Goal: Task Accomplishment & Management: Manage account settings

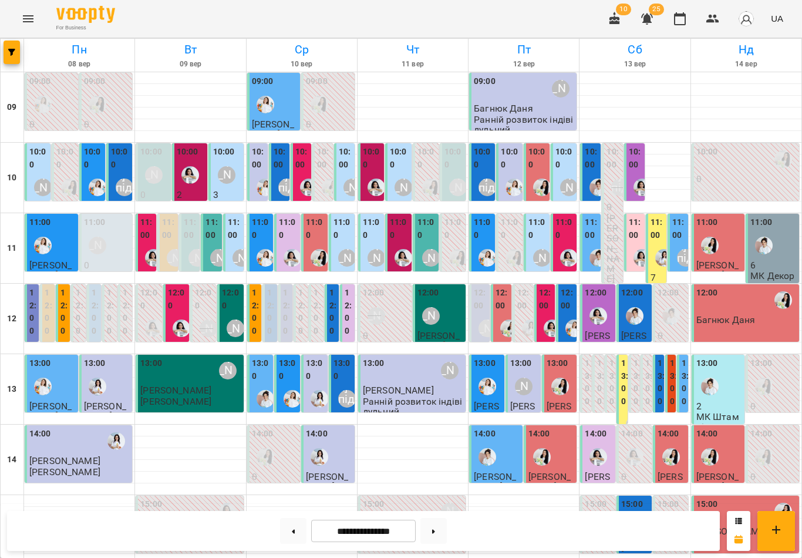
click at [194, 166] on img "Анна Білан" at bounding box center [190, 175] width 18 height 18
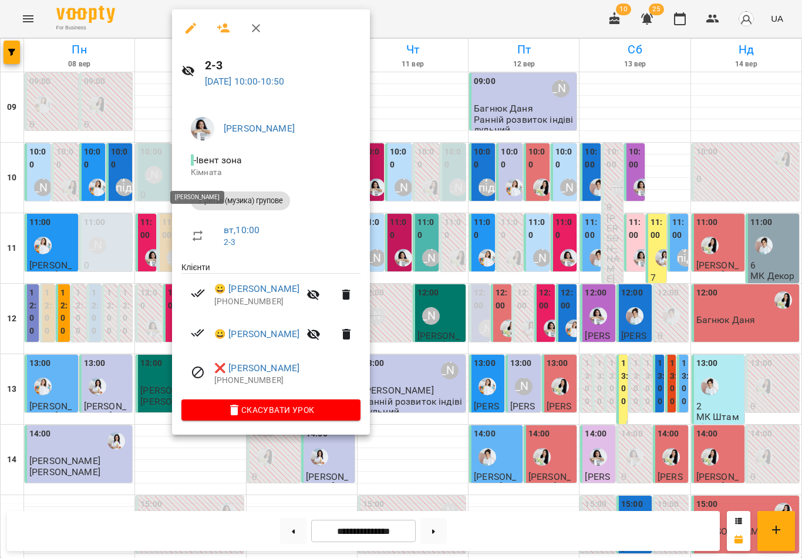
click at [253, 21] on icon "button" at bounding box center [256, 28] width 14 height 14
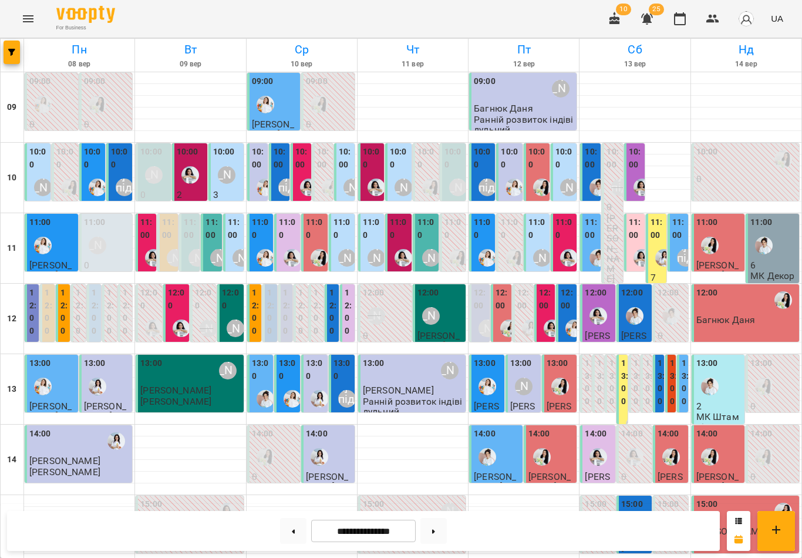
click at [439, 534] on button at bounding box center [433, 531] width 26 height 26
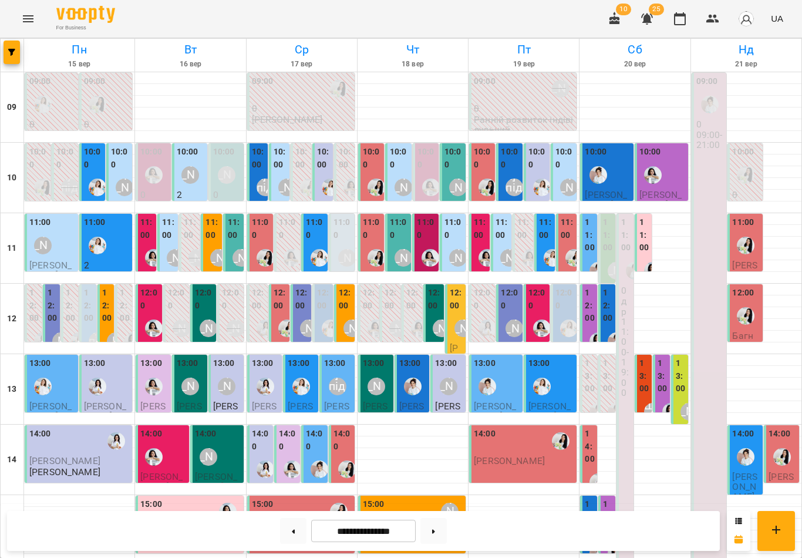
click at [188, 183] on div "[PERSON_NAME]" at bounding box center [190, 174] width 27 height 27
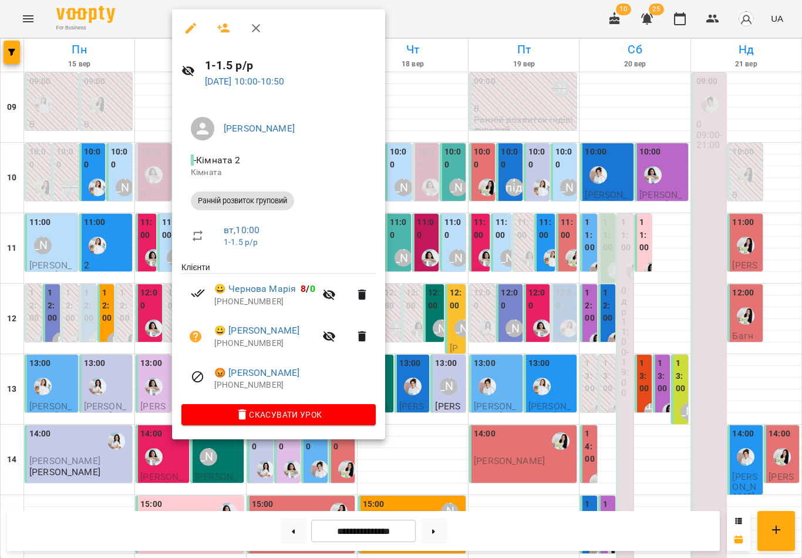
click at [258, 25] on icon "button" at bounding box center [256, 28] width 14 height 14
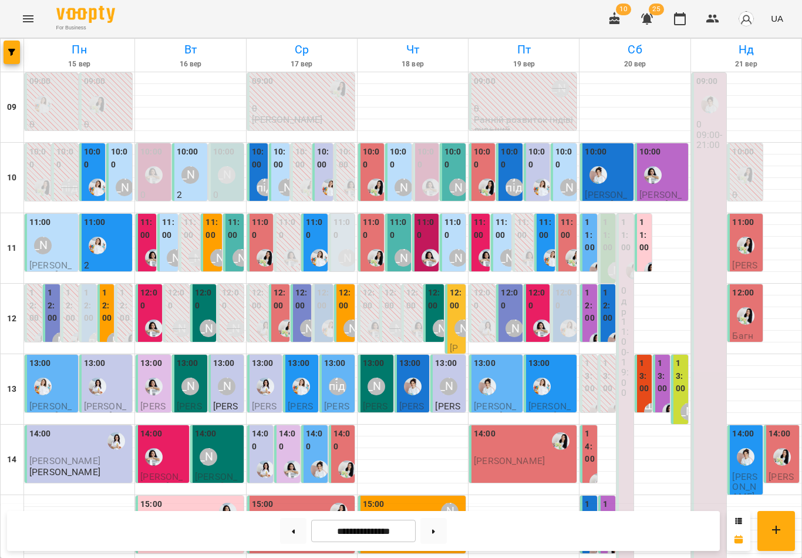
click at [197, 161] on div "[PERSON_NAME]" at bounding box center [190, 174] width 27 height 27
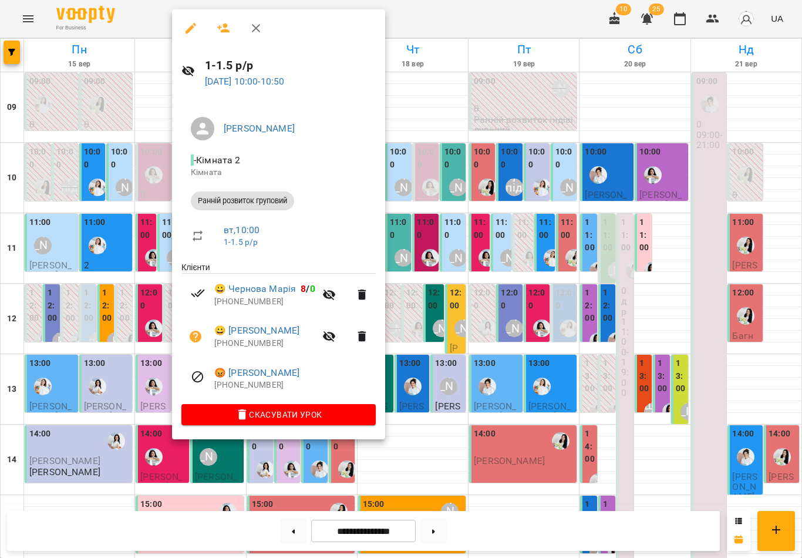
click at [253, 26] on icon "button" at bounding box center [256, 28] width 14 height 14
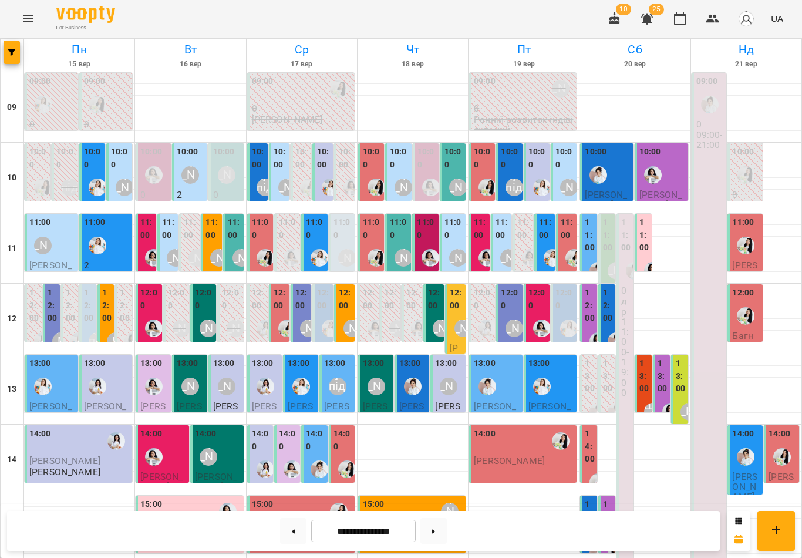
click at [305, 523] on button at bounding box center [293, 531] width 26 height 26
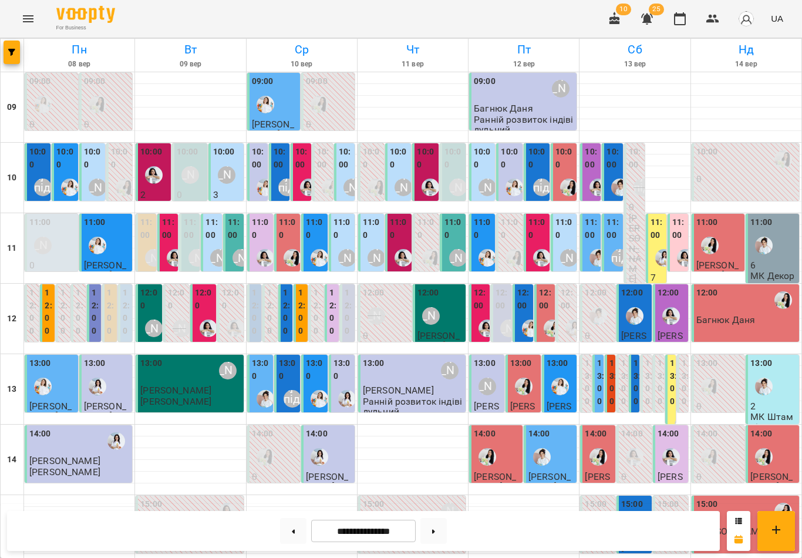
click at [402, 171] on div "10:00" at bounding box center [399, 160] width 19 height 28
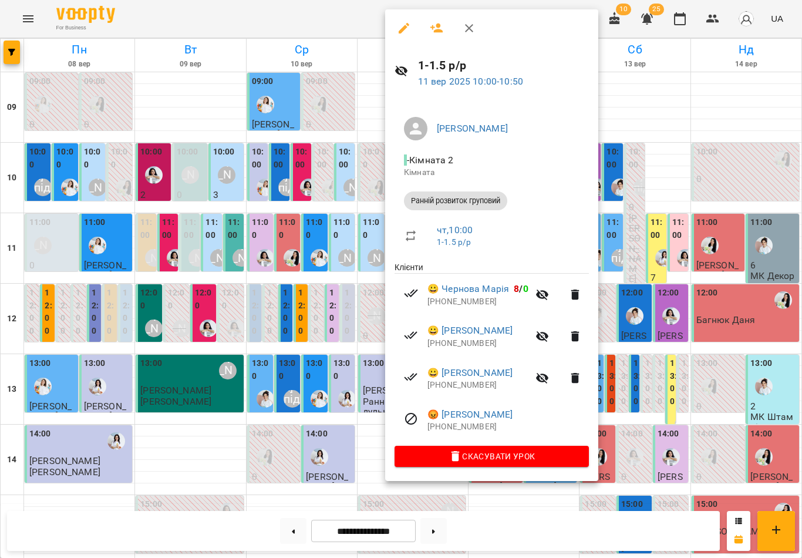
click at [473, 28] on icon "button" at bounding box center [469, 28] width 14 height 14
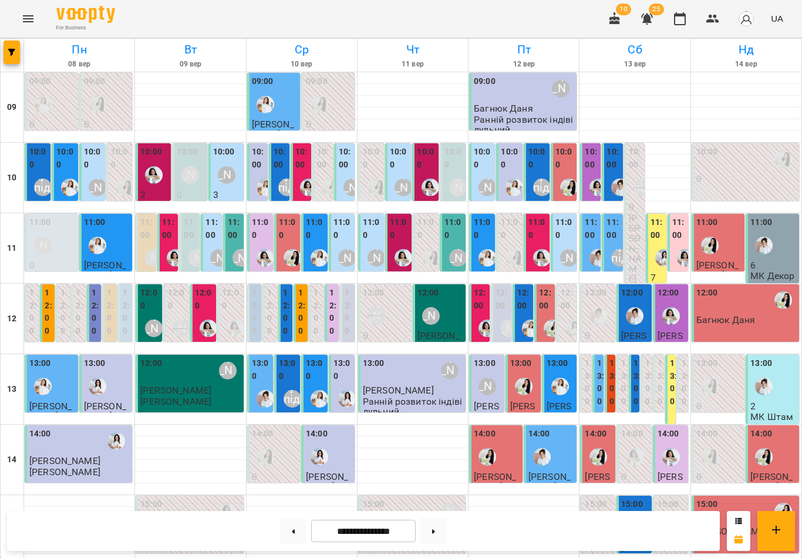
click at [224, 171] on div "[PERSON_NAME]" at bounding box center [227, 175] width 18 height 18
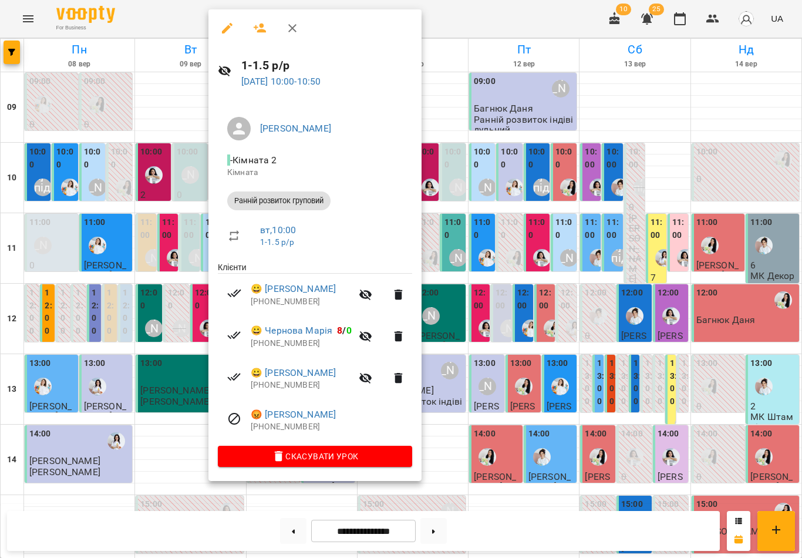
click at [298, 28] on icon "button" at bounding box center [292, 28] width 14 height 14
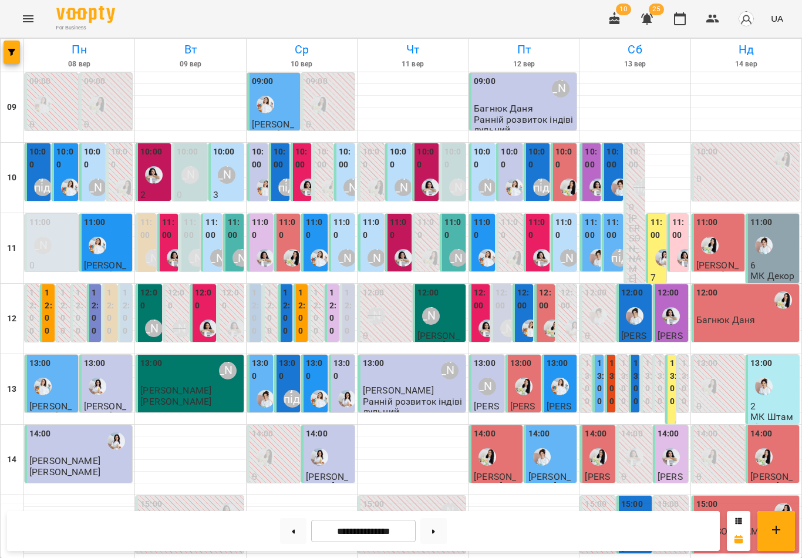
click at [290, 533] on button at bounding box center [293, 531] width 26 height 26
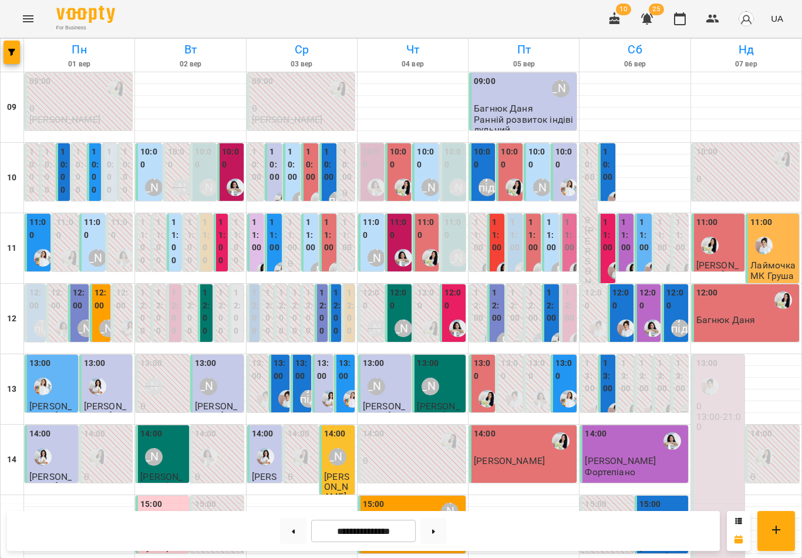
click at [419, 177] on div "[PERSON_NAME]" at bounding box center [430, 187] width 27 height 27
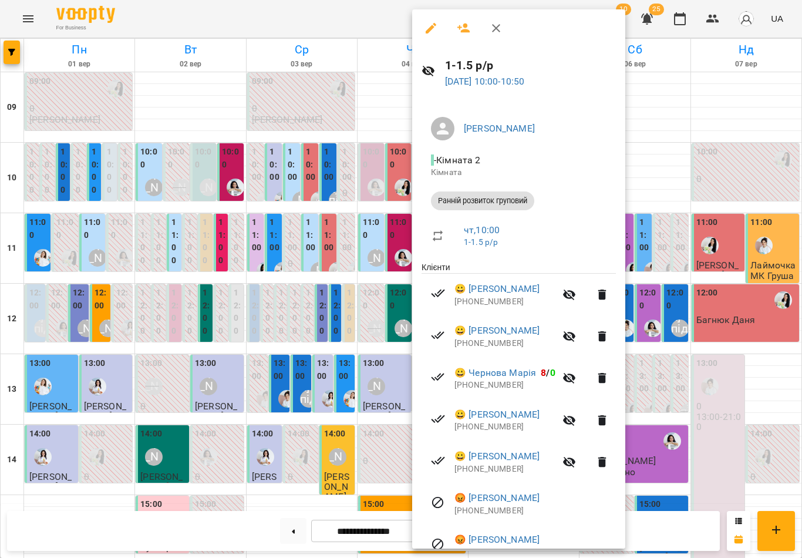
click at [496, 32] on icon "button" at bounding box center [496, 28] width 14 height 14
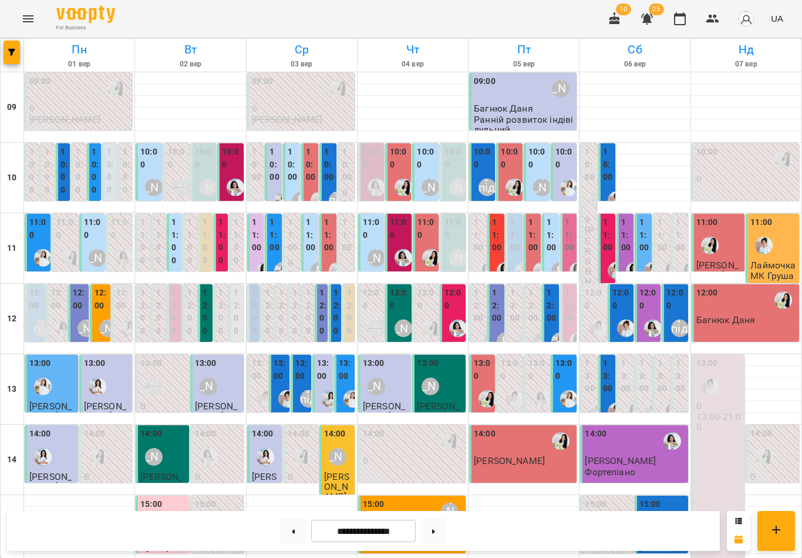
click at [150, 163] on label "10:00" at bounding box center [149, 158] width 19 height 25
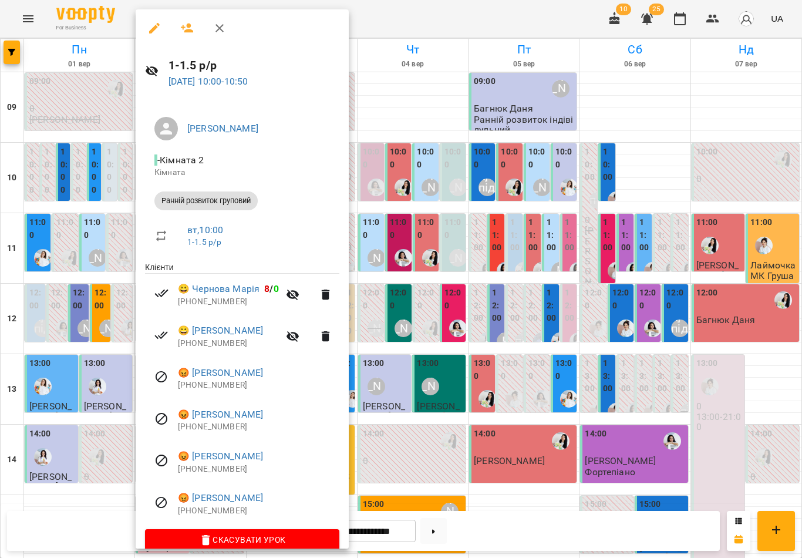
click at [215, 33] on icon "button" at bounding box center [220, 28] width 14 height 14
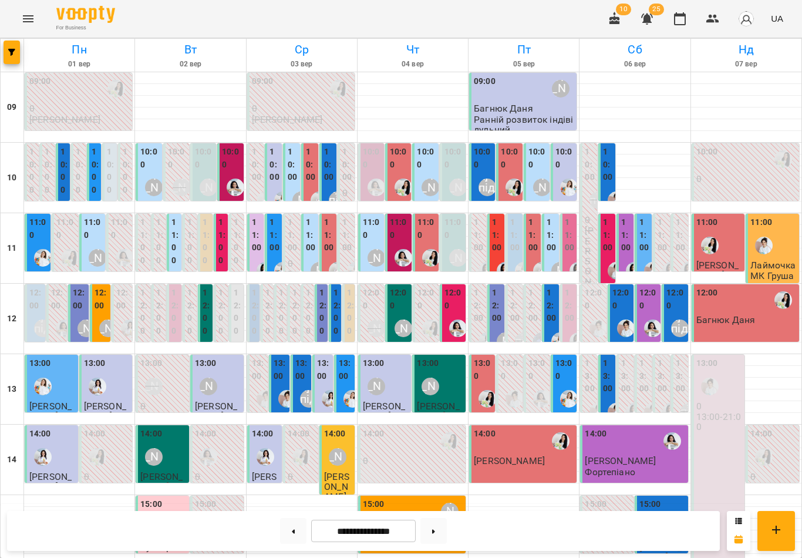
click at [293, 530] on icon at bounding box center [293, 531] width 3 height 5
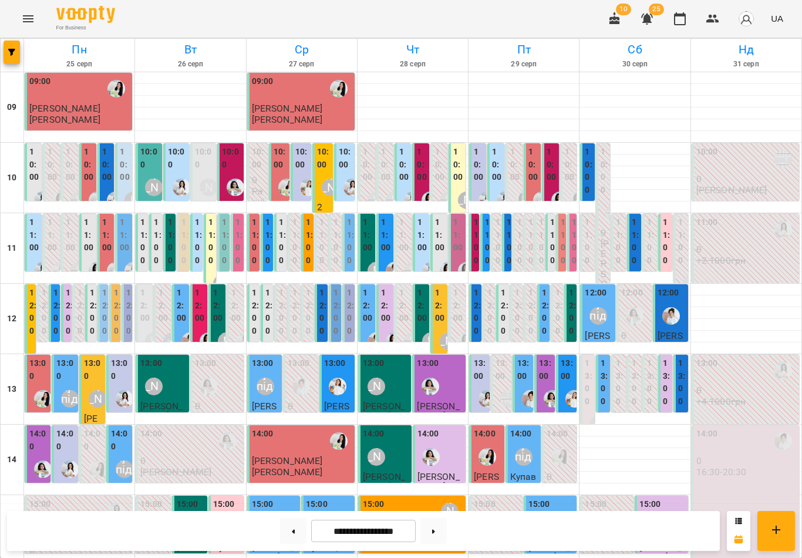
click at [404, 160] on label "10:00" at bounding box center [404, 165] width 10 height 38
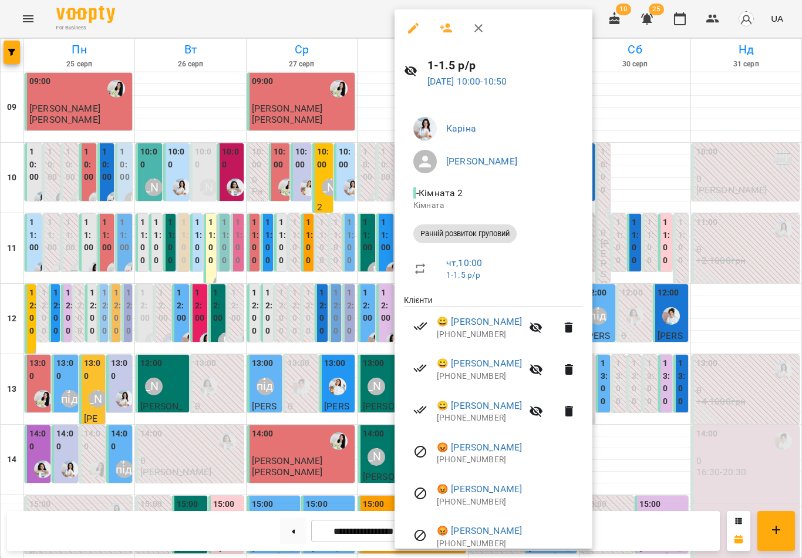
click at [482, 23] on icon "button" at bounding box center [479, 28] width 14 height 14
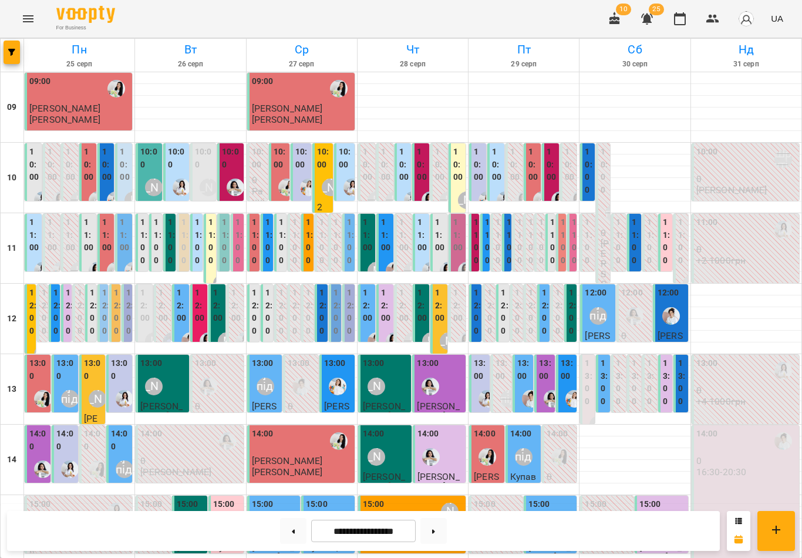
click at [171, 174] on div "[PERSON_NAME]" at bounding box center [181, 198] width 27 height 49
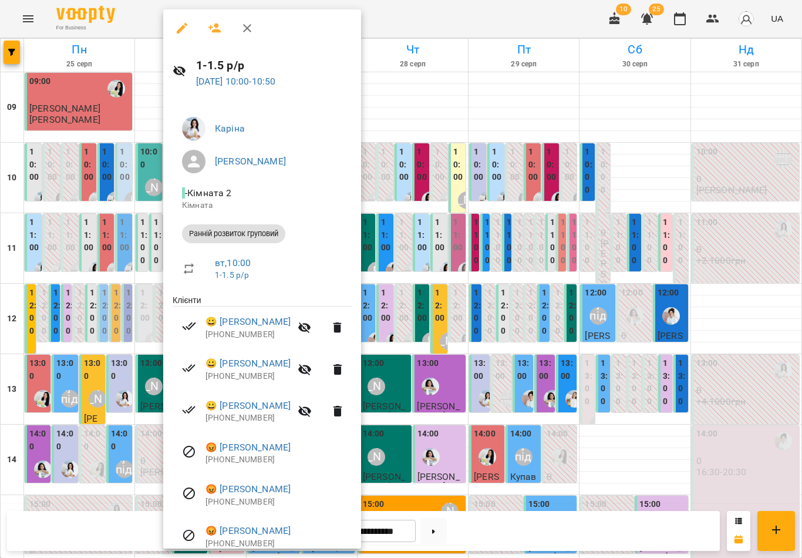
click at [247, 34] on icon "button" at bounding box center [247, 28] width 14 height 14
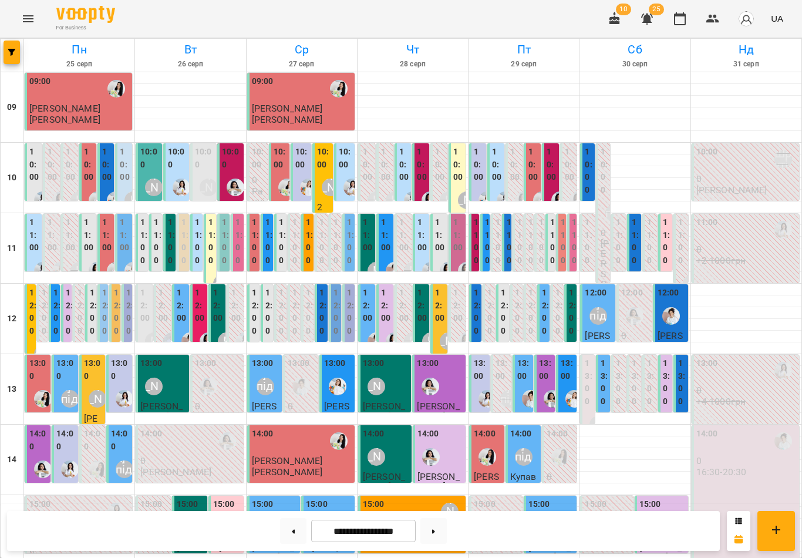
click at [432, 538] on button at bounding box center [433, 531] width 26 height 26
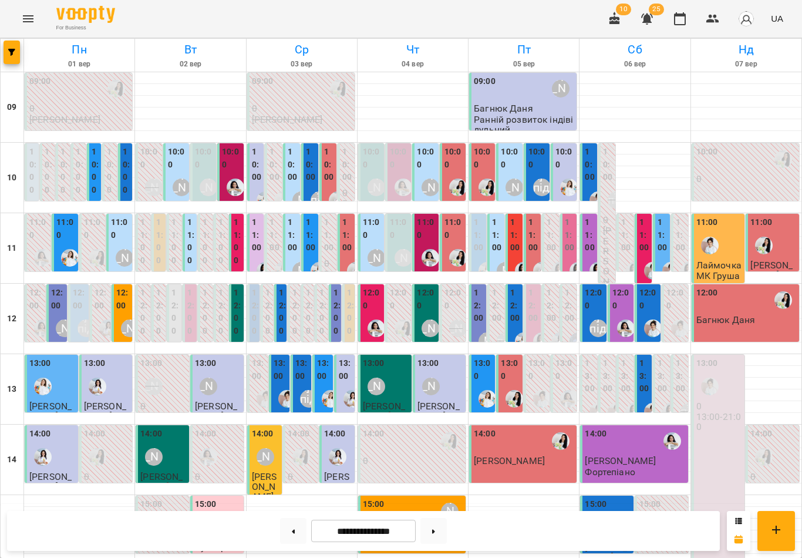
click at [438, 530] on button at bounding box center [433, 531] width 26 height 26
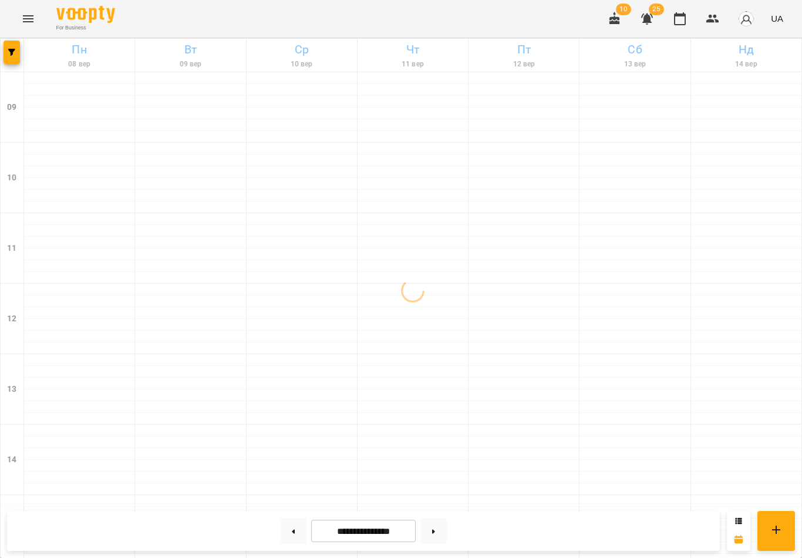
click at [437, 532] on button at bounding box center [433, 531] width 26 height 26
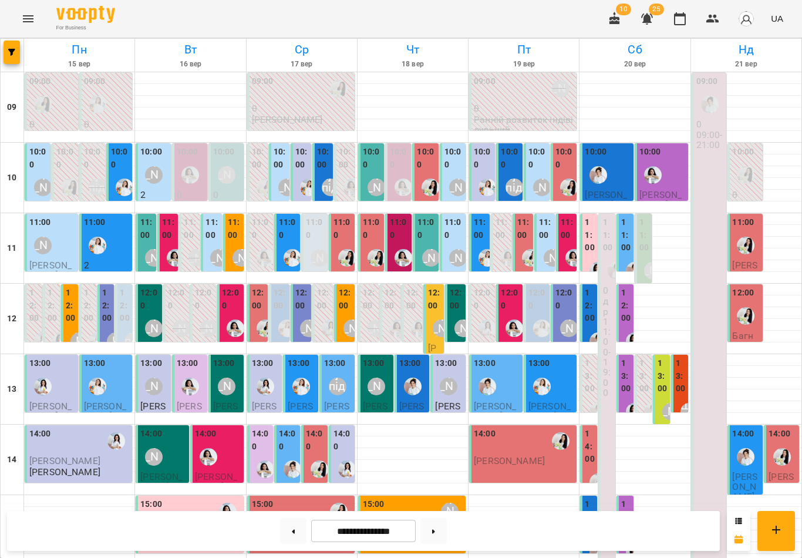
click at [229, 225] on label "11:00" at bounding box center [235, 228] width 14 height 25
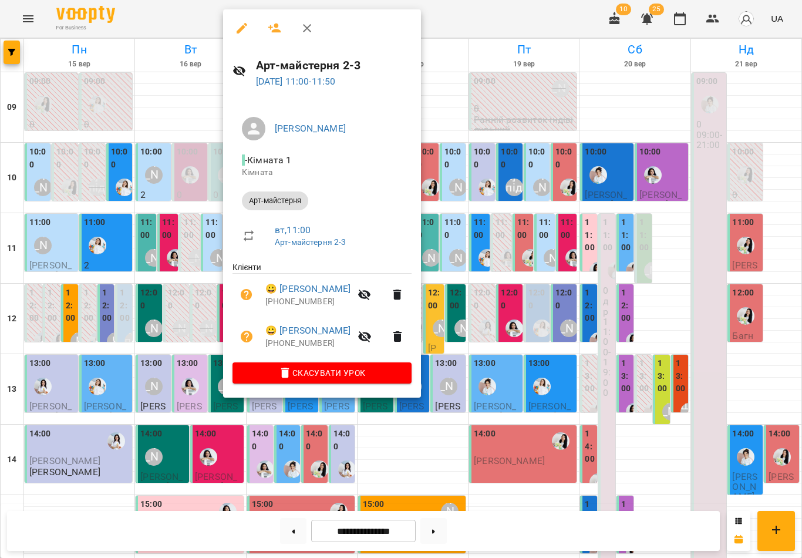
click at [316, 26] on button "button" at bounding box center [307, 28] width 28 height 28
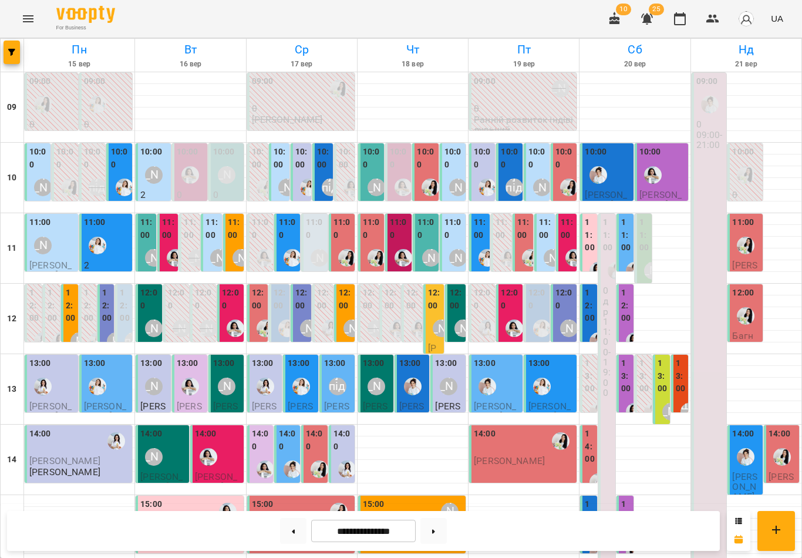
click at [153, 234] on label "11:00" at bounding box center [147, 228] width 14 height 25
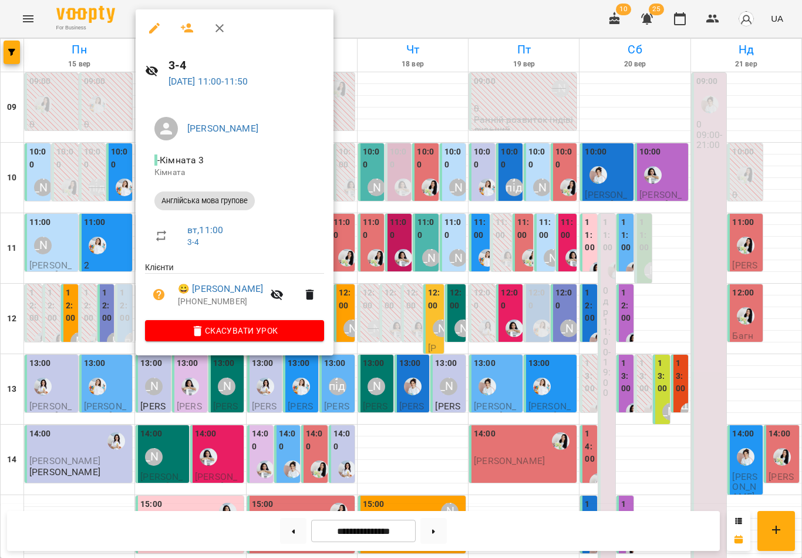
click at [218, 28] on icon "button" at bounding box center [220, 28] width 14 height 14
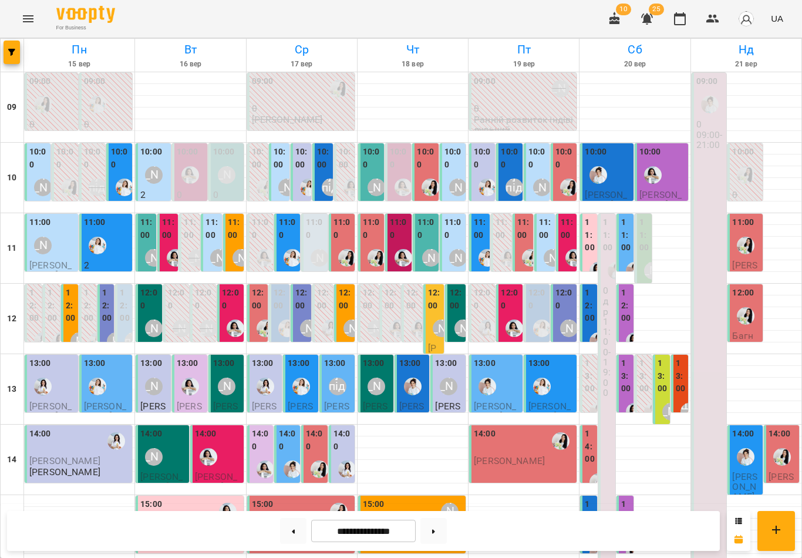
click at [231, 229] on label "11:00" at bounding box center [235, 228] width 14 height 25
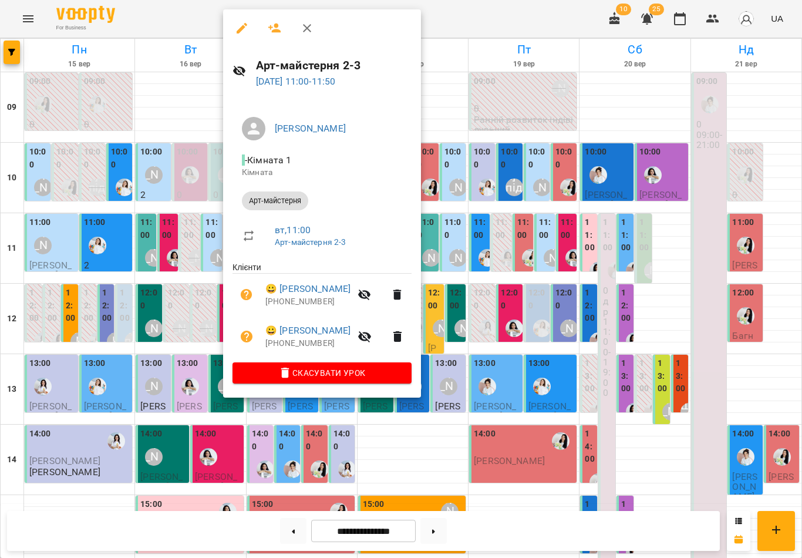
click at [305, 31] on icon "button" at bounding box center [307, 28] width 8 height 8
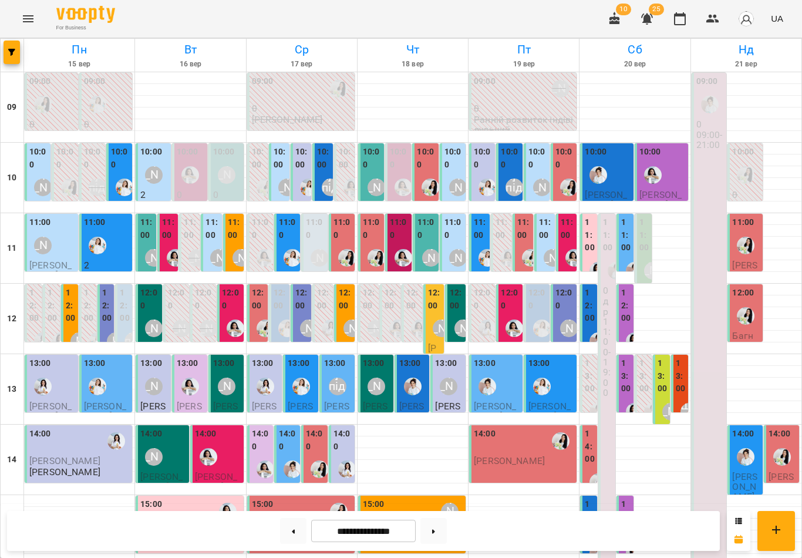
click at [289, 536] on button at bounding box center [293, 531] width 26 height 26
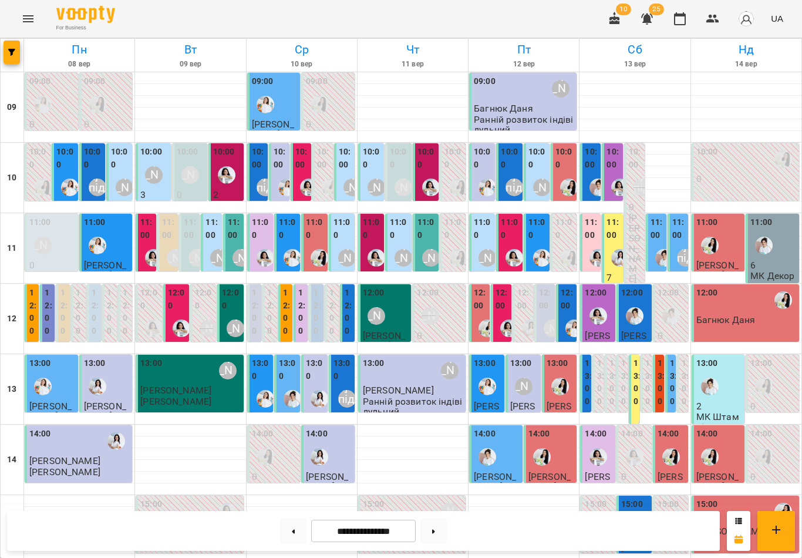
click at [233, 229] on label "11:00" at bounding box center [235, 228] width 14 height 25
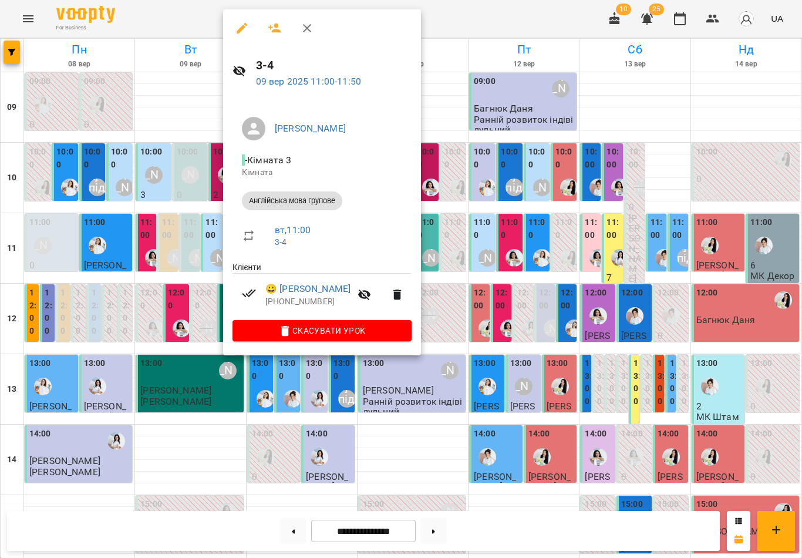
click at [314, 31] on button "button" at bounding box center [307, 28] width 28 height 28
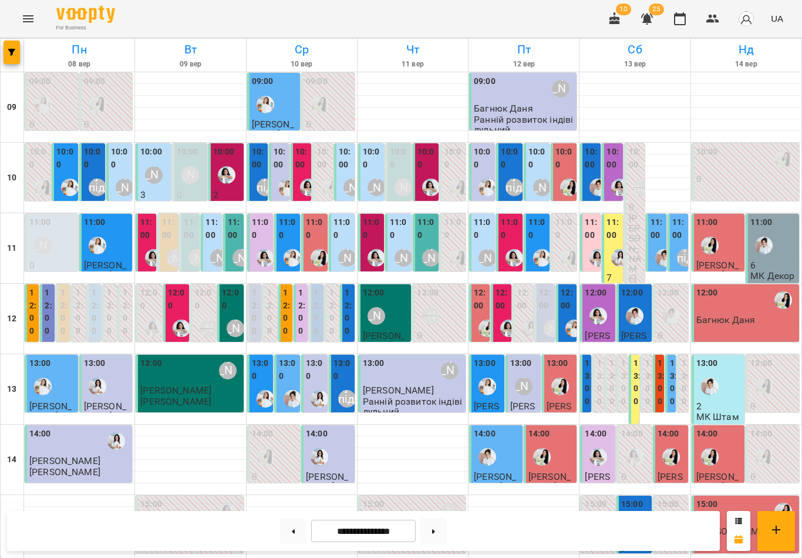
click at [419, 238] on label "11:00" at bounding box center [426, 228] width 19 height 25
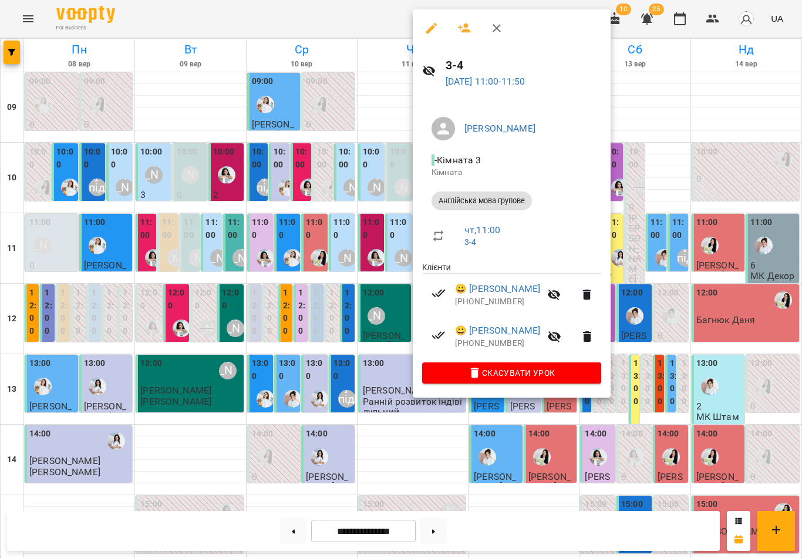
click at [502, 25] on icon "button" at bounding box center [497, 28] width 14 height 14
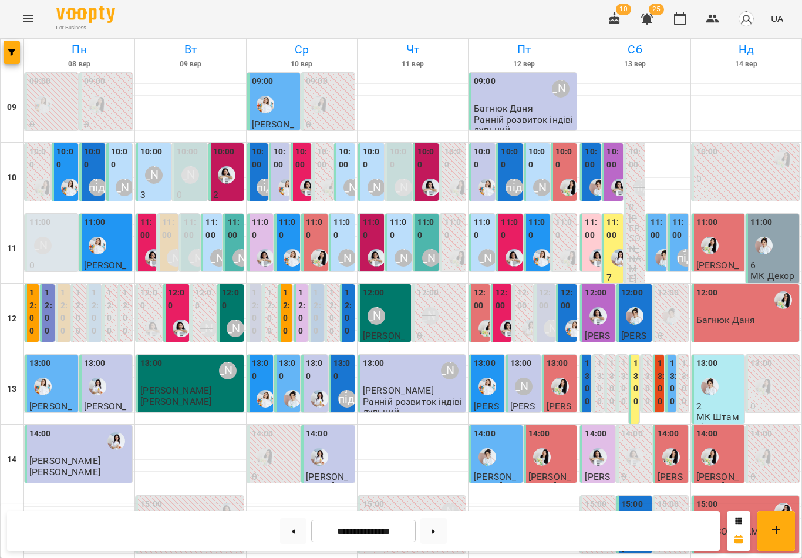
click at [440, 531] on button at bounding box center [433, 531] width 26 height 26
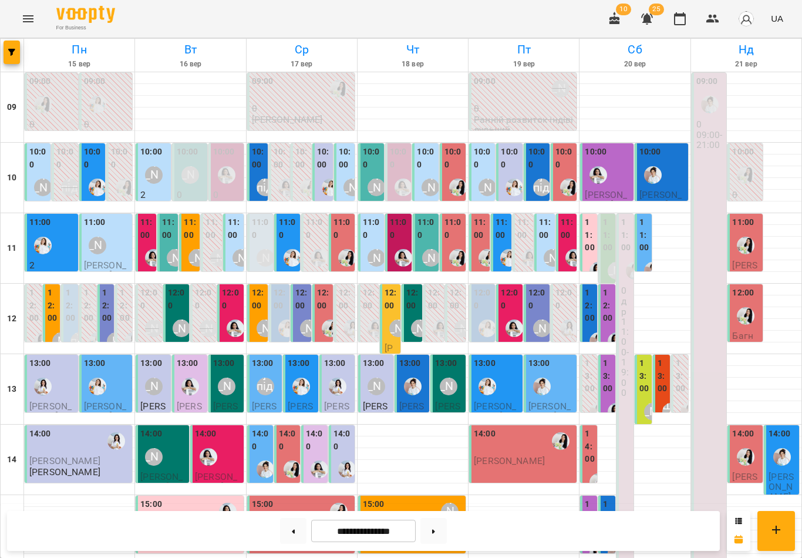
click at [173, 305] on label "12:00" at bounding box center [177, 299] width 19 height 25
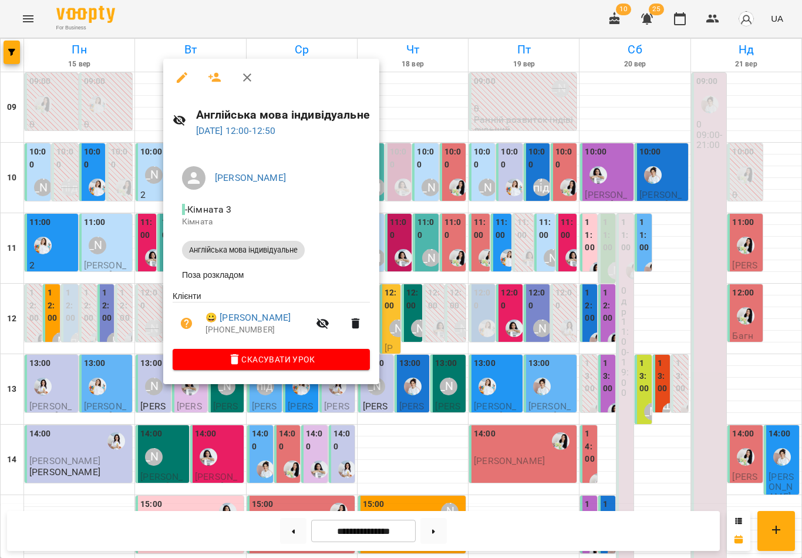
click at [246, 81] on icon "button" at bounding box center [247, 77] width 14 height 14
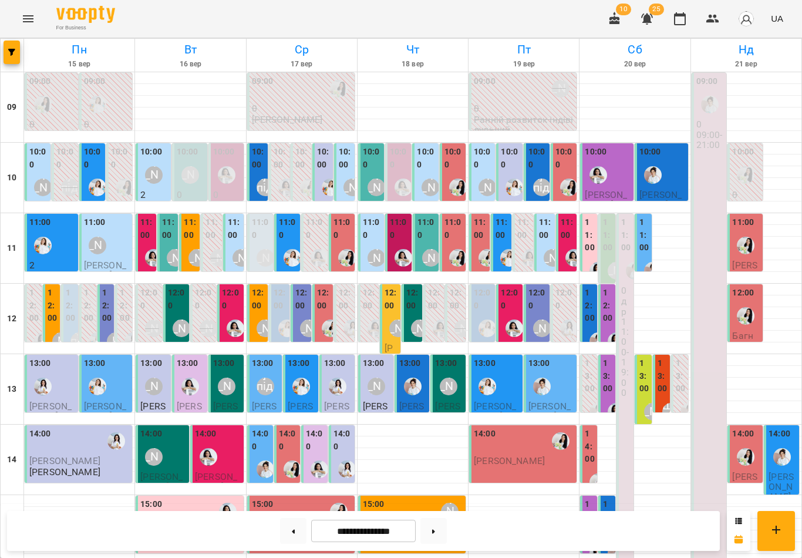
click at [232, 301] on label "12:00" at bounding box center [231, 299] width 19 height 25
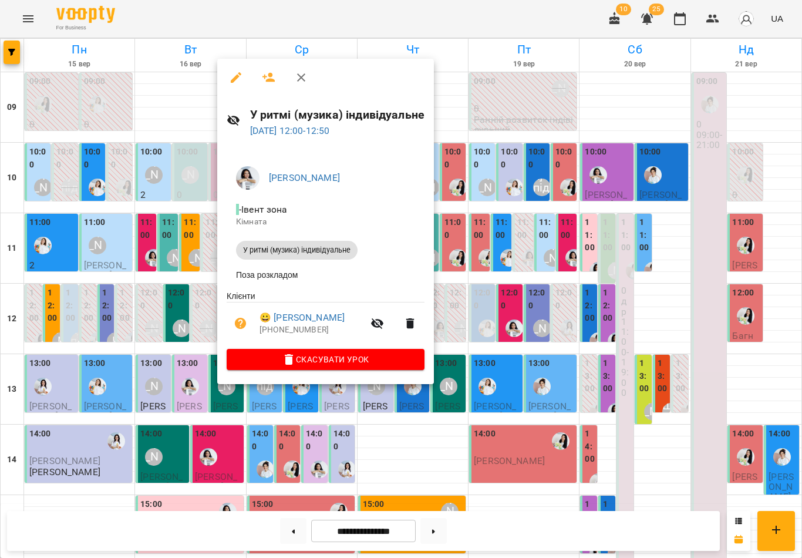
click at [299, 80] on icon "button" at bounding box center [301, 77] width 8 height 8
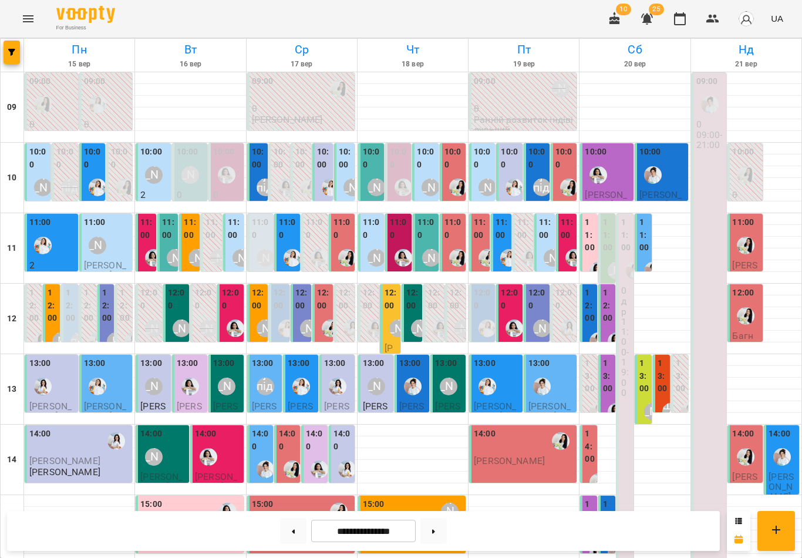
click at [149, 233] on label "11:00" at bounding box center [147, 228] width 14 height 25
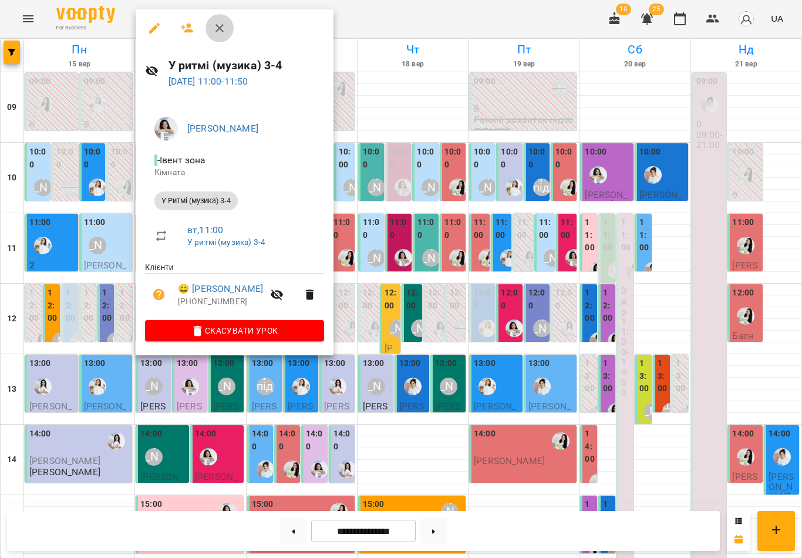
click at [223, 29] on icon "button" at bounding box center [220, 28] width 14 height 14
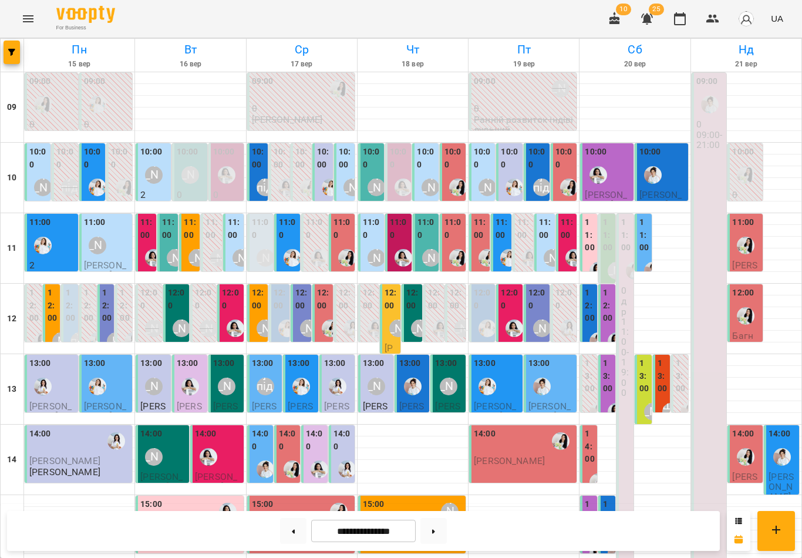
scroll to position [35, 0]
click at [181, 287] on label "12:00" at bounding box center [177, 299] width 19 height 25
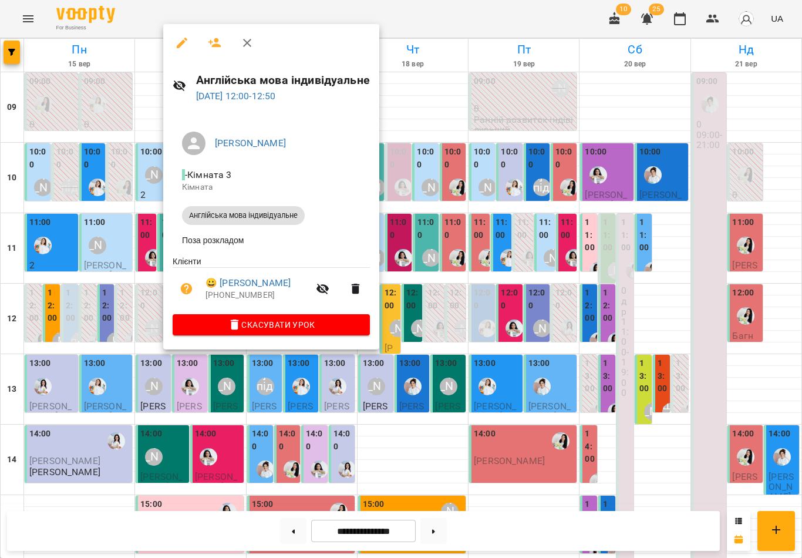
click at [250, 44] on icon "button" at bounding box center [247, 43] width 14 height 14
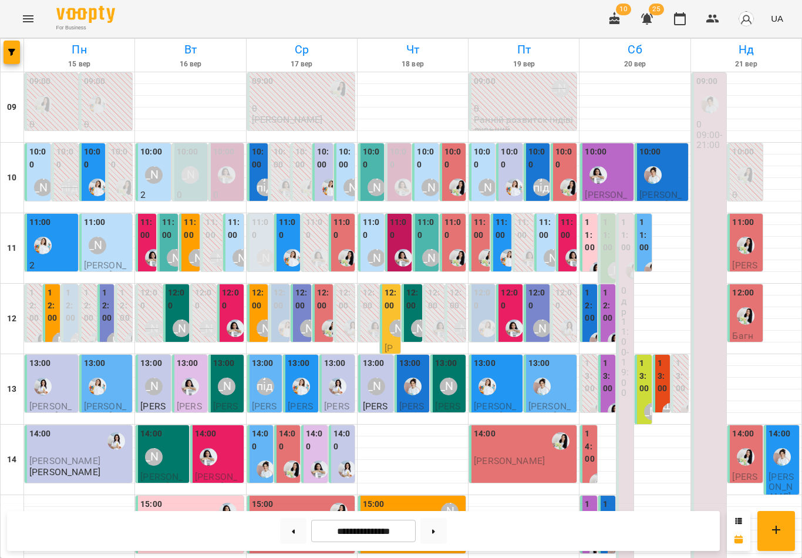
scroll to position [33, 0]
click at [170, 287] on label "12:00" at bounding box center [177, 299] width 19 height 25
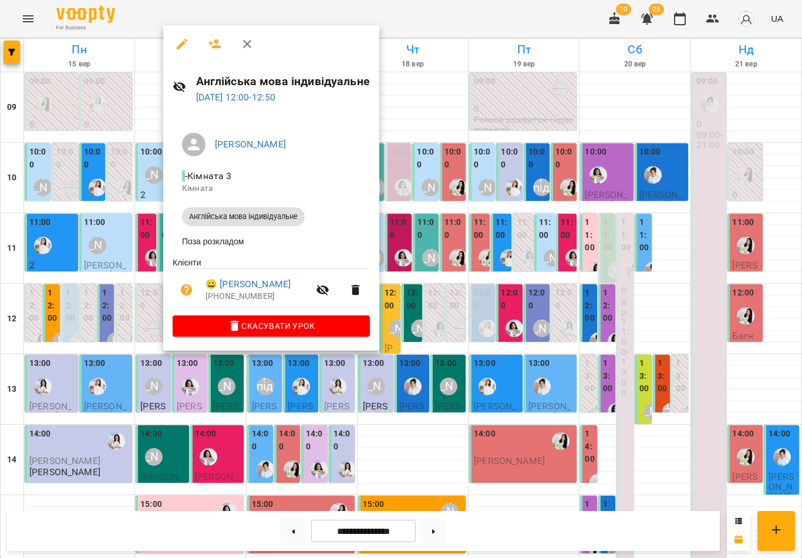
click at [246, 40] on icon "button" at bounding box center [247, 44] width 14 height 14
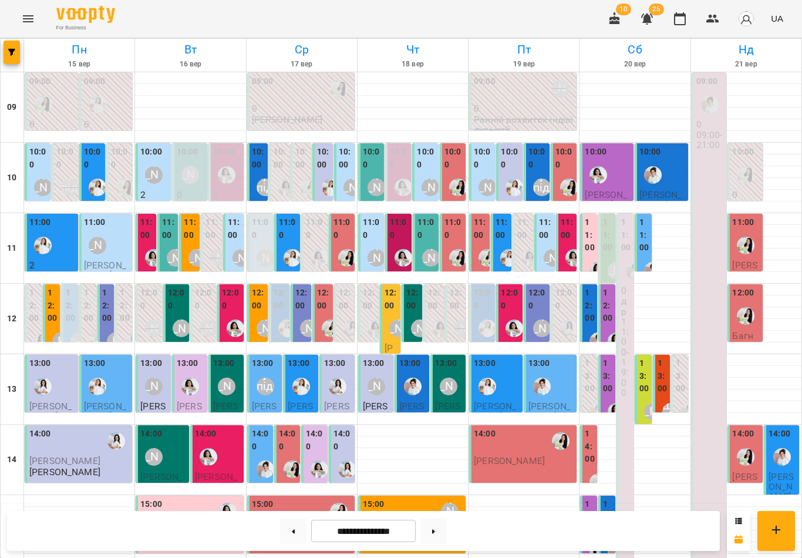
click at [230, 287] on label "12:00" at bounding box center [231, 299] width 19 height 25
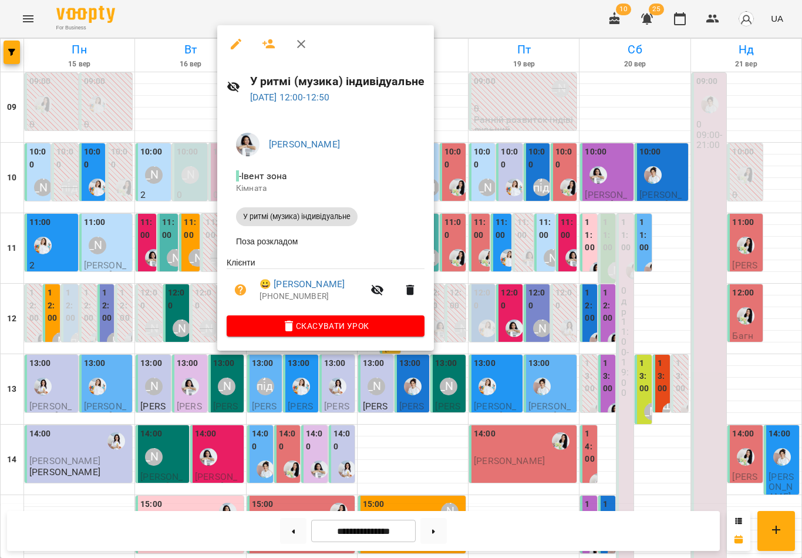
click at [302, 43] on icon "button" at bounding box center [301, 44] width 8 height 8
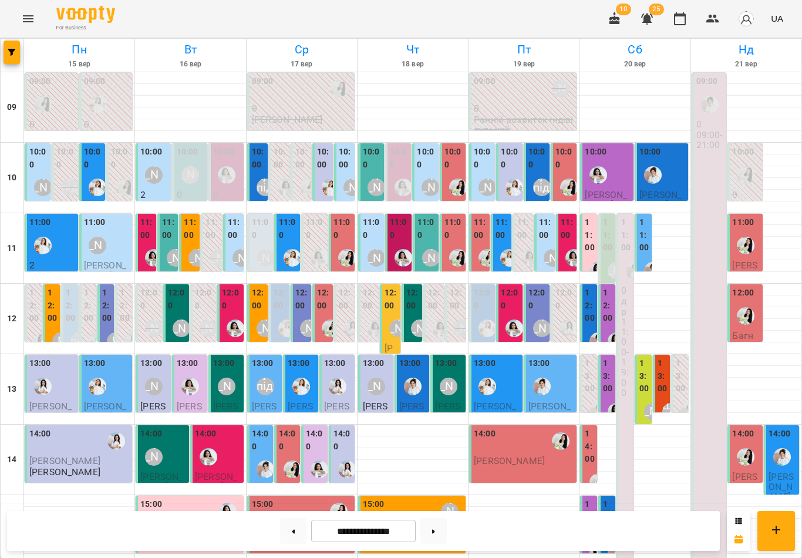
click at [142, 216] on label "11:00" at bounding box center [147, 228] width 14 height 25
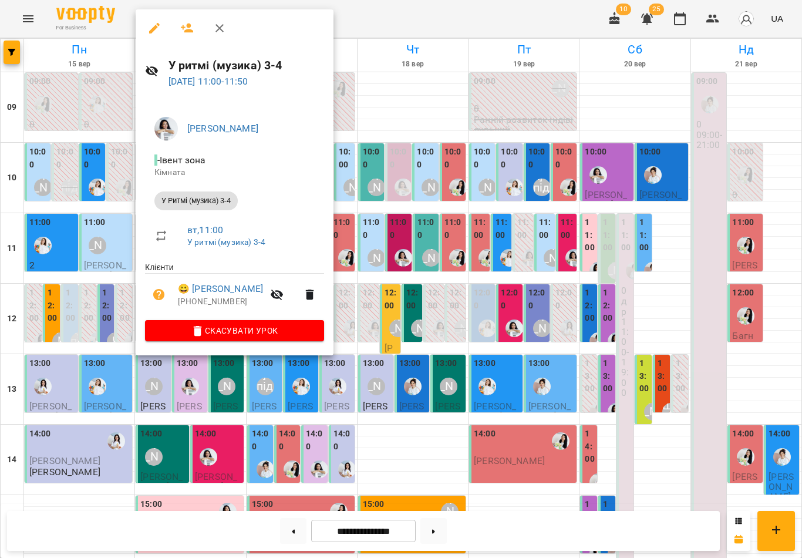
click at [220, 35] on button "button" at bounding box center [220, 28] width 28 height 28
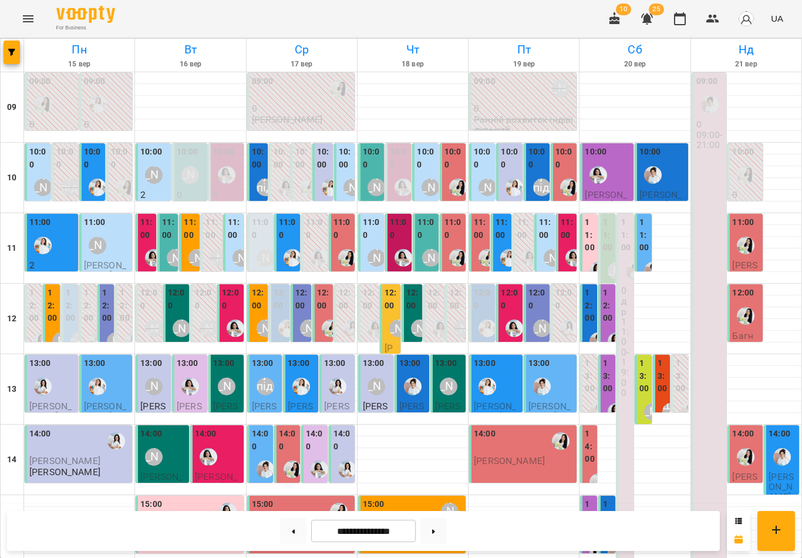
scroll to position [305, 0]
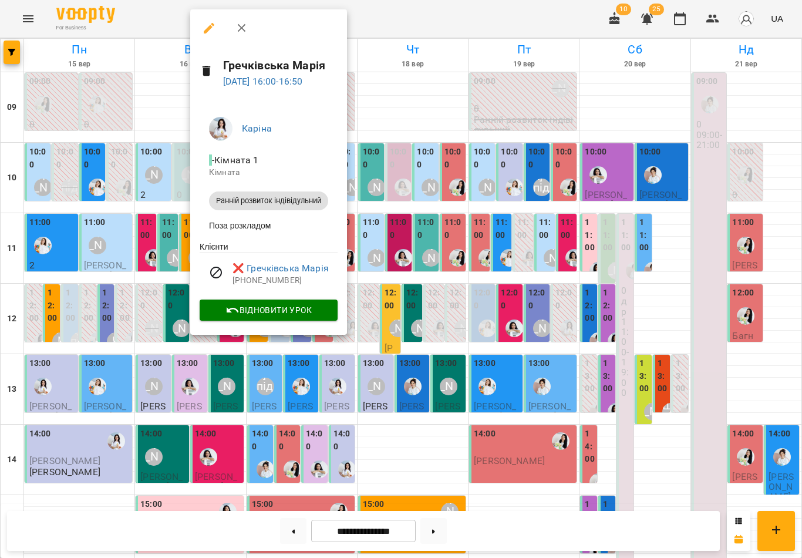
click at [247, 26] on icon "button" at bounding box center [242, 28] width 14 height 14
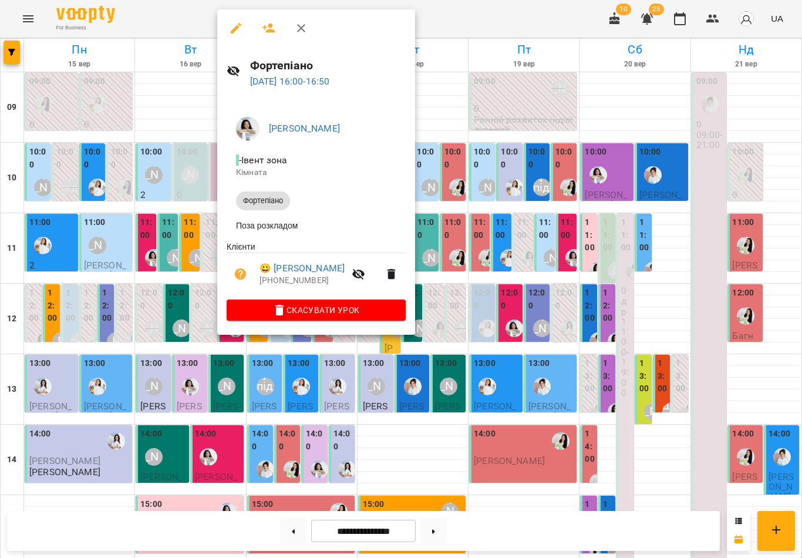
click at [296, 32] on icon "button" at bounding box center [301, 28] width 14 height 14
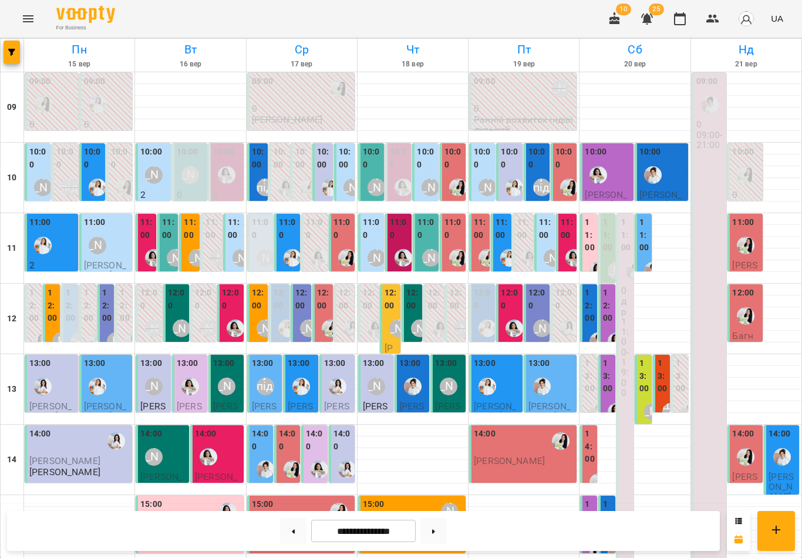
scroll to position [0, 0]
click at [234, 311] on div "12:00" at bounding box center [231, 301] width 19 height 28
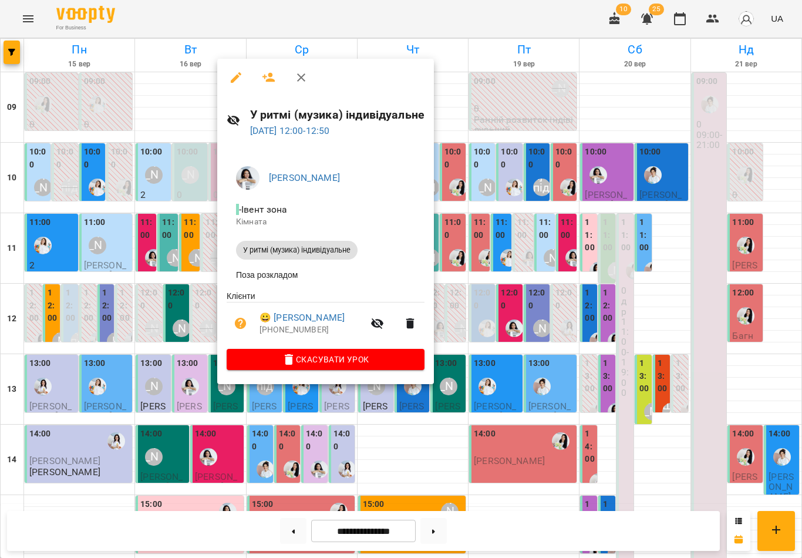
click at [298, 80] on icon "button" at bounding box center [301, 77] width 8 height 8
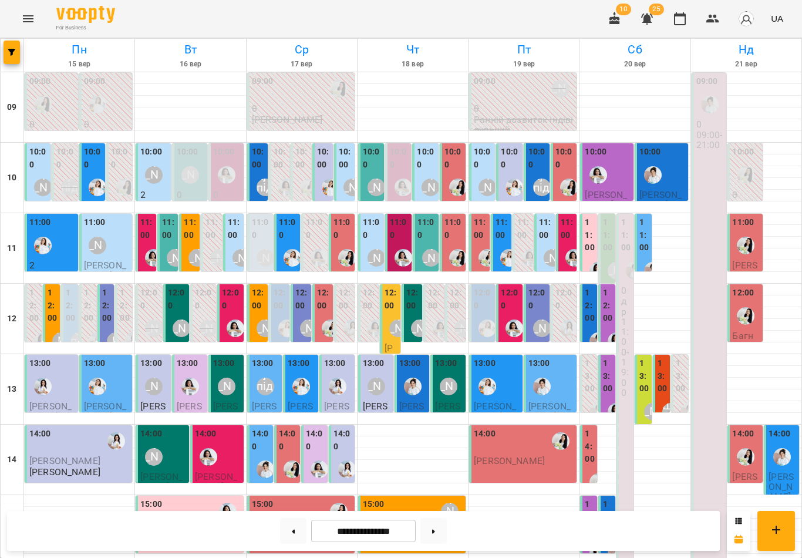
click at [183, 305] on label "12:00" at bounding box center [177, 299] width 19 height 25
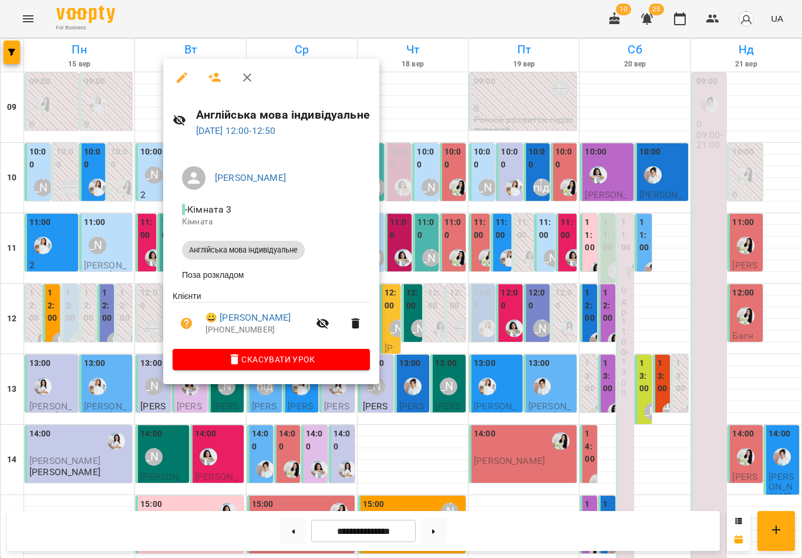
click at [250, 81] on icon "button" at bounding box center [247, 77] width 14 height 14
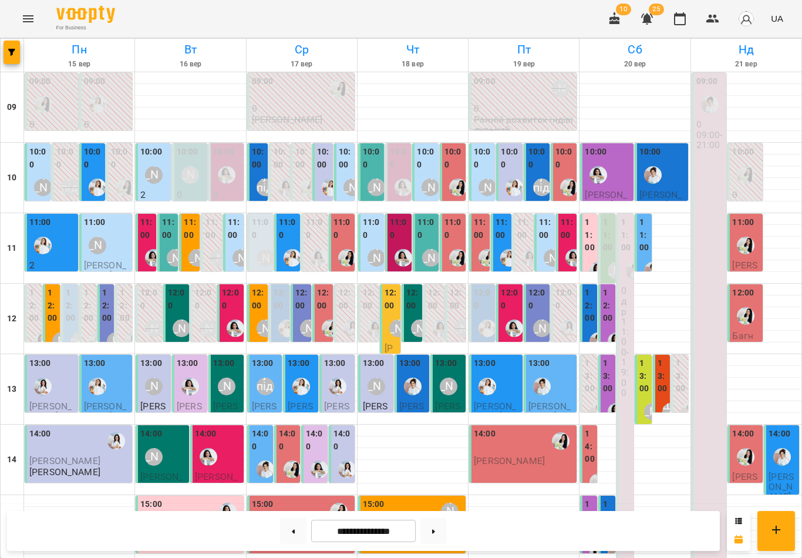
click at [230, 301] on label "12:00" at bounding box center [231, 299] width 19 height 25
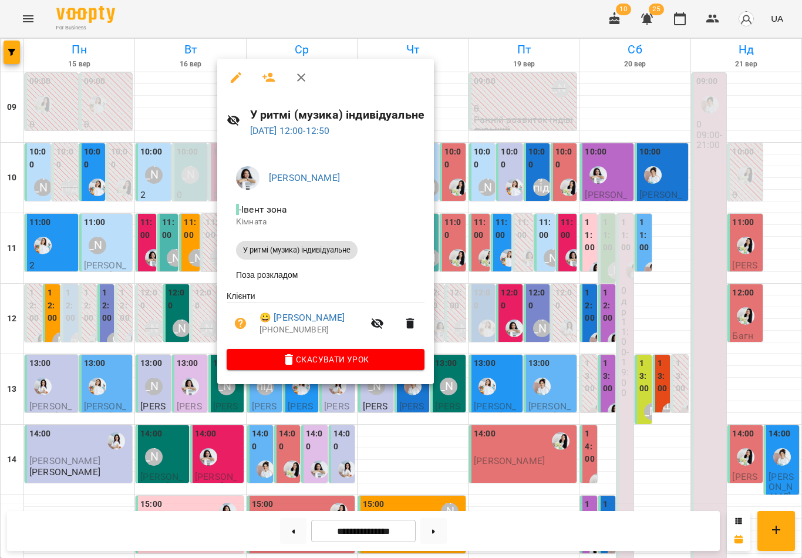
click at [302, 79] on icon "button" at bounding box center [301, 77] width 8 height 8
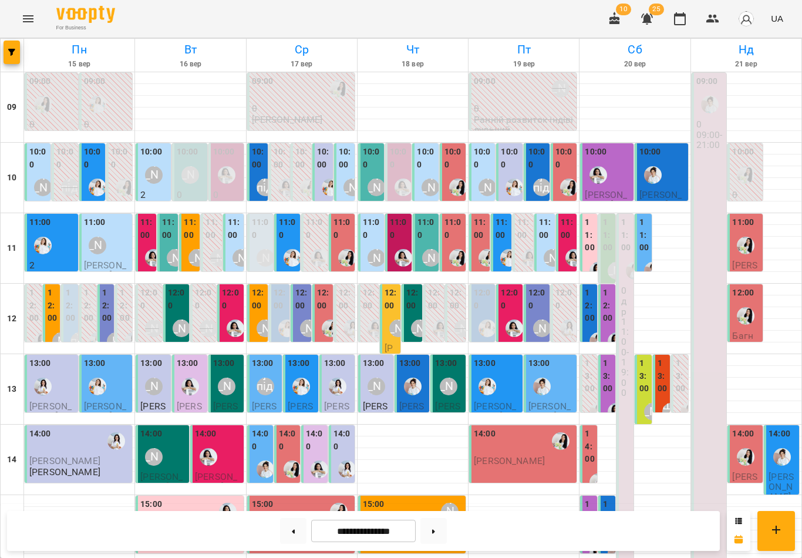
click at [150, 241] on div "11:00" at bounding box center [147, 230] width 14 height 28
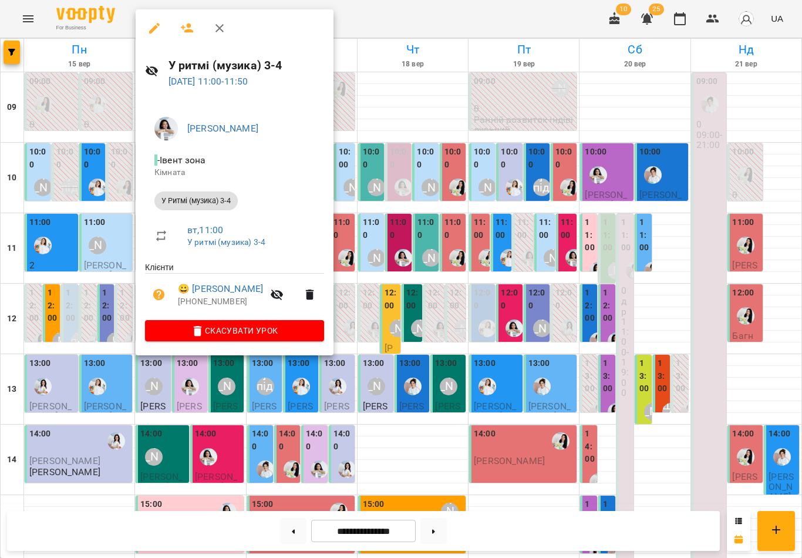
click at [217, 30] on icon "button" at bounding box center [219, 28] width 8 height 8
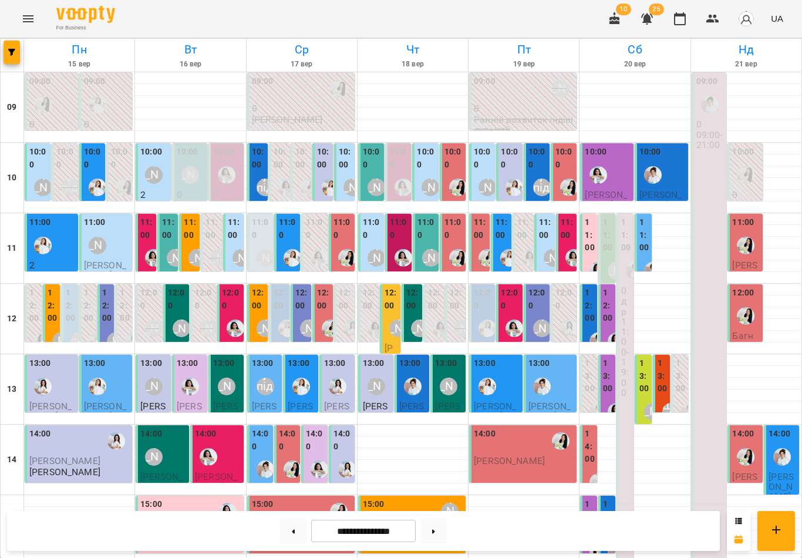
scroll to position [306, 0]
click at [298, 528] on button at bounding box center [293, 531] width 26 height 26
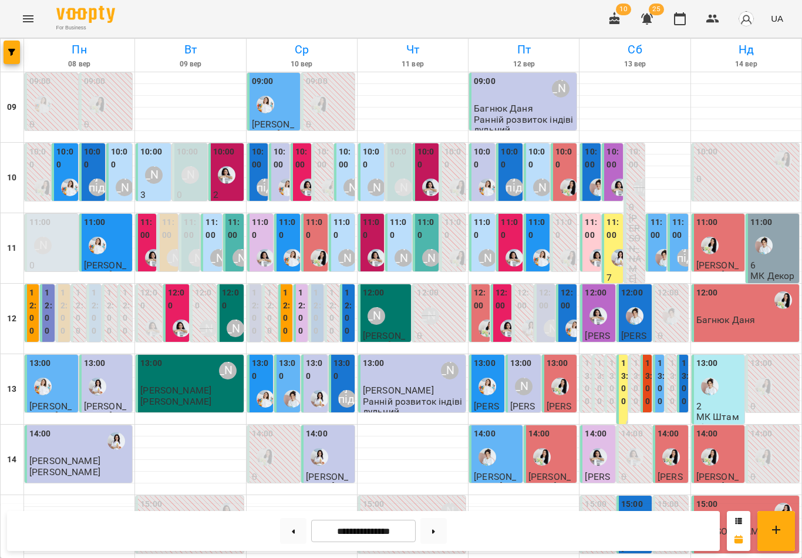
click at [443, 529] on button at bounding box center [433, 531] width 26 height 26
type input "**********"
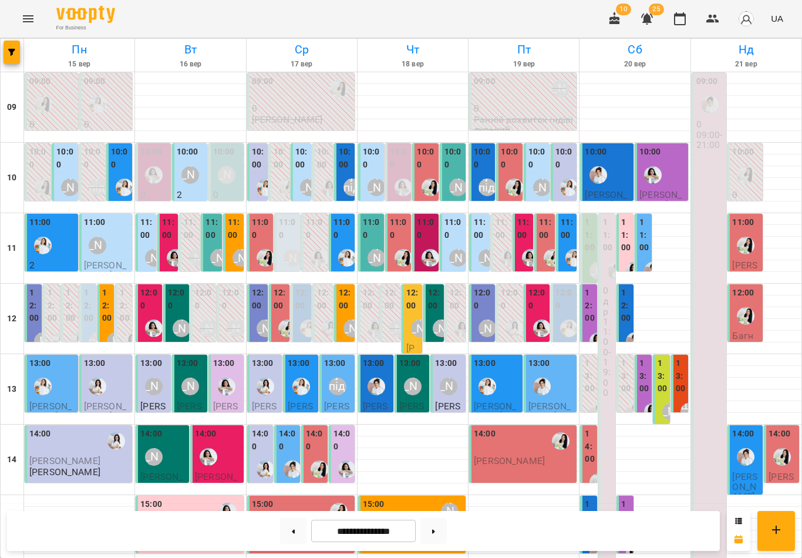
scroll to position [332, 0]
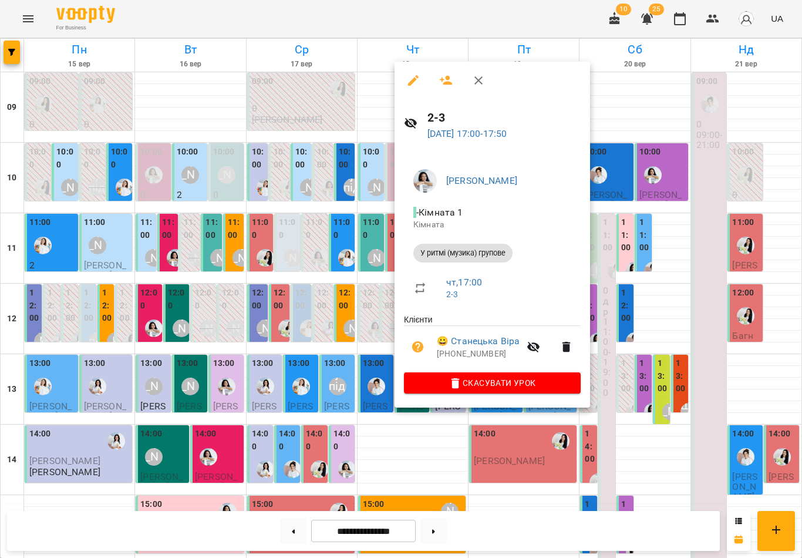
click at [446, 82] on icon "button" at bounding box center [446, 80] width 14 height 14
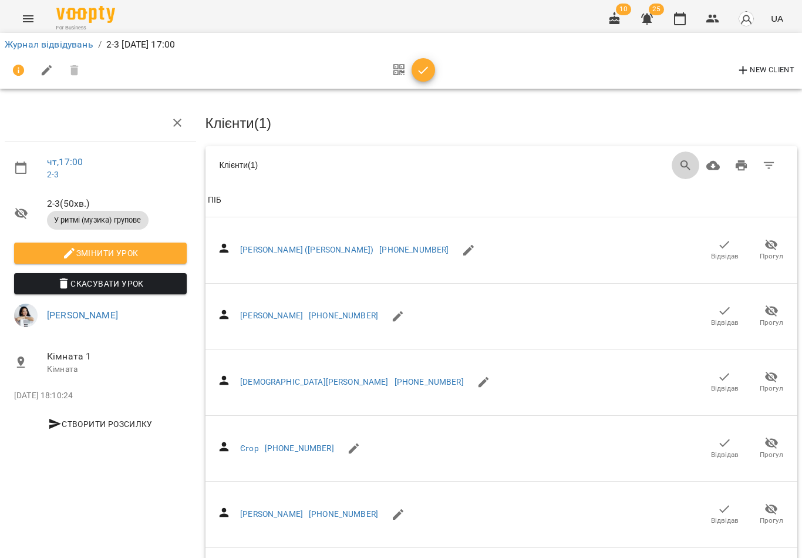
click at [601, 168] on icon "Search" at bounding box center [686, 166] width 14 height 14
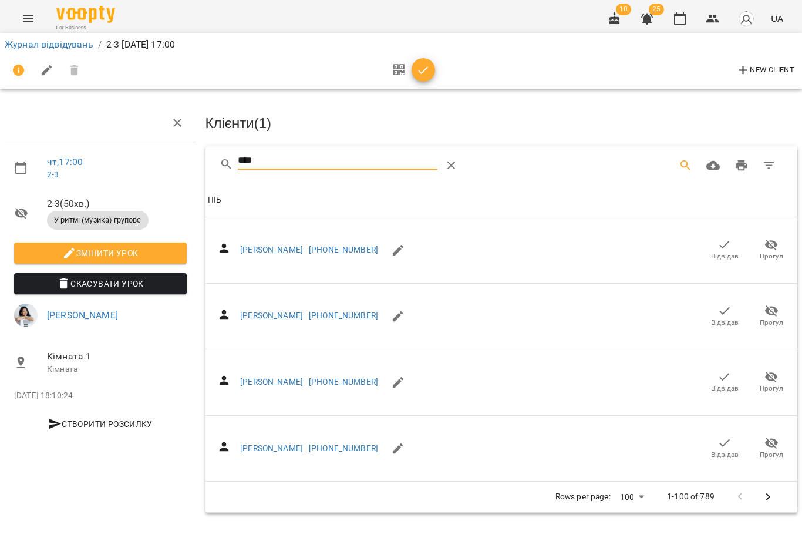
type input "****"
click at [601, 245] on icon "button" at bounding box center [725, 245] width 10 height 8
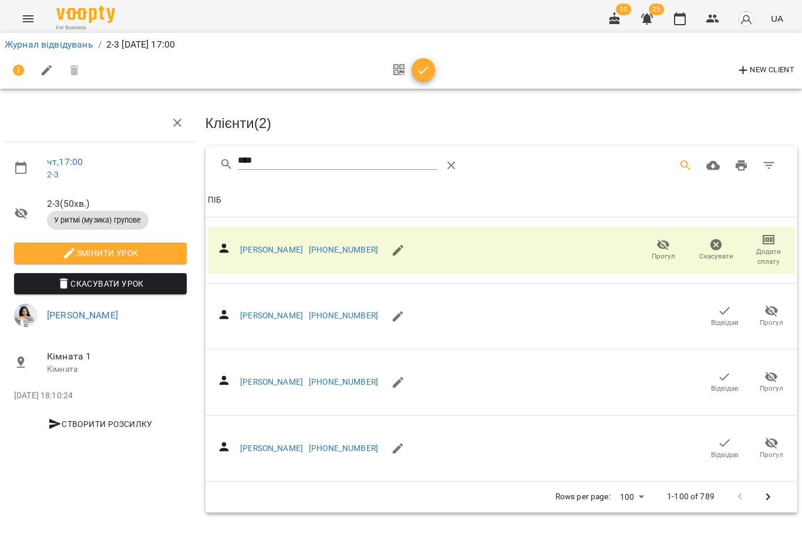
click at [422, 72] on icon "button" at bounding box center [423, 70] width 14 height 14
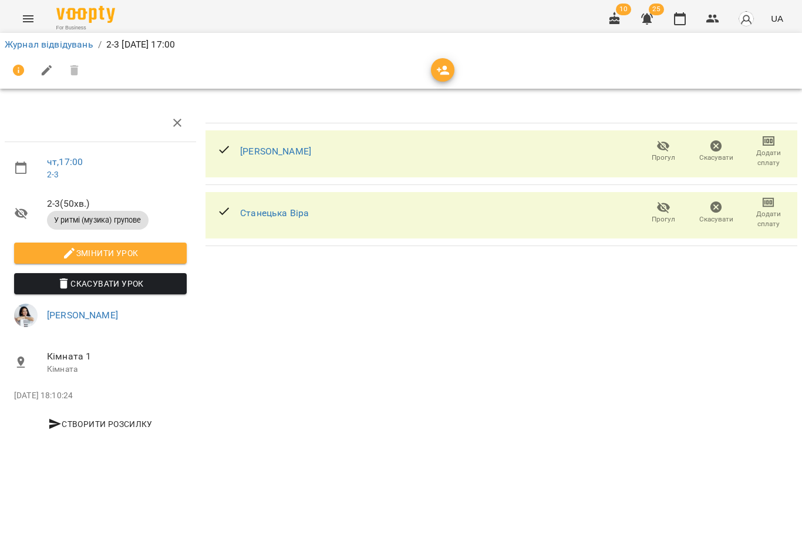
click at [601, 19] on icon "button" at bounding box center [680, 19] width 14 height 14
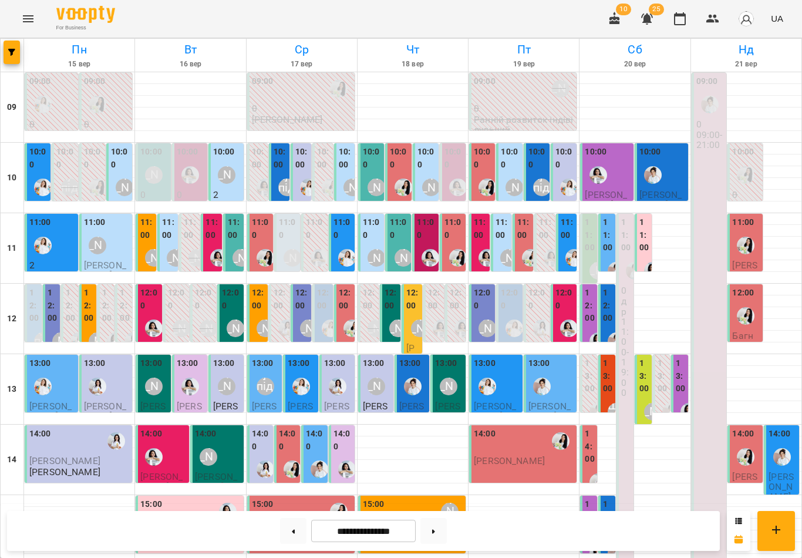
scroll to position [51, 0]
click at [585, 216] on label "11:00" at bounding box center [590, 235] width 10 height 38
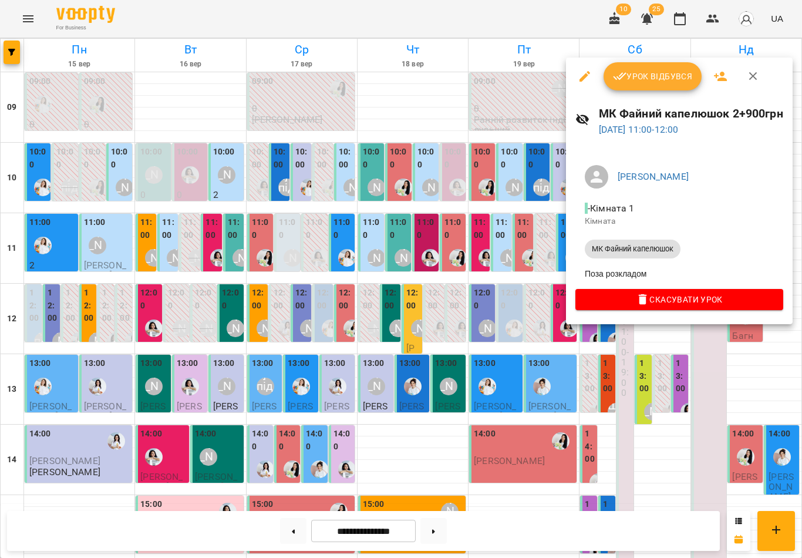
click at [601, 76] on icon "button" at bounding box center [753, 76] width 8 height 8
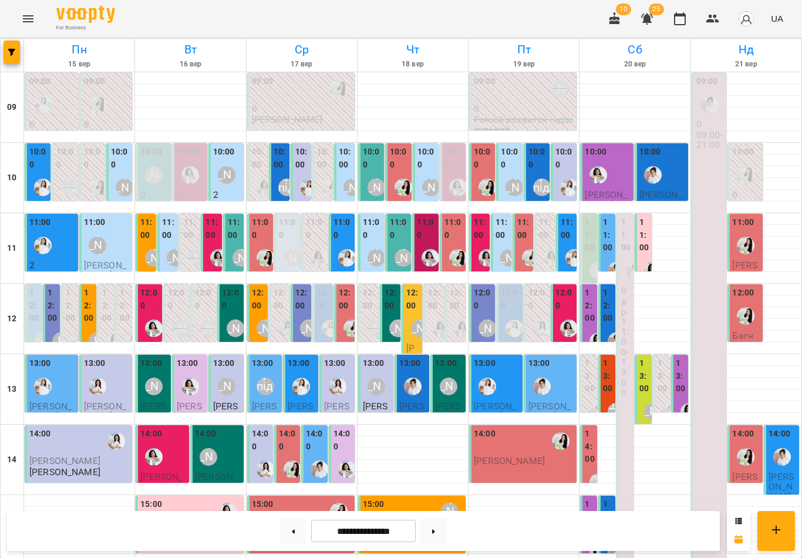
click at [601, 357] on div "13:00" at bounding box center [644, 377] width 10 height 41
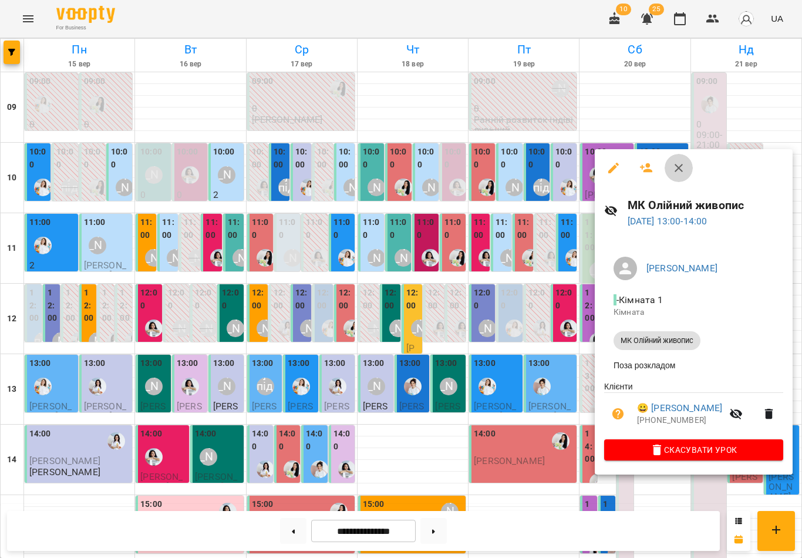
click at [601, 168] on icon "button" at bounding box center [679, 168] width 14 height 14
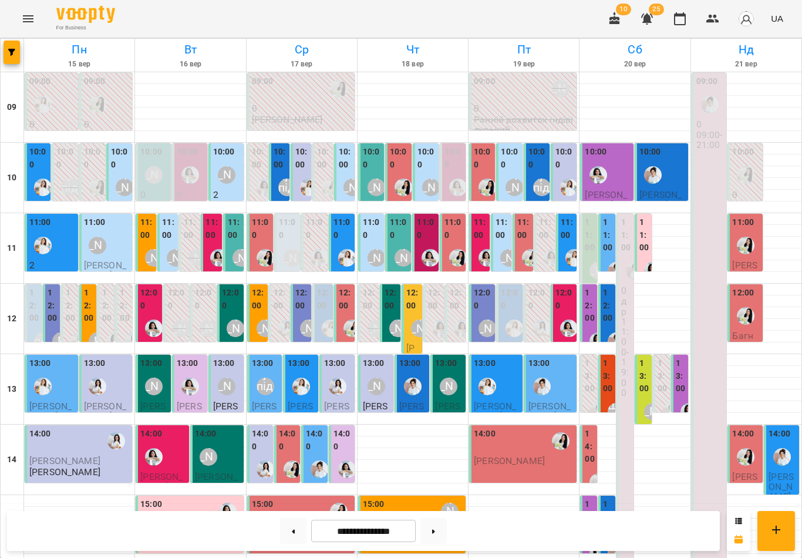
scroll to position [0, 0]
click at [601, 261] on div at bounding box center [746, 266] width 110 height 12
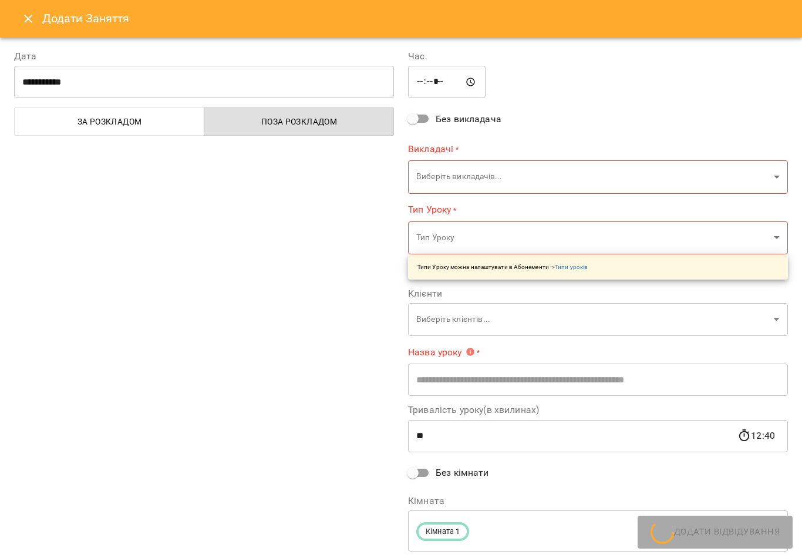
type input "**********"
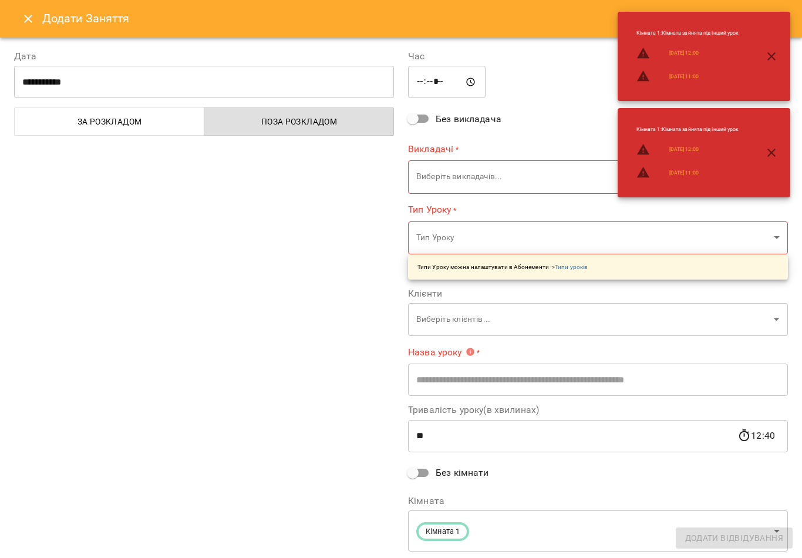
click at [25, 18] on icon "Close" at bounding box center [28, 19] width 14 height 14
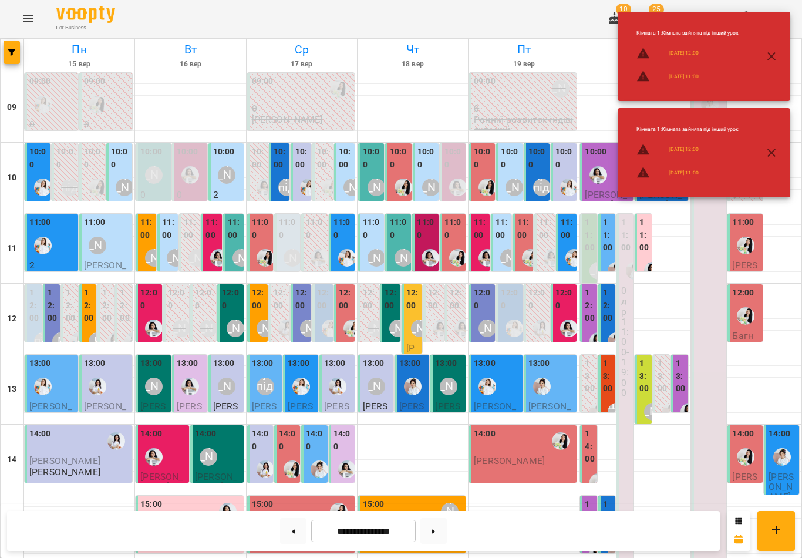
click at [601, 153] on icon "button" at bounding box center [772, 153] width 14 height 14
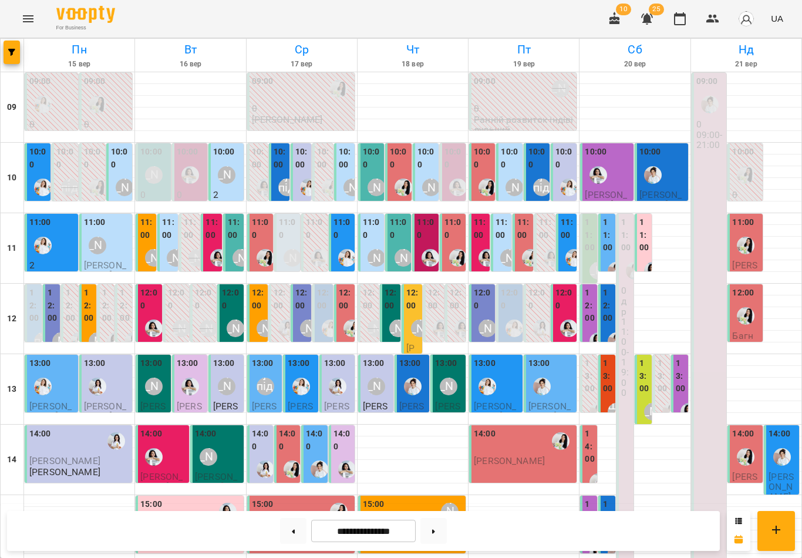
click at [601, 456] on img "Іванна" at bounding box center [782, 457] width 18 height 18
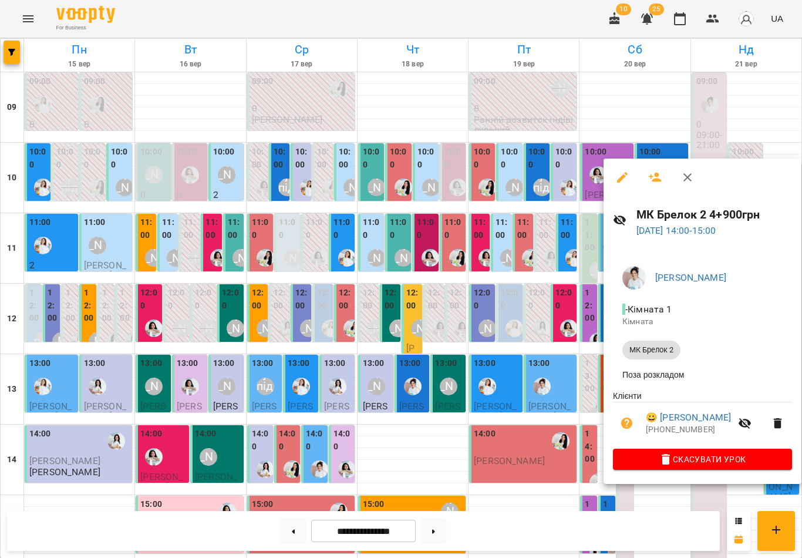
click at [601, 180] on icon "button" at bounding box center [688, 177] width 14 height 14
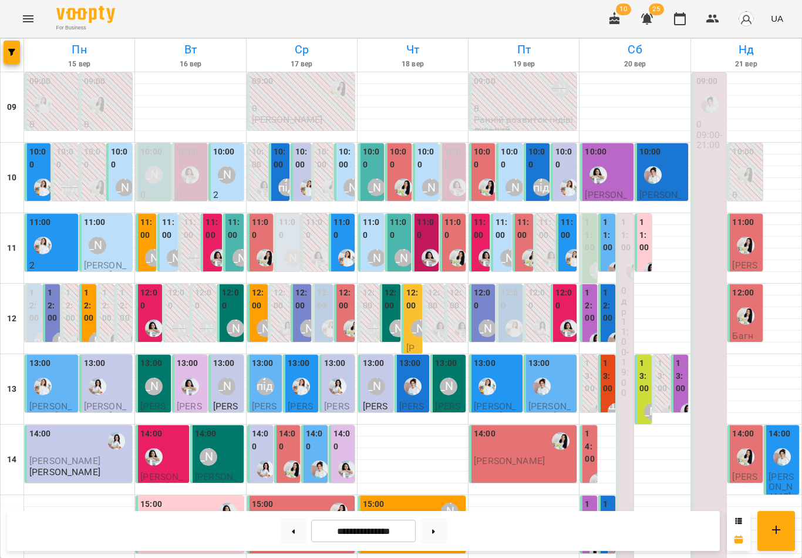
scroll to position [41, 0]
click at [601, 357] on label "13:00" at bounding box center [644, 376] width 10 height 38
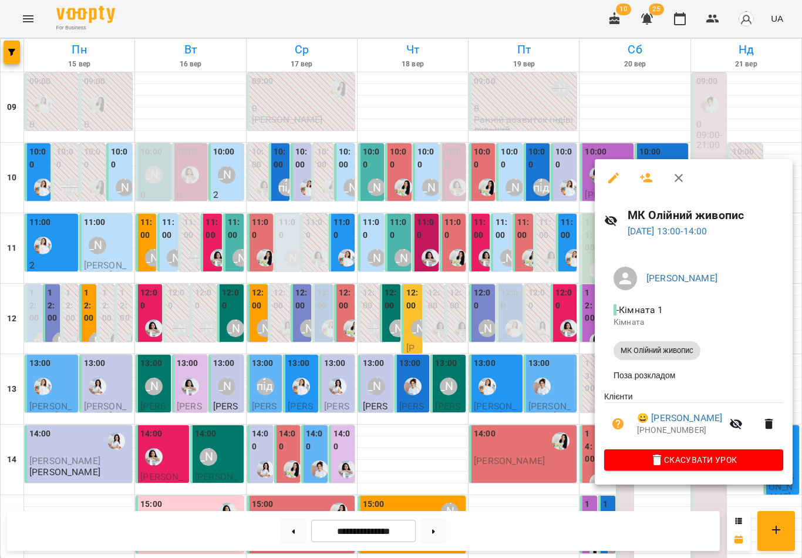
click at [601, 178] on icon "button" at bounding box center [679, 178] width 14 height 14
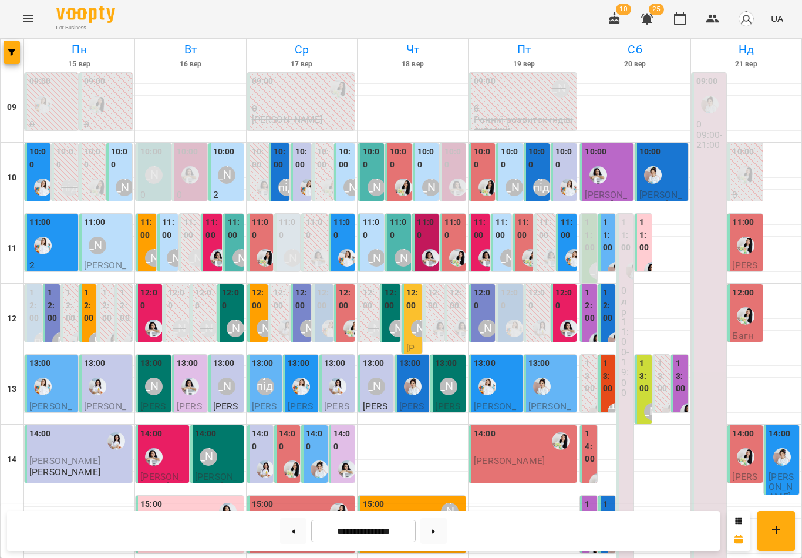
scroll to position [0, 0]
click at [228, 170] on div "[PERSON_NAME]" at bounding box center [227, 175] width 18 height 18
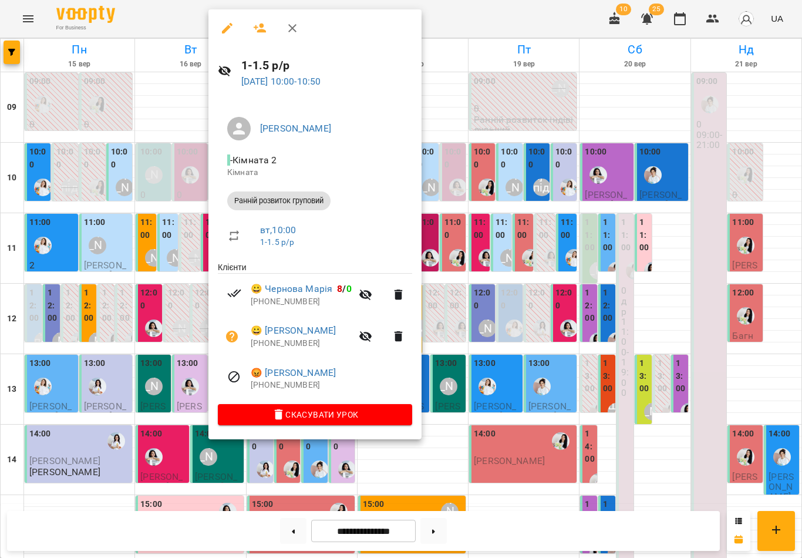
click at [294, 29] on icon "button" at bounding box center [292, 28] width 8 height 8
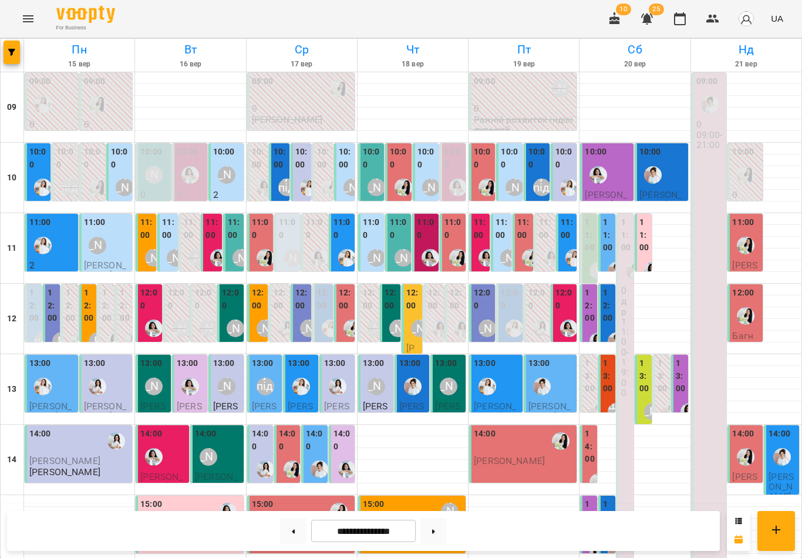
click at [234, 300] on label "12:00" at bounding box center [231, 299] width 19 height 25
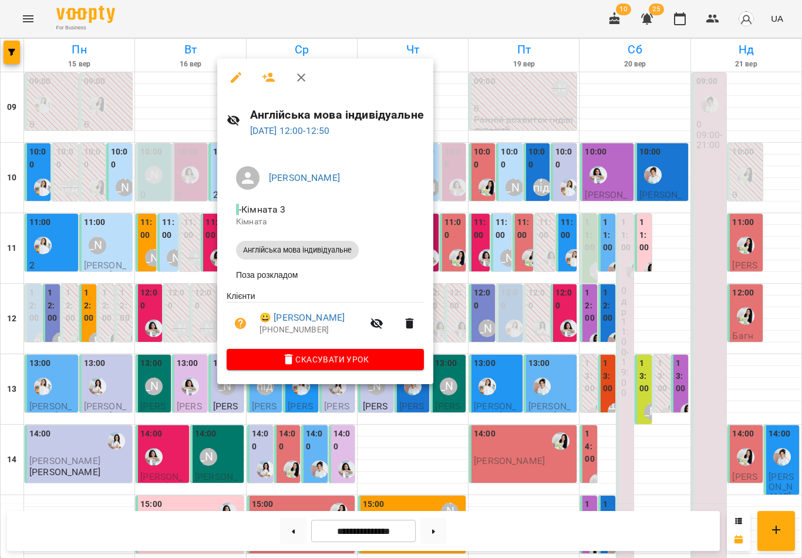
click at [305, 73] on icon "button" at bounding box center [301, 77] width 14 height 14
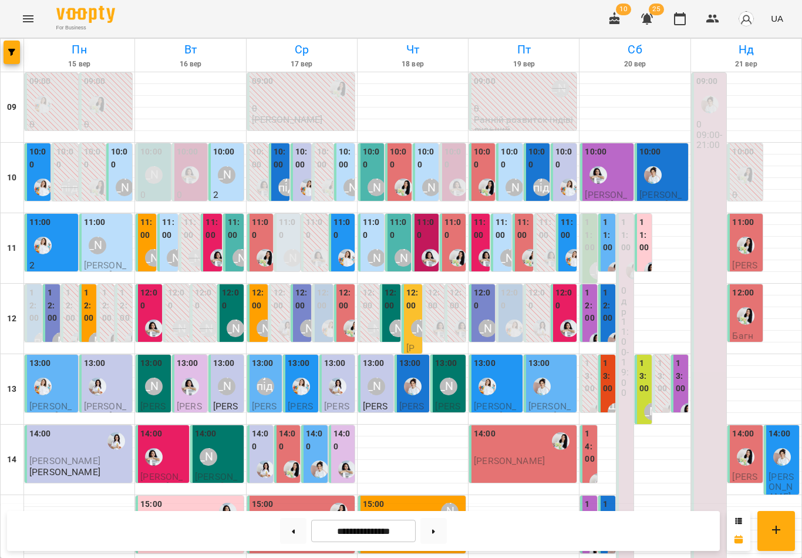
click at [233, 308] on label "12:00" at bounding box center [231, 299] width 19 height 25
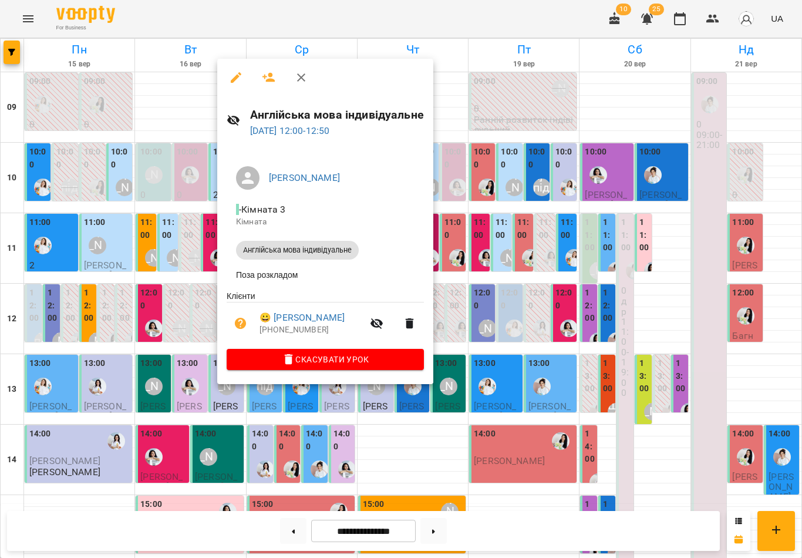
click at [299, 77] on icon "button" at bounding box center [301, 77] width 14 height 14
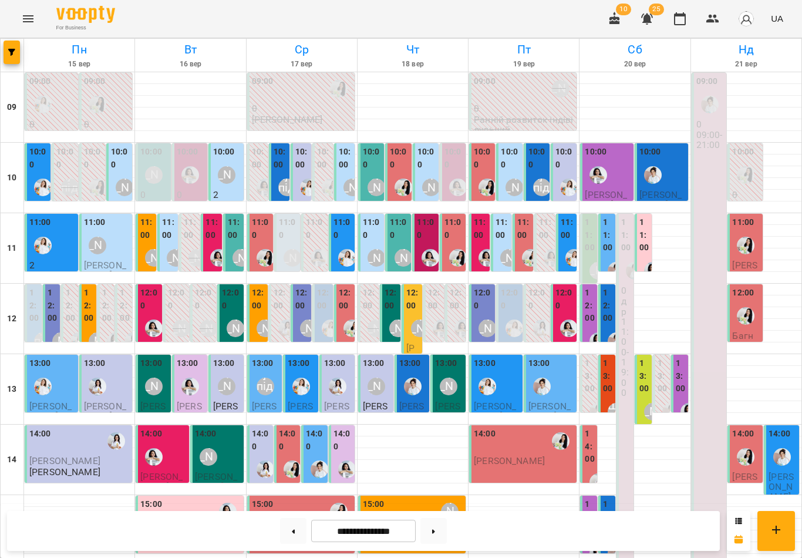
click at [149, 302] on label "12:00" at bounding box center [149, 299] width 19 height 25
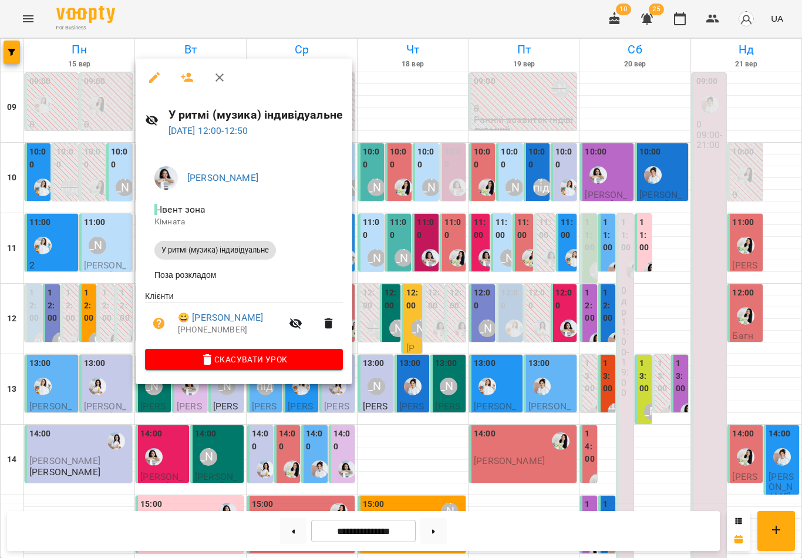
click at [225, 74] on icon "button" at bounding box center [220, 77] width 14 height 14
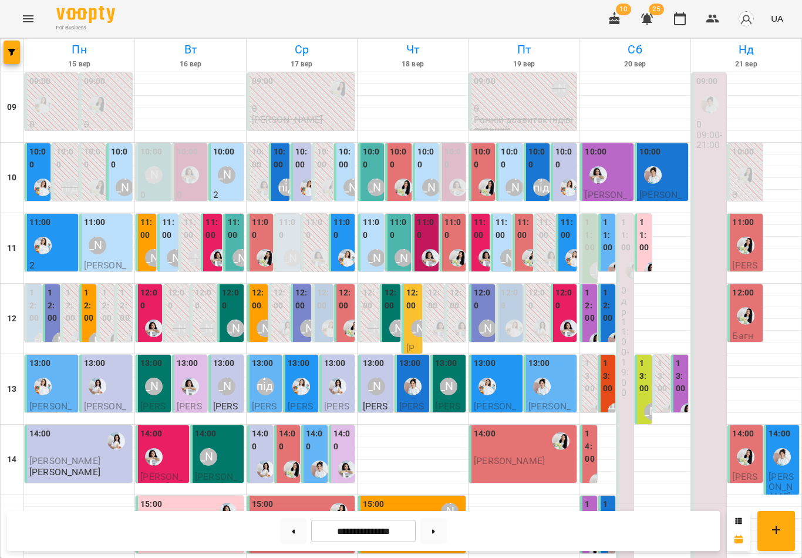
click at [296, 529] on button at bounding box center [293, 531] width 26 height 26
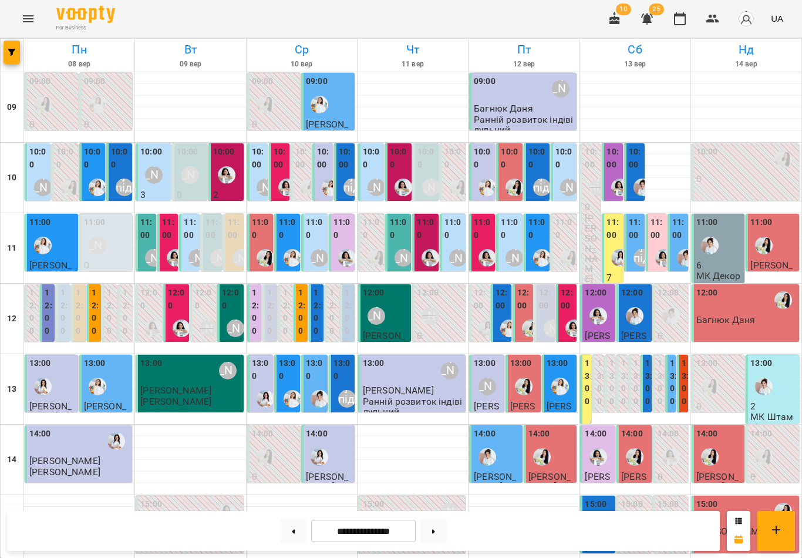
click at [168, 243] on div "11:00" at bounding box center [169, 230] width 14 height 28
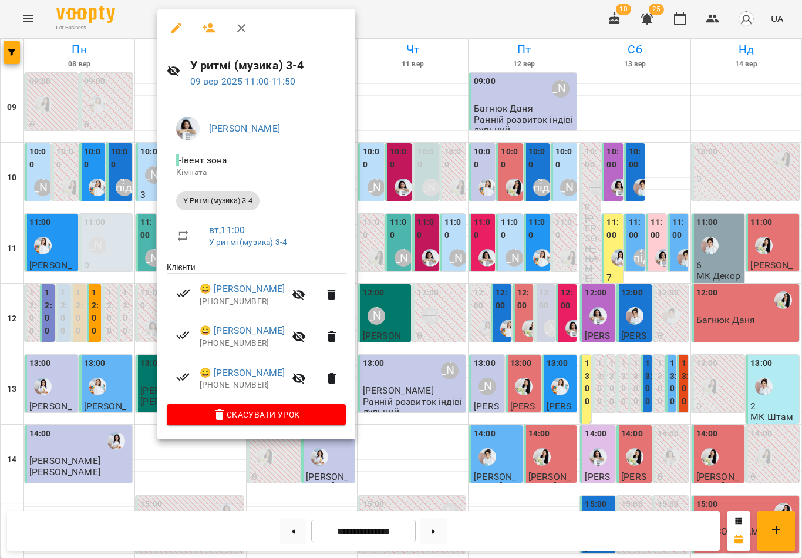
click at [243, 33] on icon "button" at bounding box center [241, 28] width 14 height 14
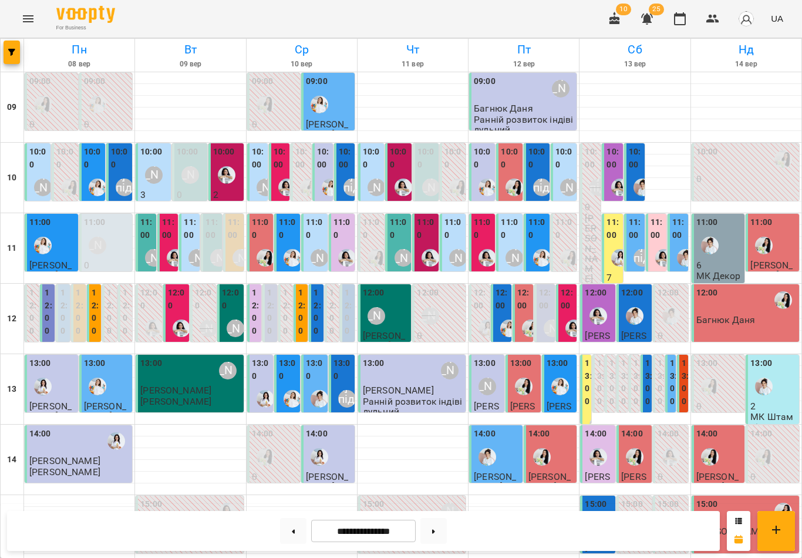
click at [230, 163] on div at bounding box center [226, 174] width 27 height 27
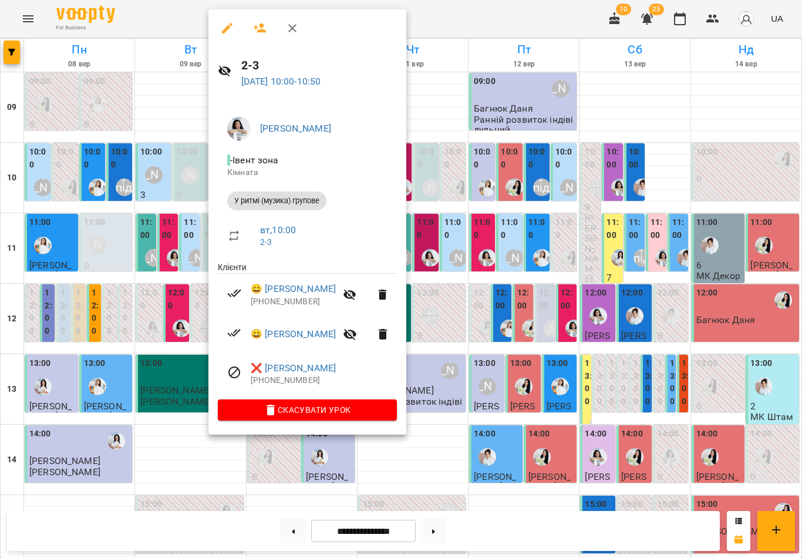
click at [293, 26] on icon "button" at bounding box center [292, 28] width 14 height 14
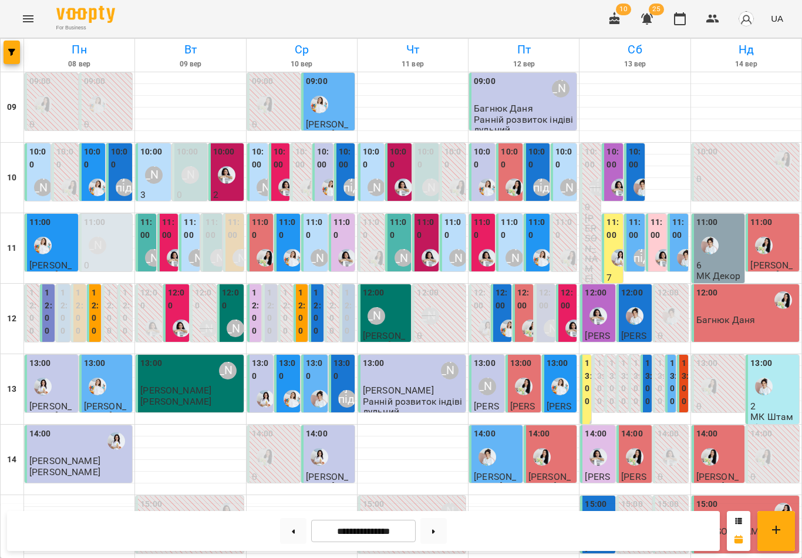
click at [402, 159] on label "10:00" at bounding box center [399, 158] width 19 height 25
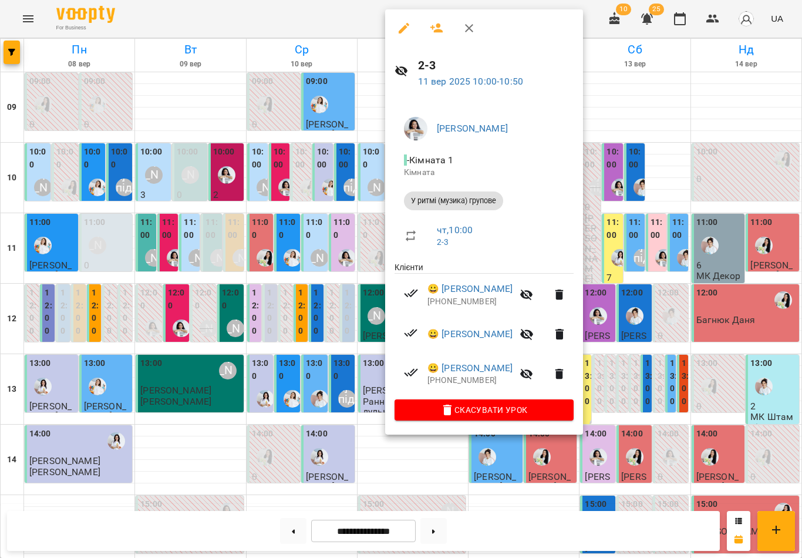
click at [468, 32] on icon "button" at bounding box center [469, 28] width 14 height 14
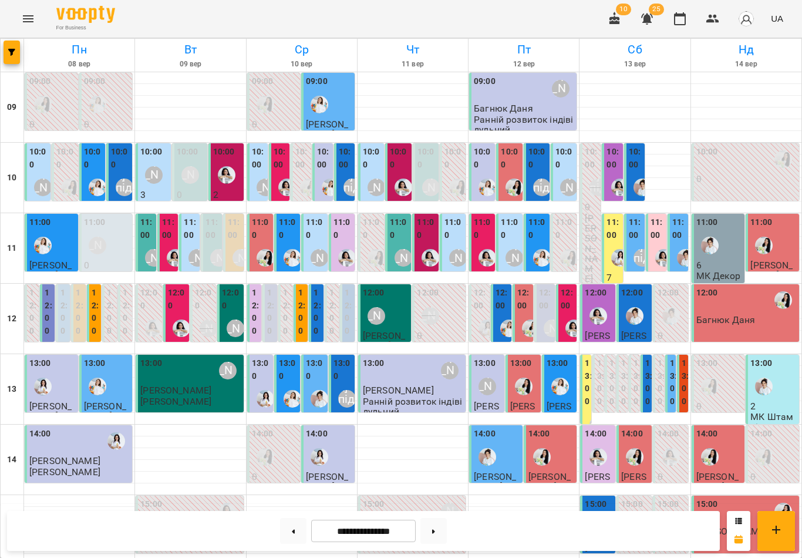
click at [431, 238] on label "11:00" at bounding box center [426, 228] width 19 height 25
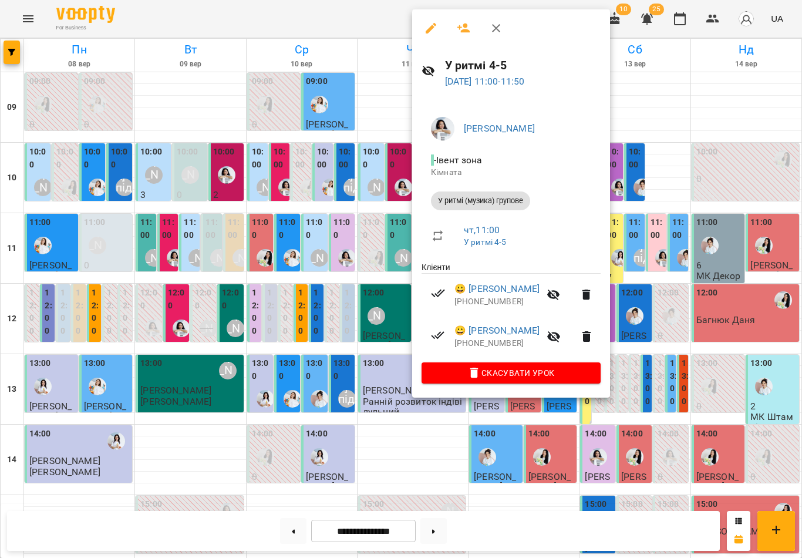
click at [494, 30] on icon "button" at bounding box center [496, 28] width 8 height 8
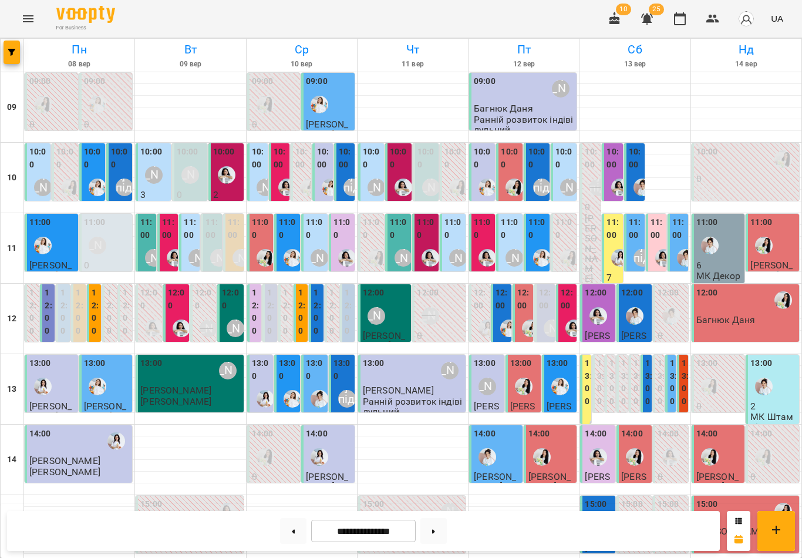
click at [400, 244] on div "[PERSON_NAME]" at bounding box center [403, 257] width 27 height 27
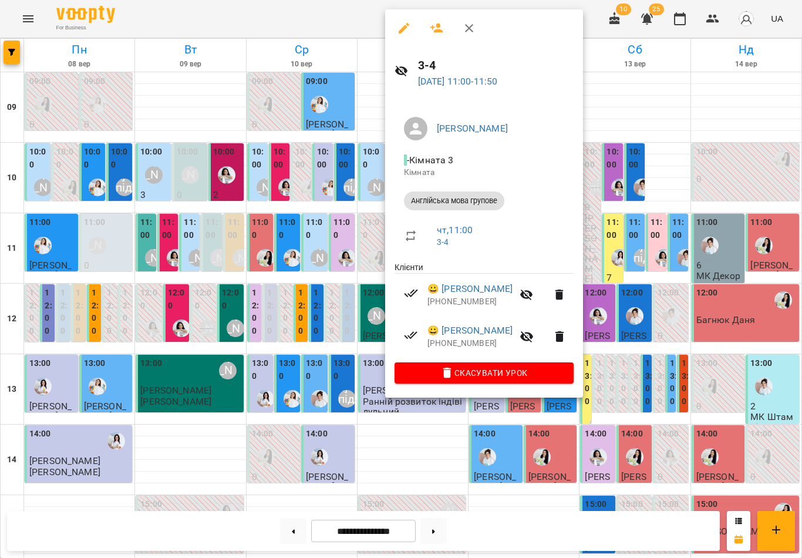
click at [475, 25] on icon "button" at bounding box center [469, 28] width 14 height 14
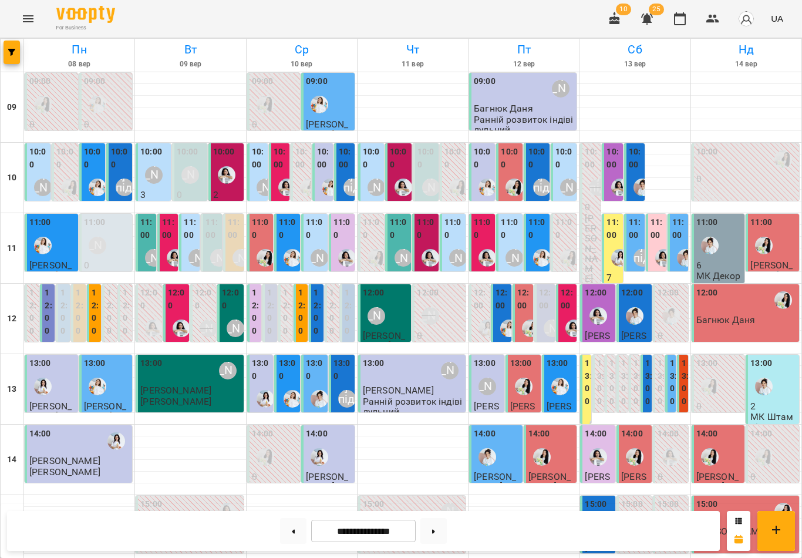
click at [455, 242] on div "11:00" at bounding box center [454, 230] width 19 height 28
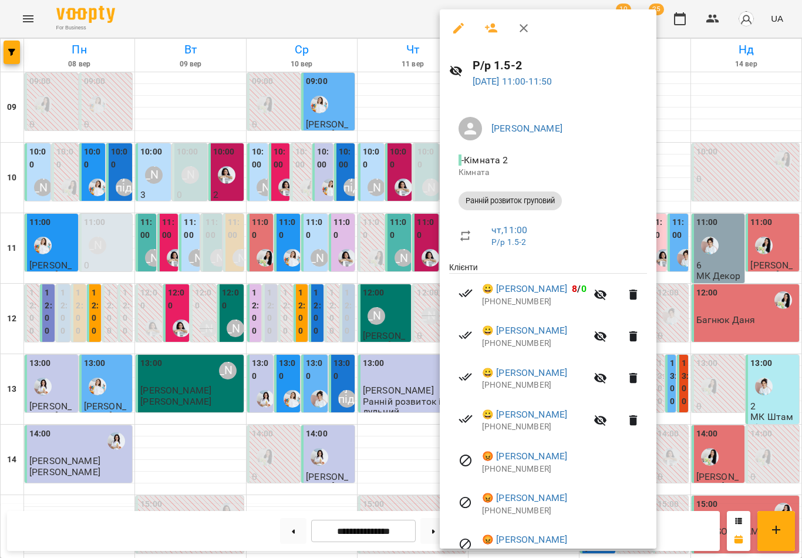
click at [528, 22] on icon "button" at bounding box center [524, 28] width 14 height 14
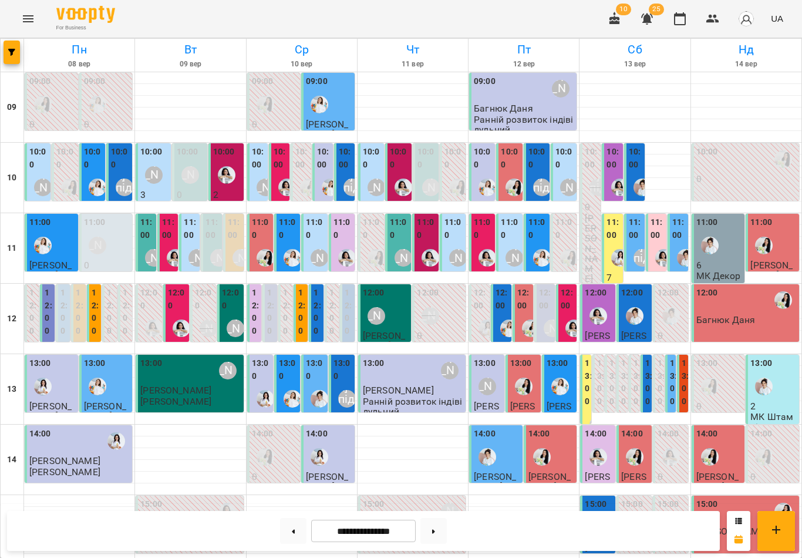
scroll to position [342, 0]
click at [295, 533] on button at bounding box center [293, 531] width 26 height 26
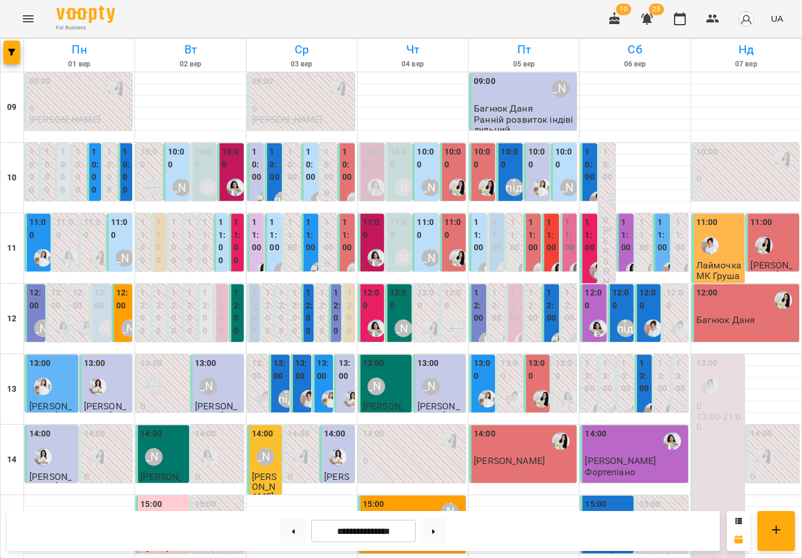
click at [436, 536] on button at bounding box center [433, 531] width 26 height 26
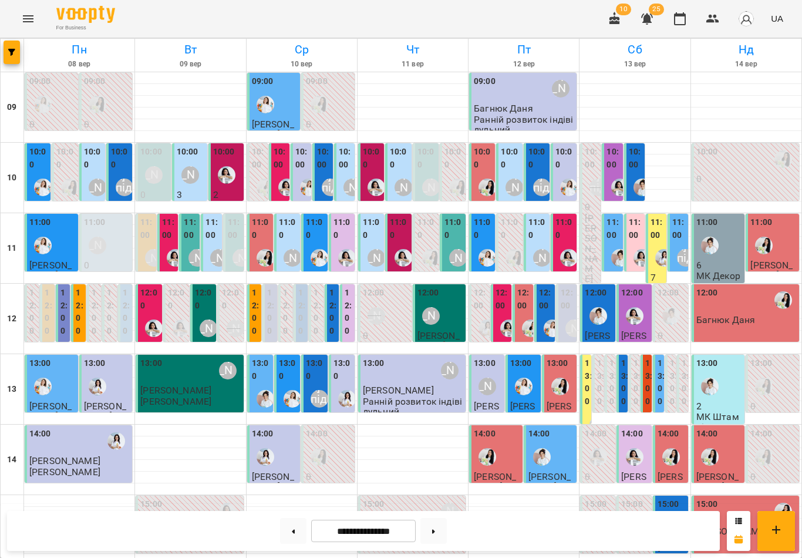
click at [295, 535] on button at bounding box center [293, 531] width 26 height 26
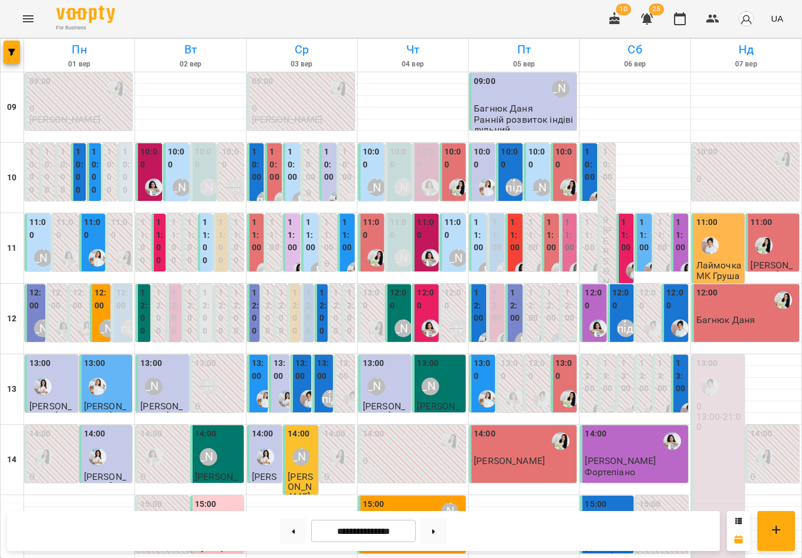
click at [436, 528] on button at bounding box center [433, 531] width 26 height 26
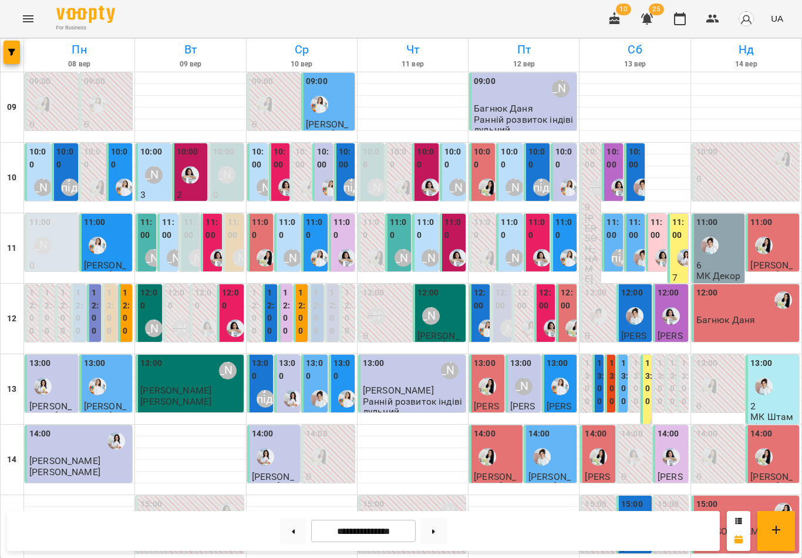
click at [440, 532] on button at bounding box center [433, 531] width 26 height 26
type input "**********"
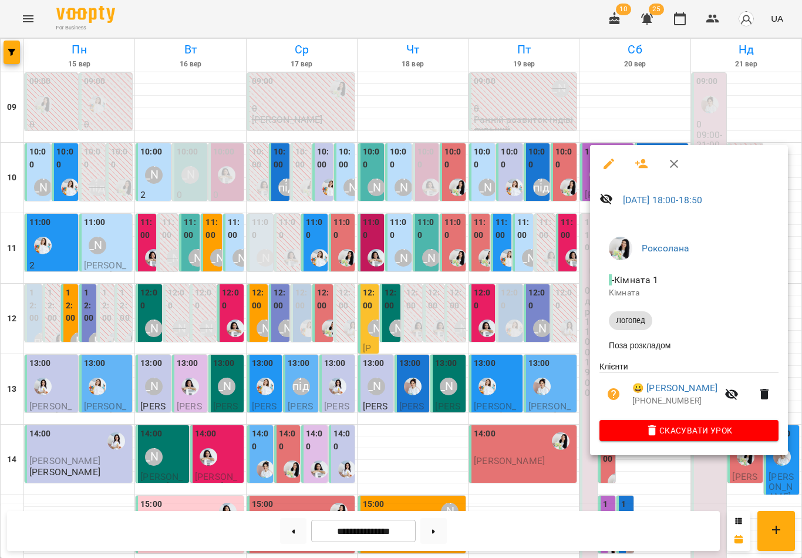
click at [601, 166] on icon "button" at bounding box center [674, 164] width 14 height 14
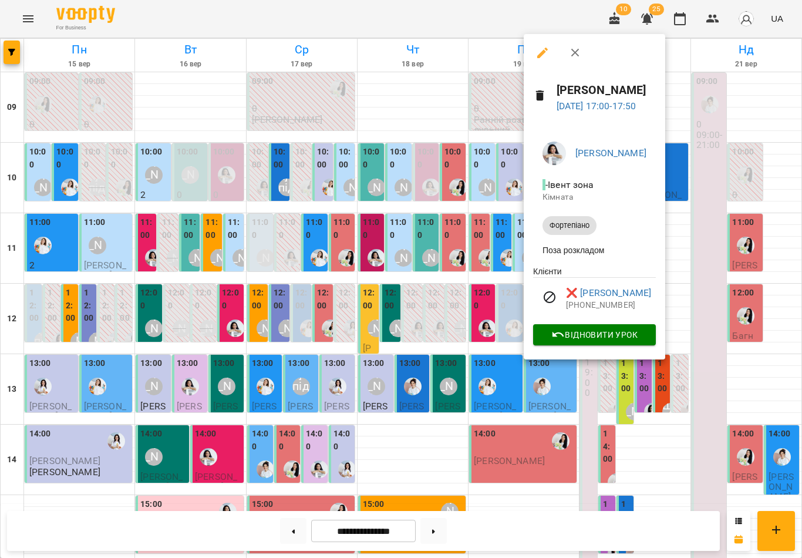
click at [577, 56] on icon "button" at bounding box center [575, 53] width 14 height 14
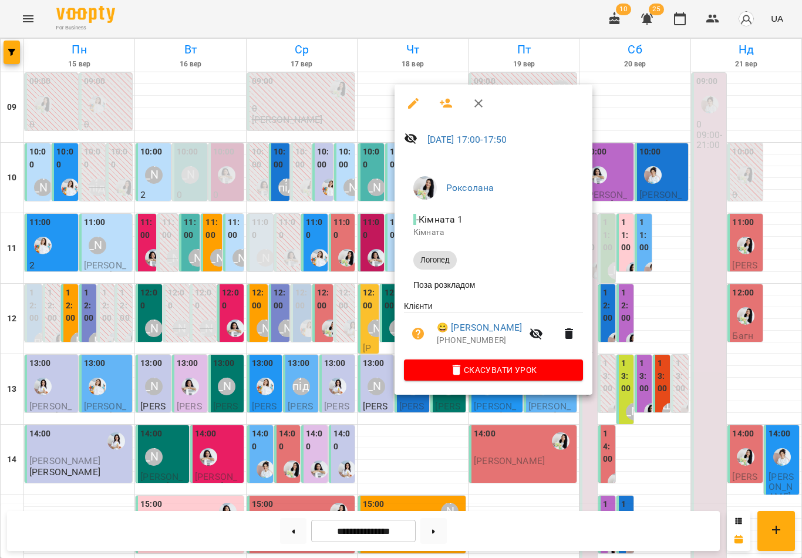
click at [348, 311] on div at bounding box center [401, 279] width 802 height 558
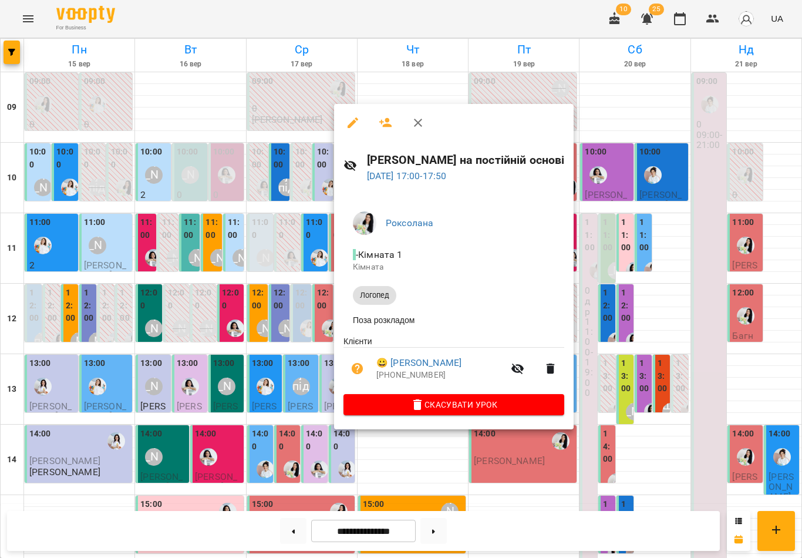
click at [420, 123] on icon "button" at bounding box center [418, 123] width 14 height 14
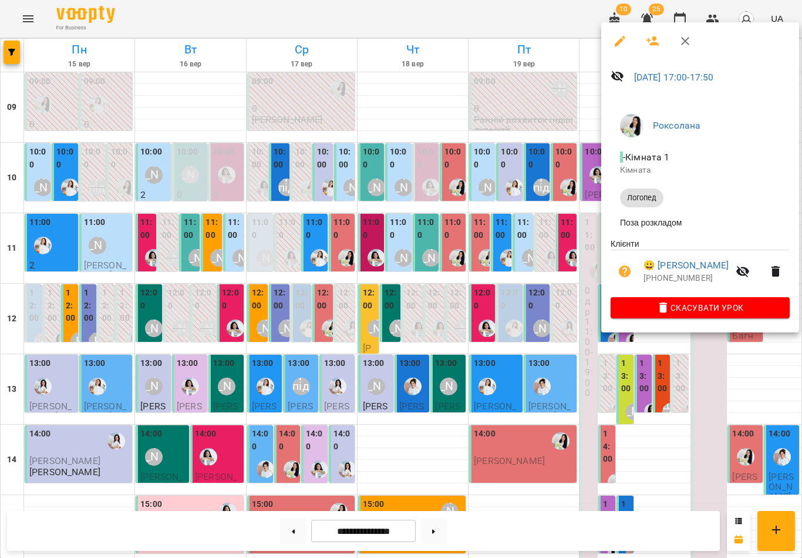
click at [601, 267] on link "😀 [PERSON_NAME]" at bounding box center [686, 265] width 85 height 14
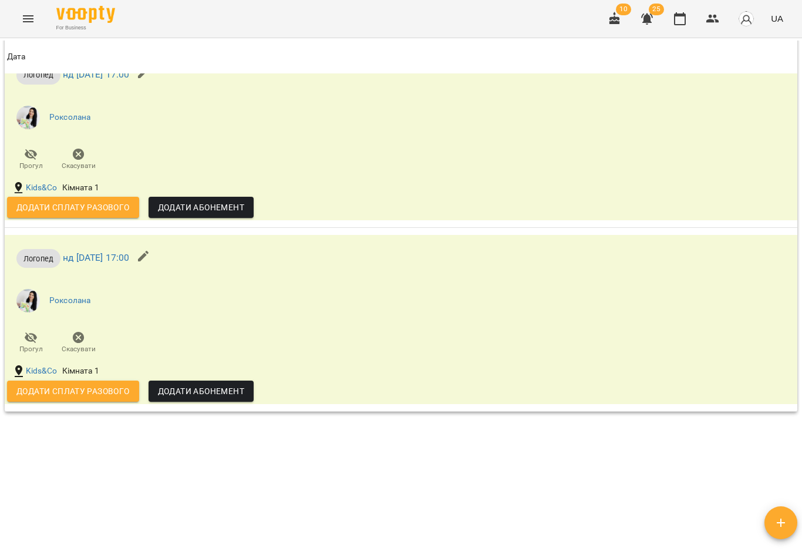
scroll to position [1520, 0]
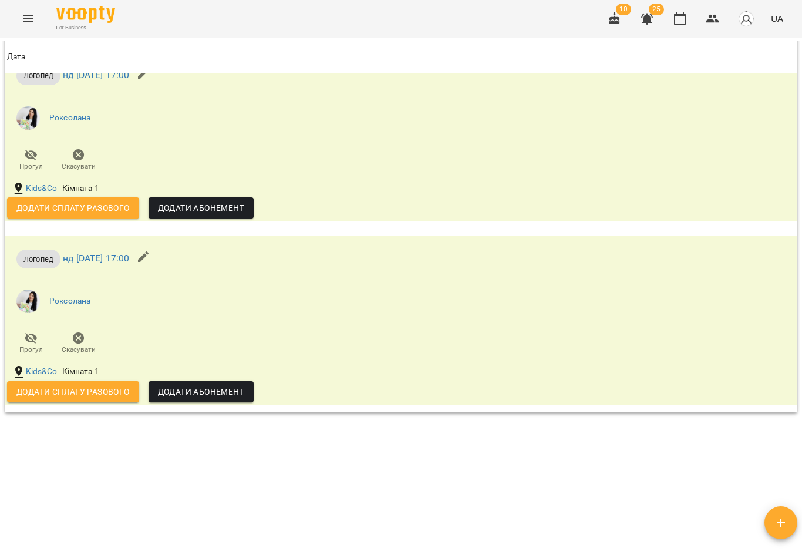
click at [601, 19] on icon "button" at bounding box center [680, 19] width 14 height 14
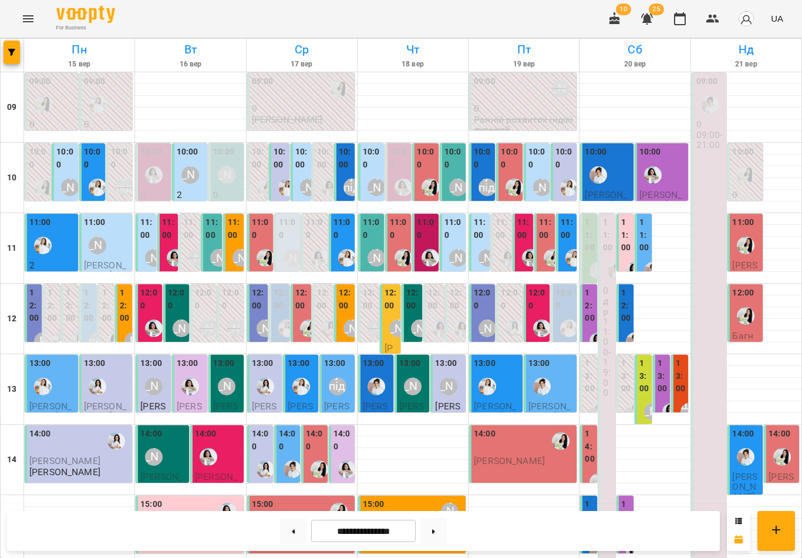
click at [255, 312] on div "12:00" at bounding box center [259, 301] width 14 height 28
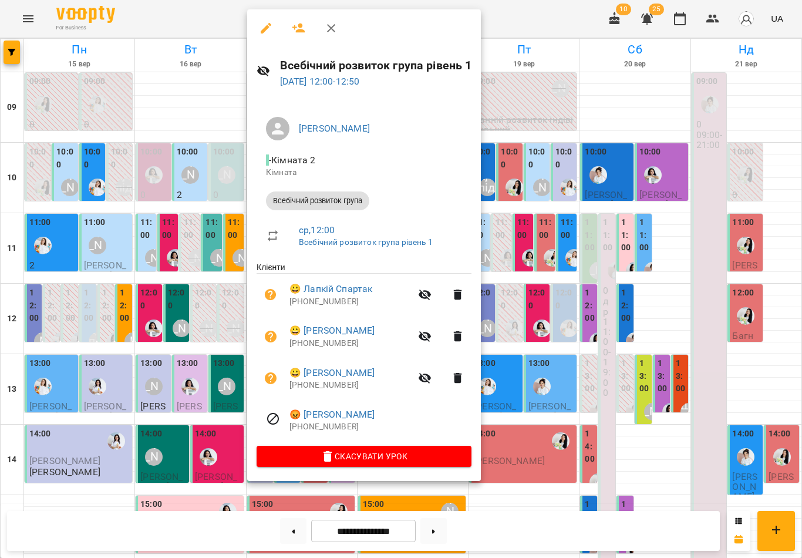
click at [337, 25] on icon "button" at bounding box center [331, 28] width 14 height 14
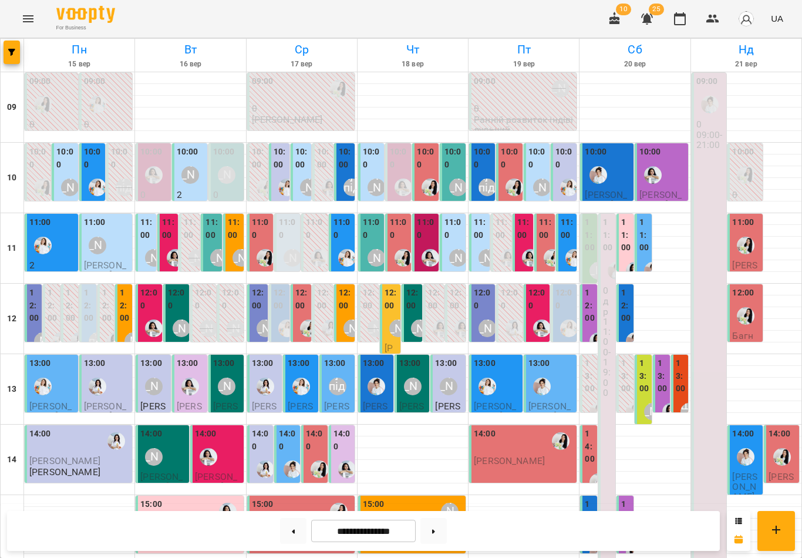
click at [34, 298] on label "12:00" at bounding box center [34, 306] width 10 height 38
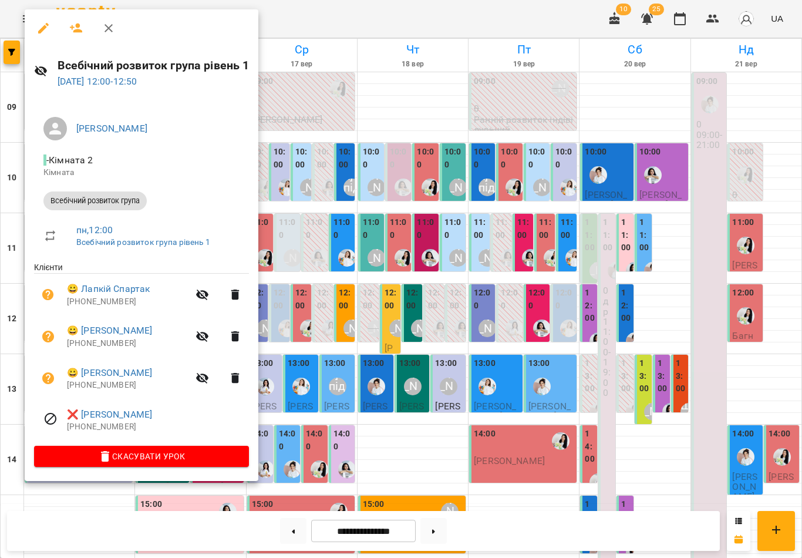
click at [108, 28] on icon "button" at bounding box center [109, 28] width 8 height 8
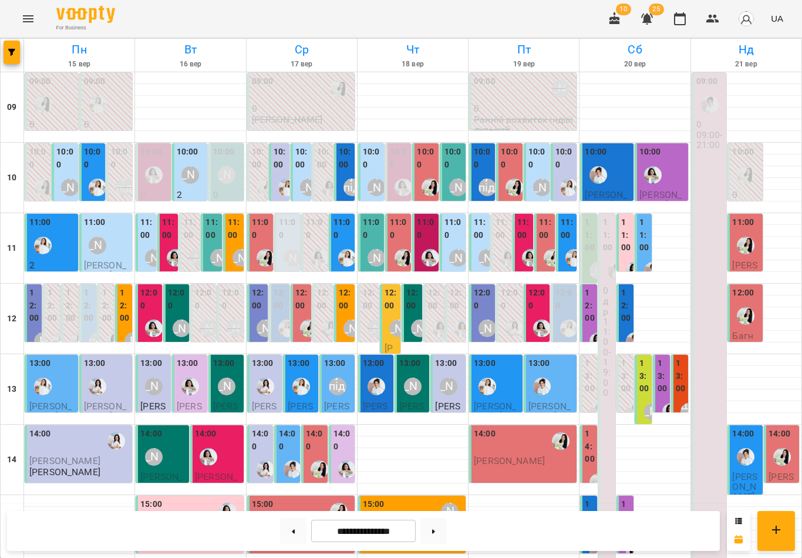
click at [212, 234] on label "11:00" at bounding box center [213, 228] width 14 height 25
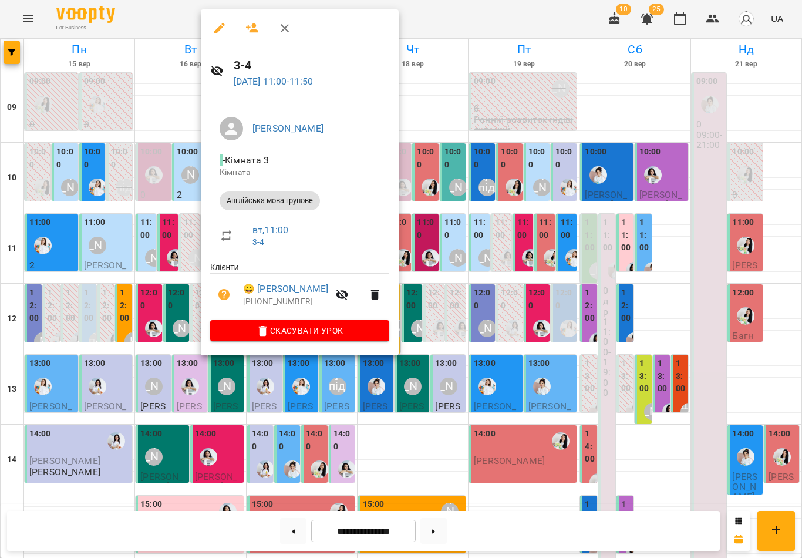
click at [289, 27] on icon "button" at bounding box center [285, 28] width 14 height 14
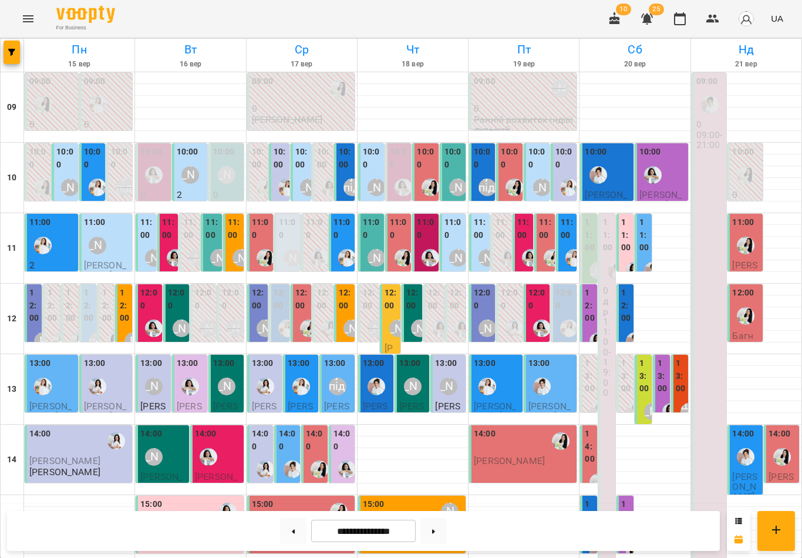
click at [601, 386] on div "13:00 [PERSON_NAME] Арт [PERSON_NAME] Олійний живопис" at bounding box center [643, 524] width 17 height 339
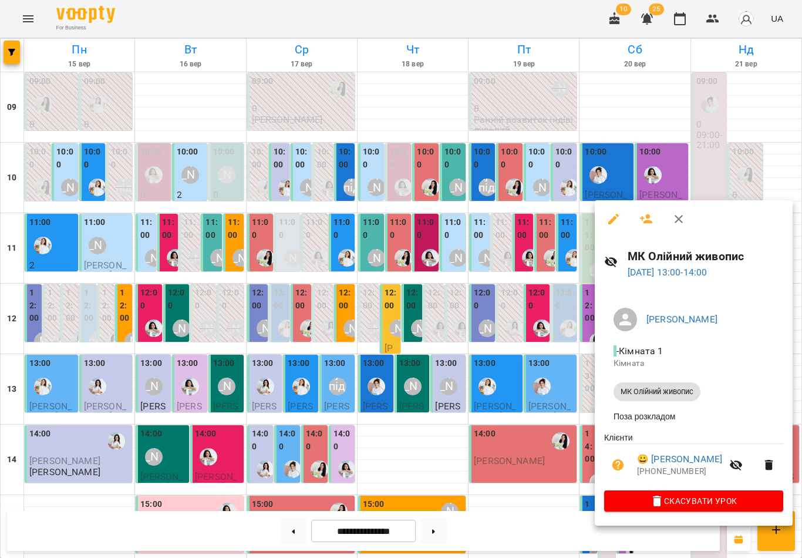
click at [601, 220] on icon "button" at bounding box center [679, 219] width 8 height 8
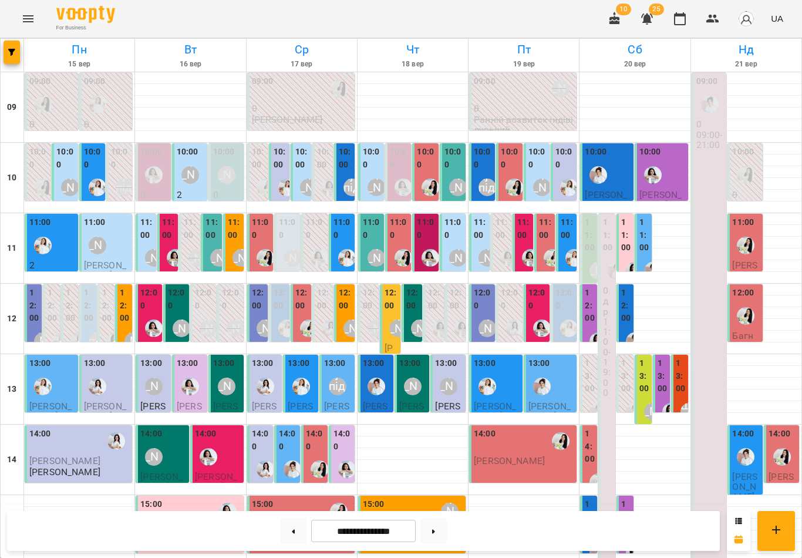
click at [290, 533] on button at bounding box center [293, 531] width 26 height 26
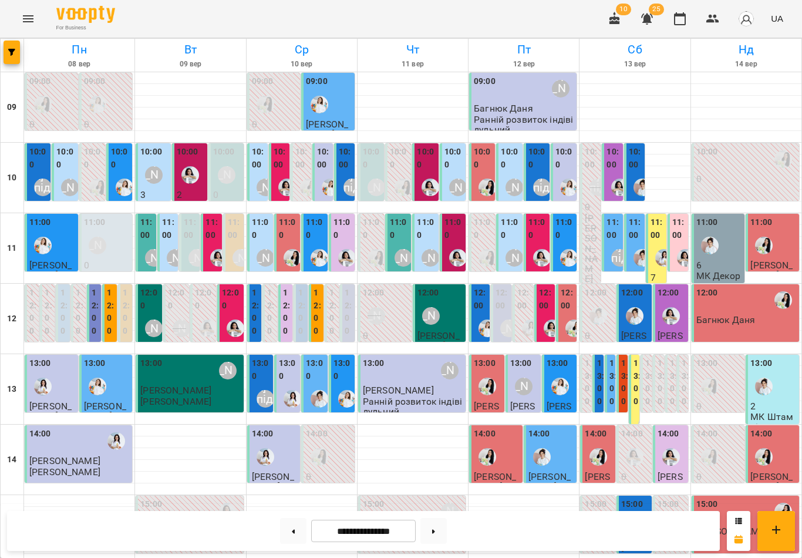
click at [601, 260] on p "6" at bounding box center [719, 265] width 46 height 10
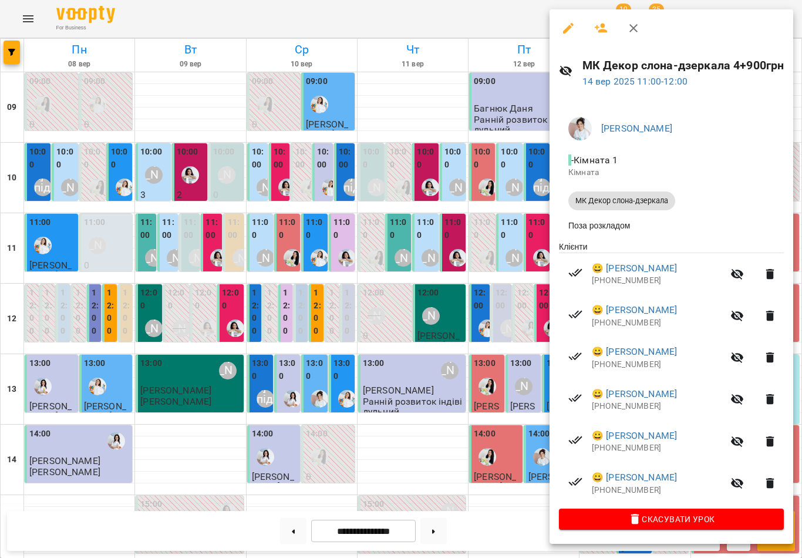
click at [601, 27] on icon "button" at bounding box center [633, 28] width 8 height 8
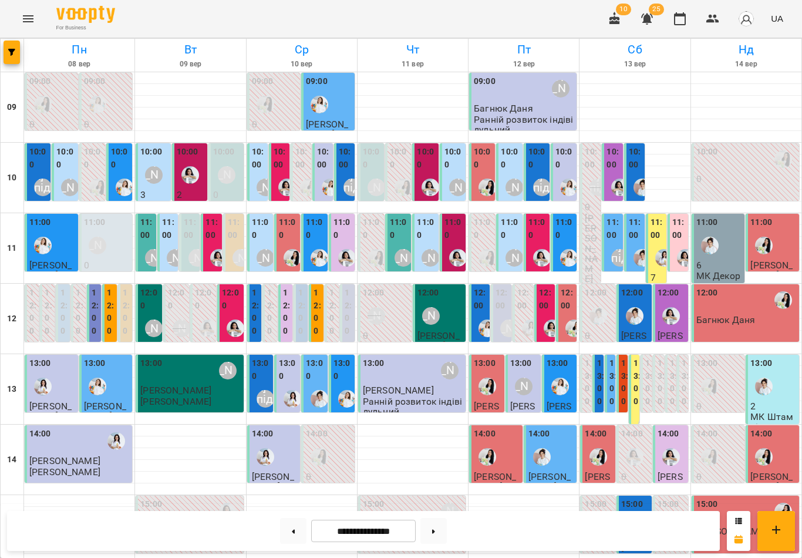
scroll to position [312, 0]
click at [443, 530] on button at bounding box center [433, 531] width 26 height 26
type input "**********"
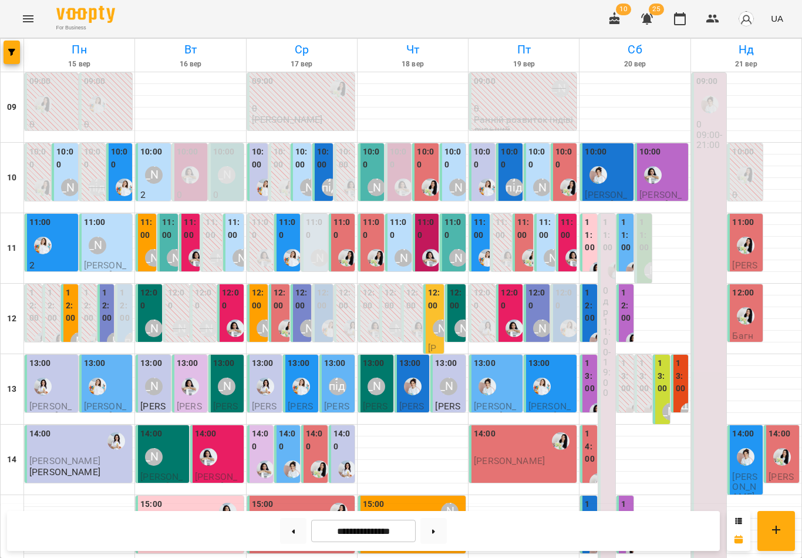
scroll to position [135, 0]
click at [317, 427] on div "14:00" at bounding box center [315, 441] width 19 height 28
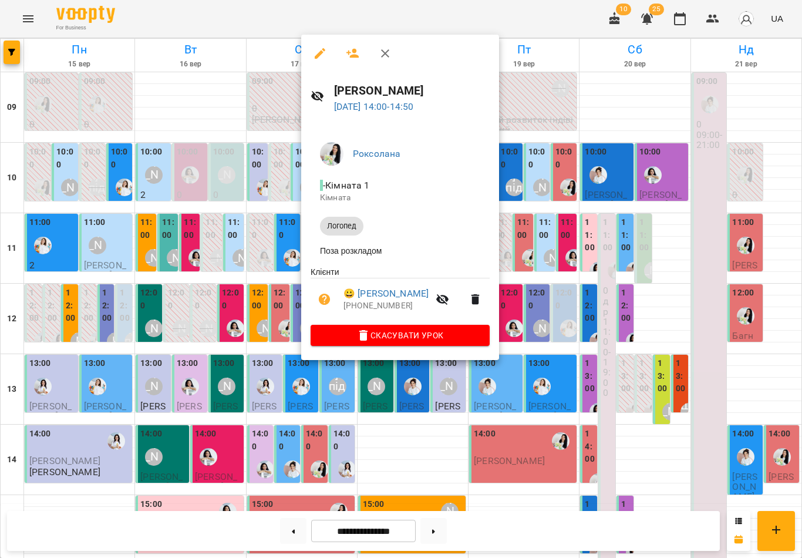
click at [388, 56] on icon "button" at bounding box center [385, 53] width 8 height 8
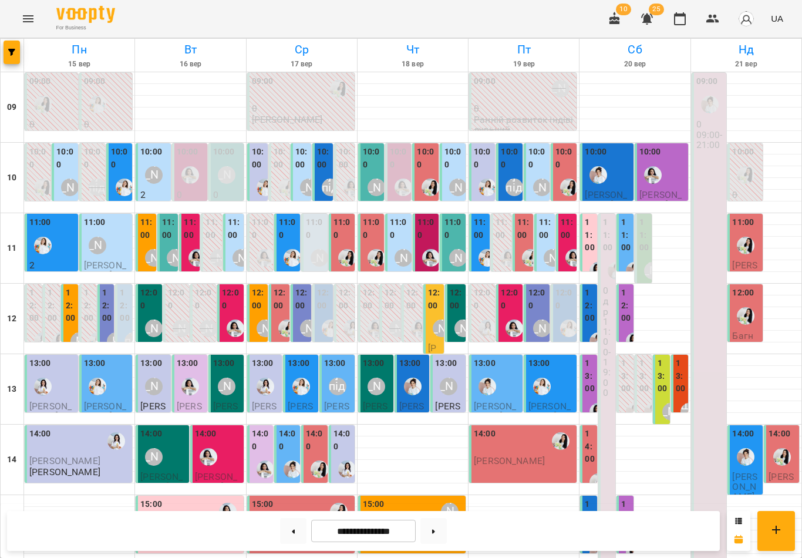
click at [303, 526] on span "[PERSON_NAME]" at bounding box center [287, 531] width 71 height 11
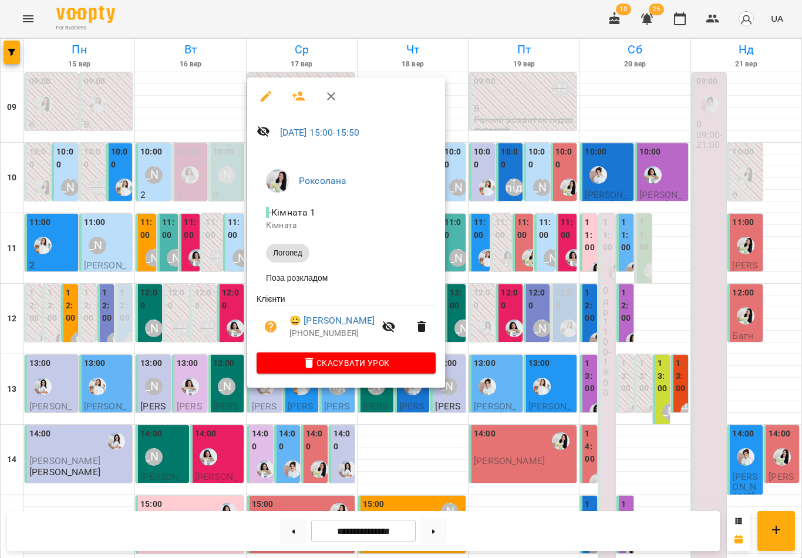
click at [328, 103] on icon "button" at bounding box center [331, 96] width 14 height 14
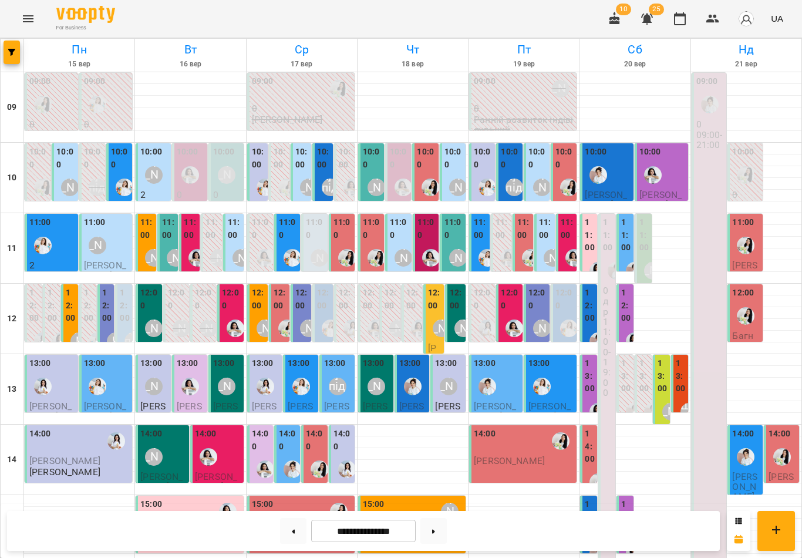
scroll to position [247, 0]
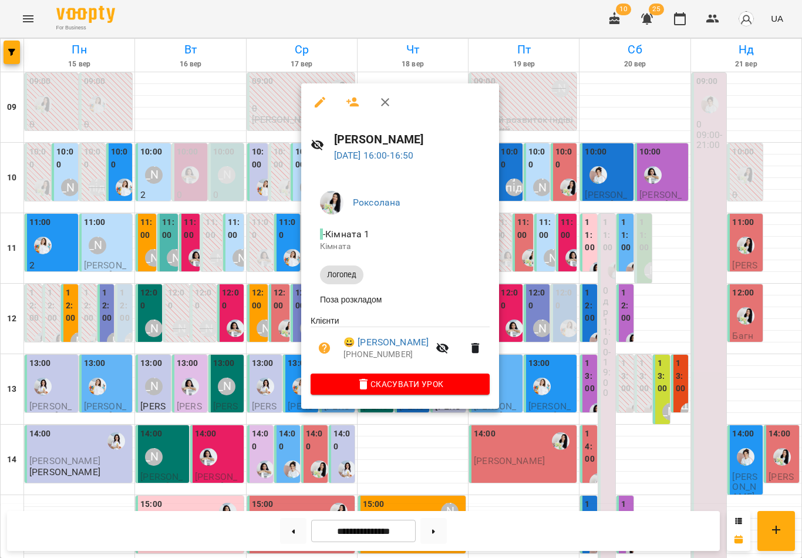
click at [385, 101] on icon "button" at bounding box center [385, 102] width 8 height 8
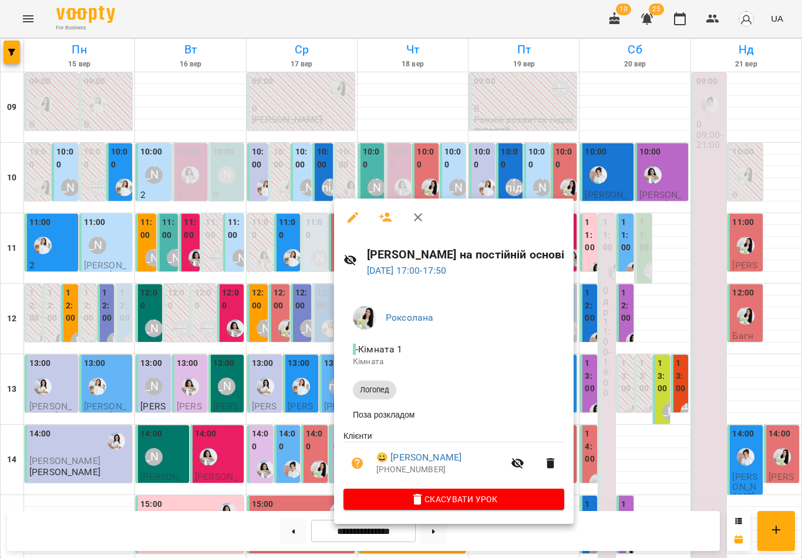
click at [418, 218] on icon "button" at bounding box center [418, 217] width 14 height 14
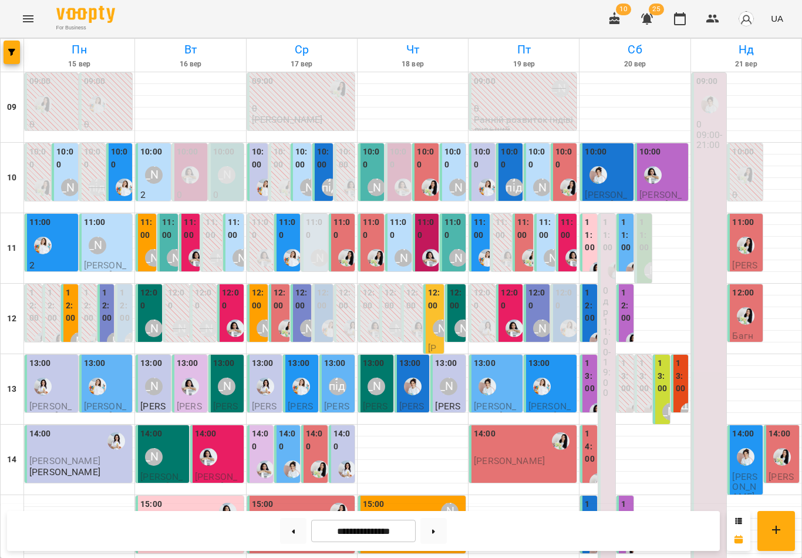
scroll to position [329, 0]
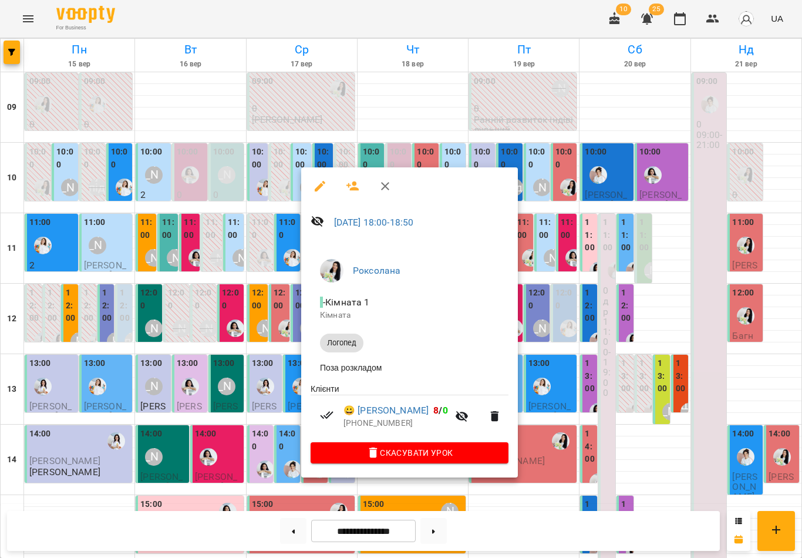
click at [388, 186] on icon "button" at bounding box center [385, 186] width 14 height 14
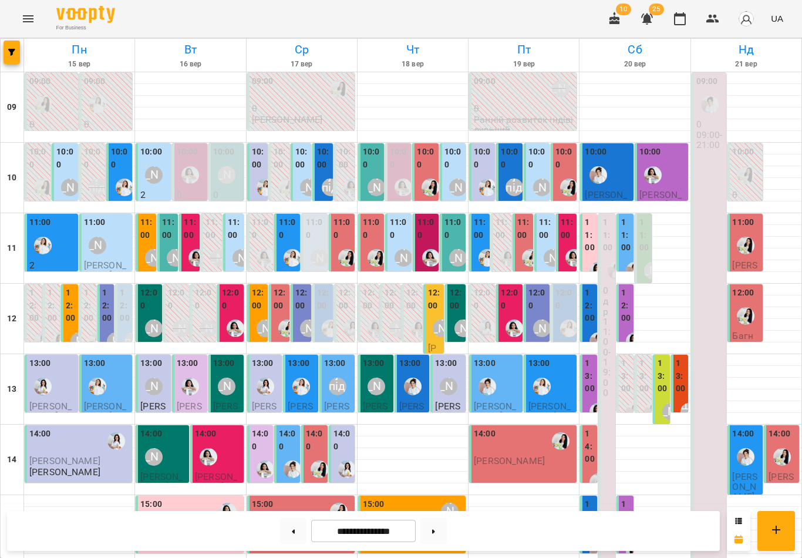
scroll to position [0, 0]
click at [65, 159] on label "10:00" at bounding box center [65, 158] width 19 height 25
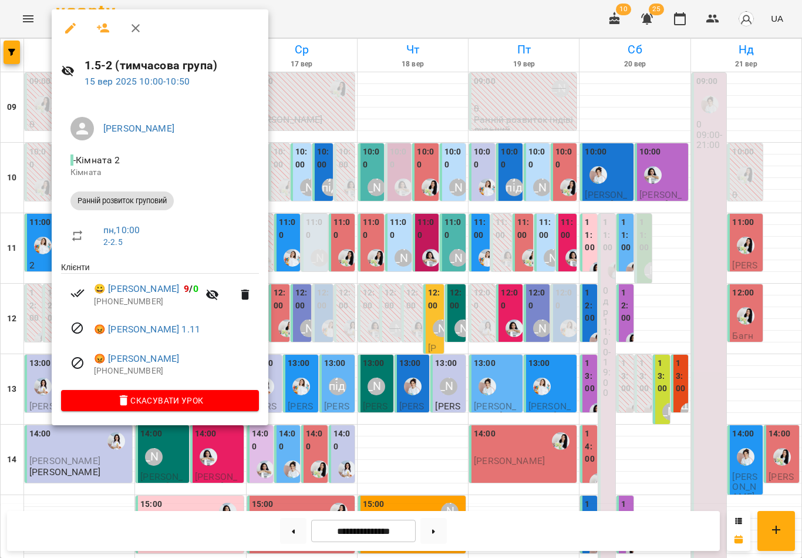
click at [134, 27] on icon "button" at bounding box center [136, 28] width 8 height 8
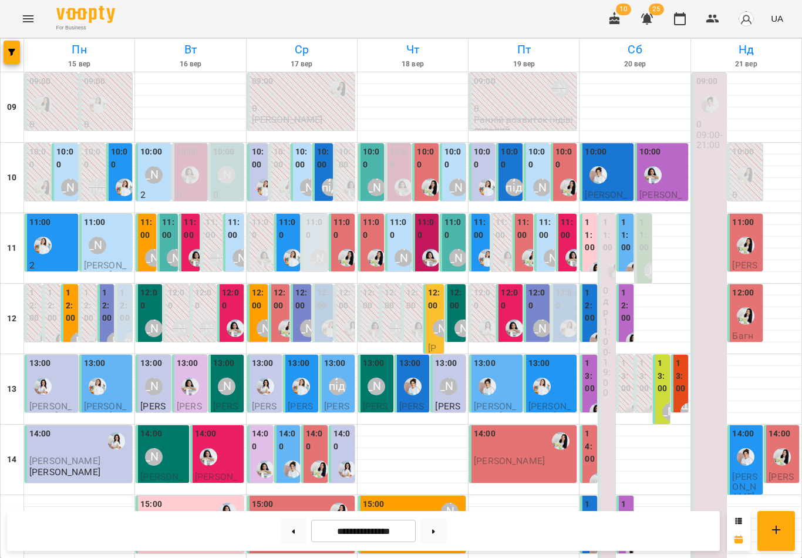
click at [64, 164] on label "10:00" at bounding box center [65, 158] width 19 height 25
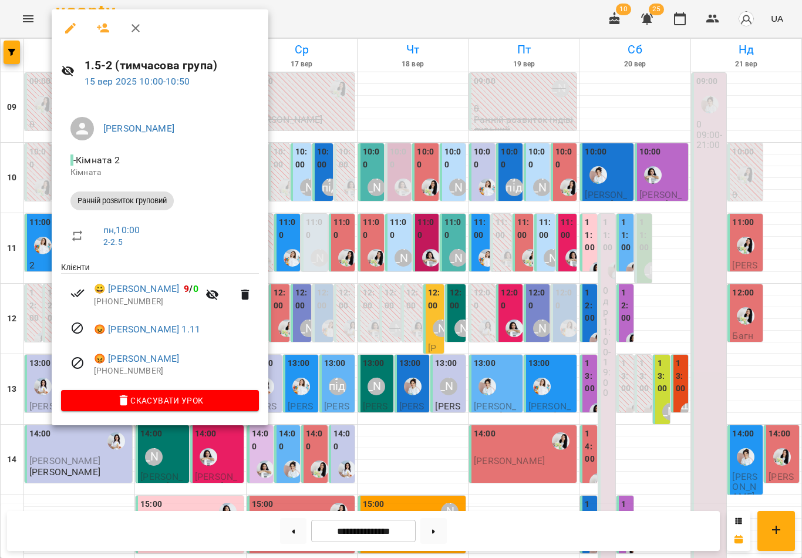
click at [143, 285] on link "😀 [PERSON_NAME]" at bounding box center [136, 289] width 85 height 14
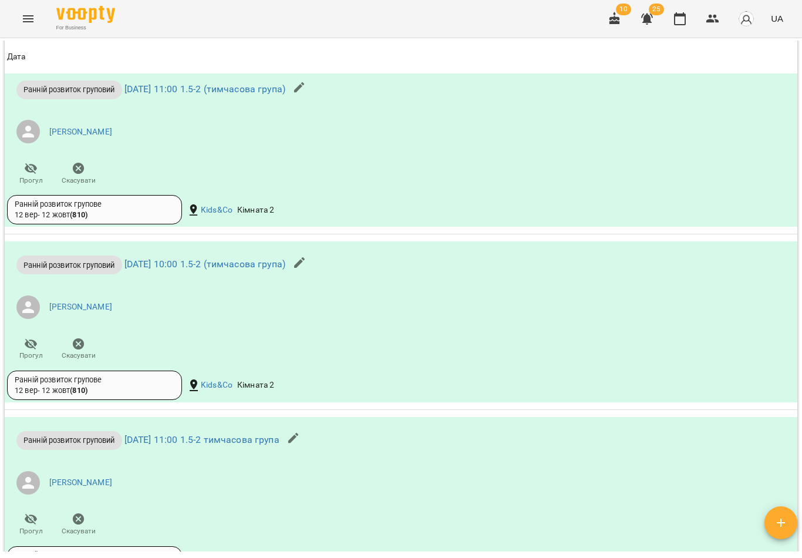
scroll to position [1392, 0]
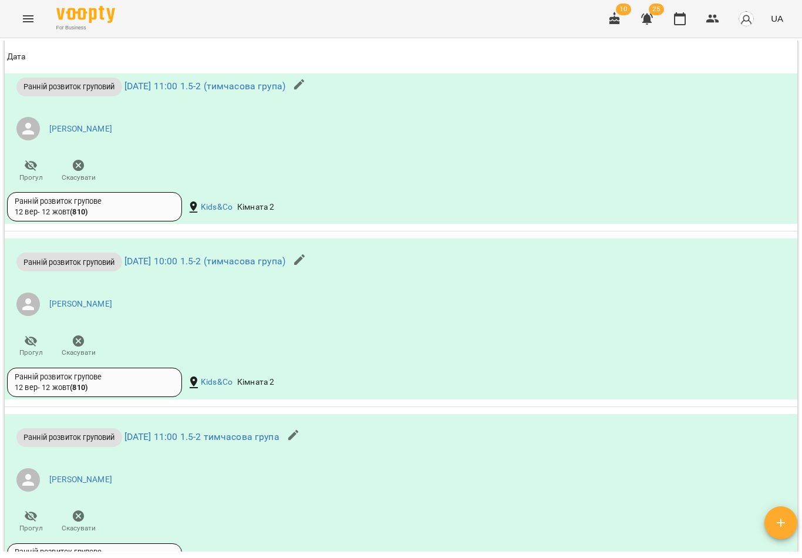
click at [601, 22] on icon "button" at bounding box center [680, 19] width 14 height 14
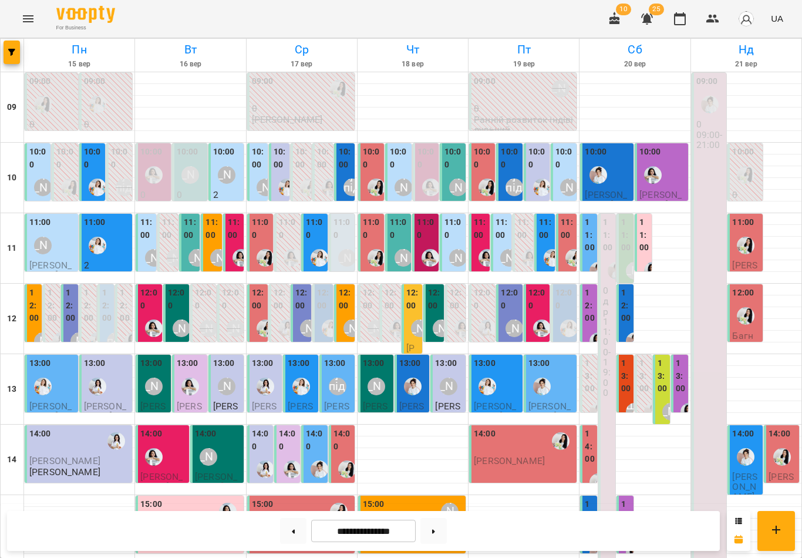
click at [481, 239] on label "11:00" at bounding box center [481, 228] width 14 height 25
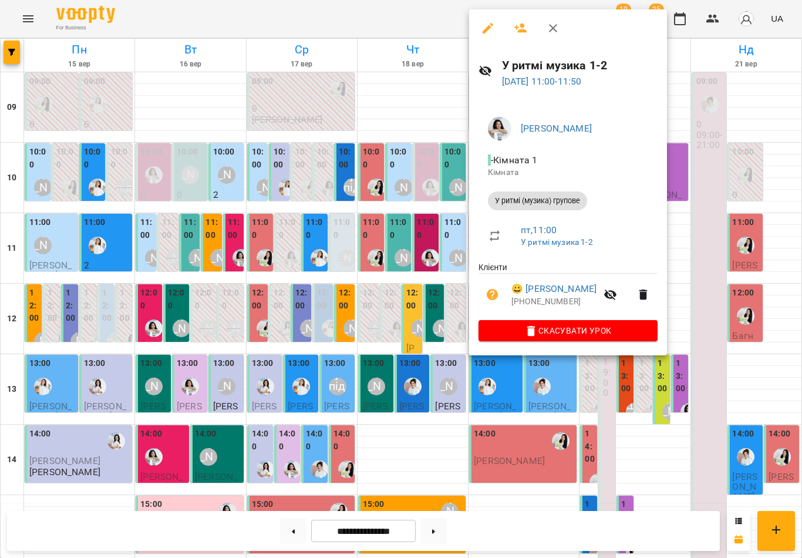
click at [561, 26] on button "button" at bounding box center [553, 28] width 28 height 28
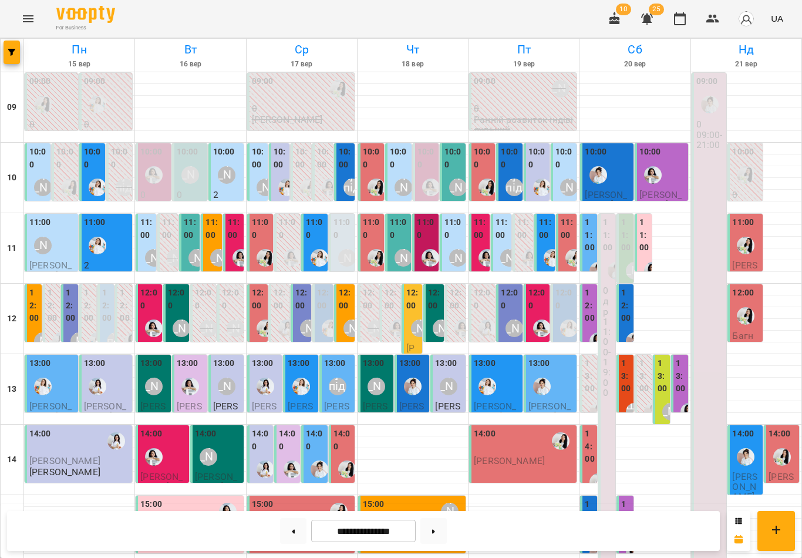
click at [291, 528] on button at bounding box center [293, 531] width 26 height 26
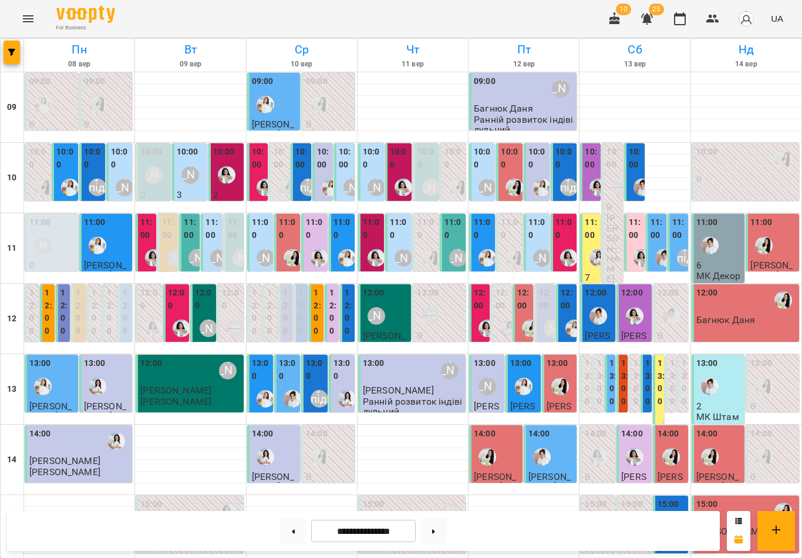
click at [568, 234] on label "11:00" at bounding box center [564, 228] width 19 height 25
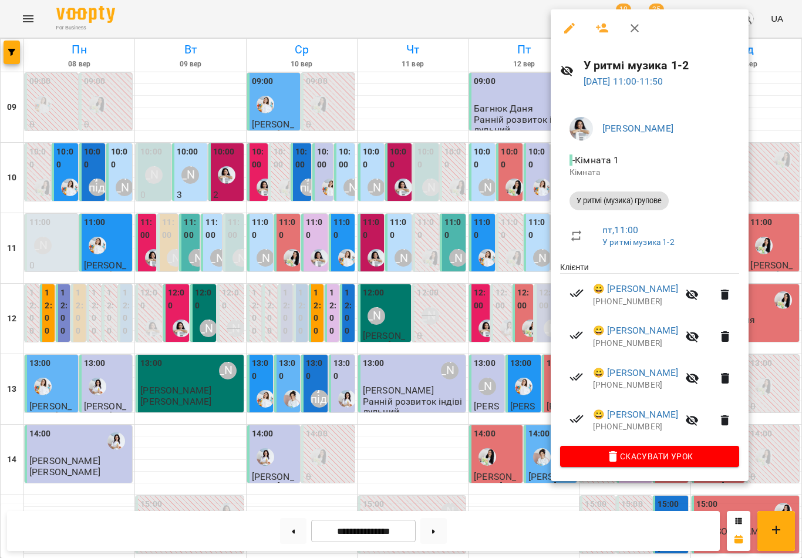
click at [601, 26] on button "button" at bounding box center [635, 28] width 28 height 28
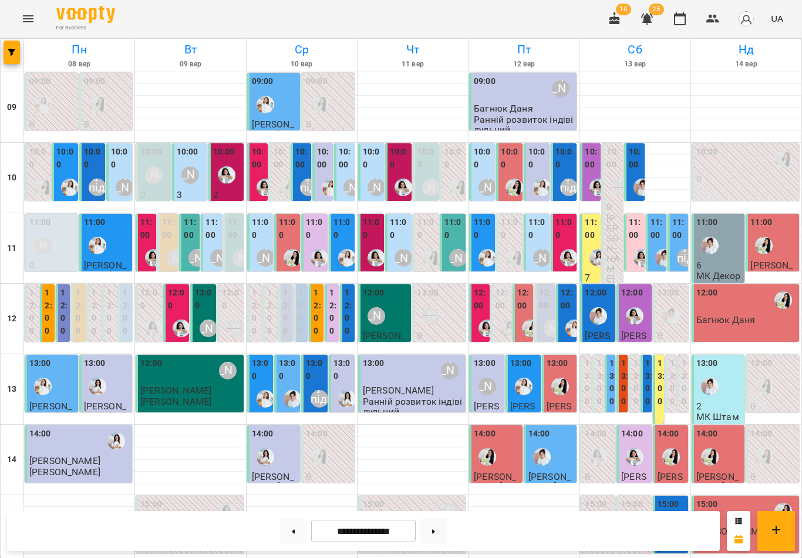
click at [438, 529] on button at bounding box center [433, 531] width 26 height 26
type input "**********"
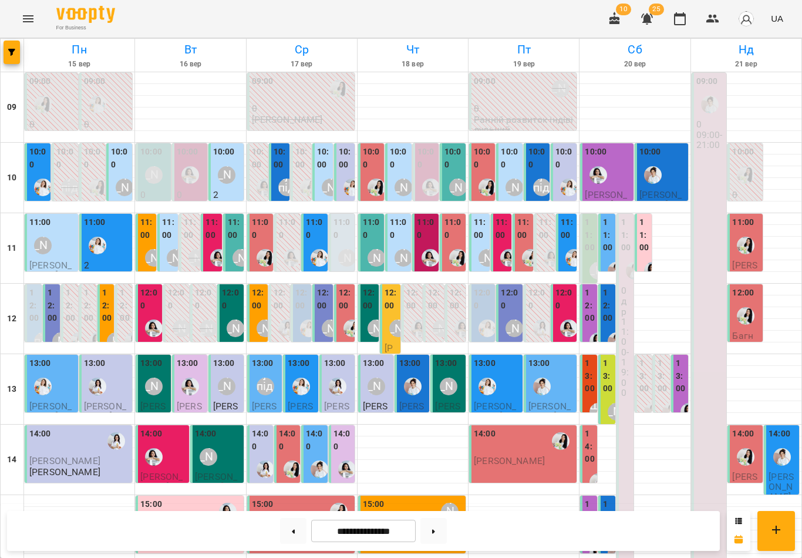
click at [501, 240] on label "11:00" at bounding box center [503, 228] width 14 height 25
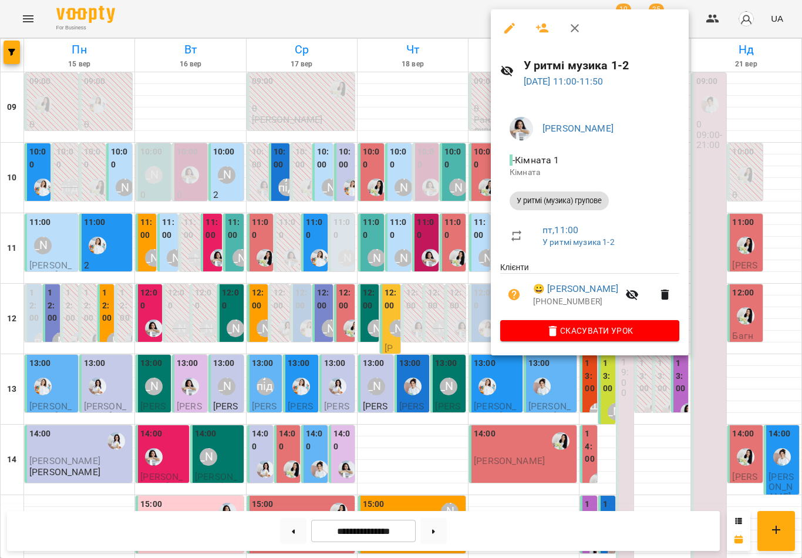
click at [545, 28] on icon "button" at bounding box center [543, 28] width 14 height 14
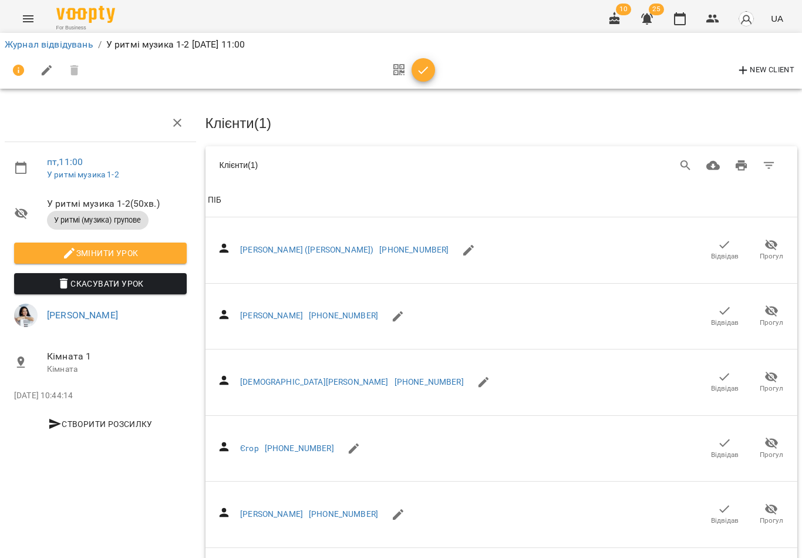
click at [601, 160] on icon "Search" at bounding box center [686, 166] width 14 height 14
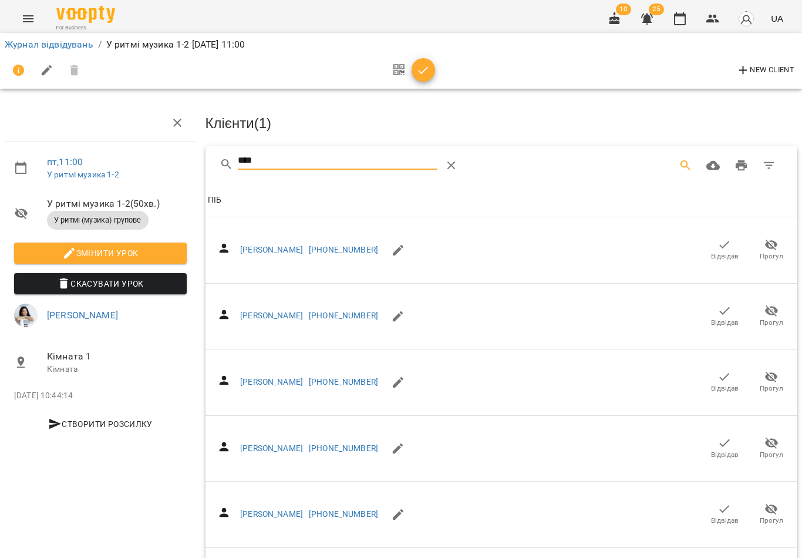
type input "****"
click at [601, 251] on span "Відвідав" at bounding box center [725, 256] width 28 height 10
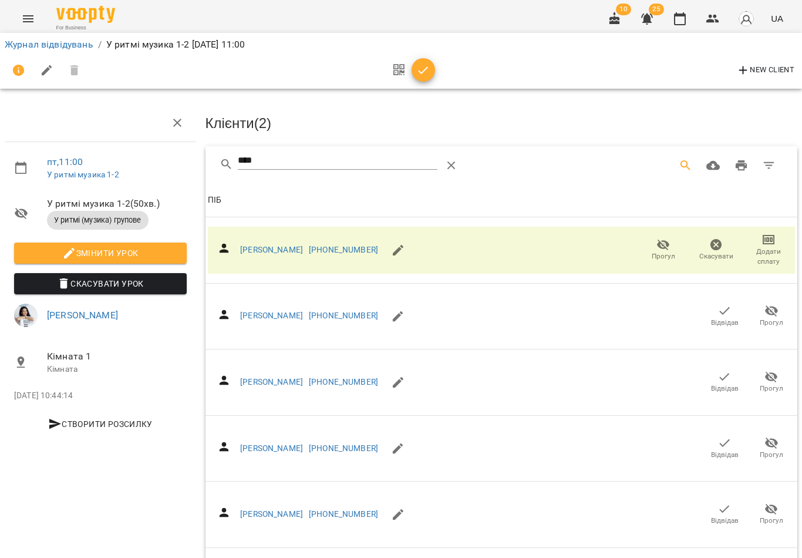
click at [425, 75] on icon "button" at bounding box center [423, 70] width 14 height 14
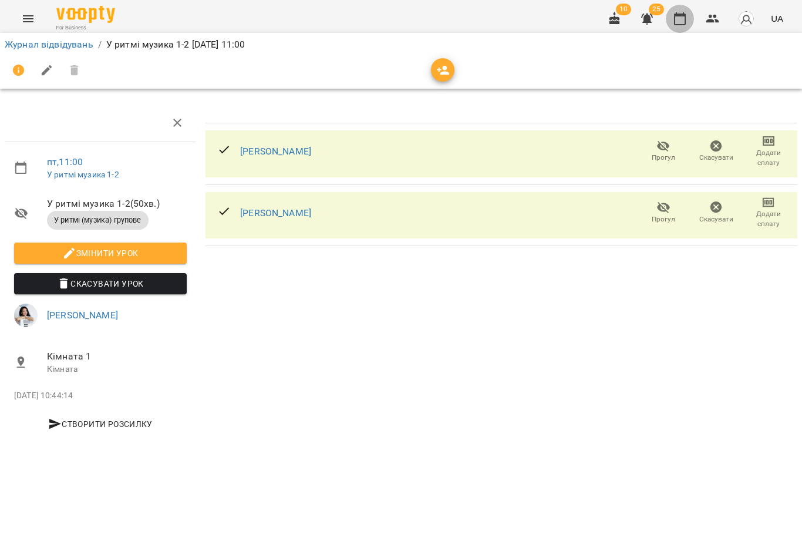
click at [601, 22] on icon "button" at bounding box center [680, 19] width 14 height 14
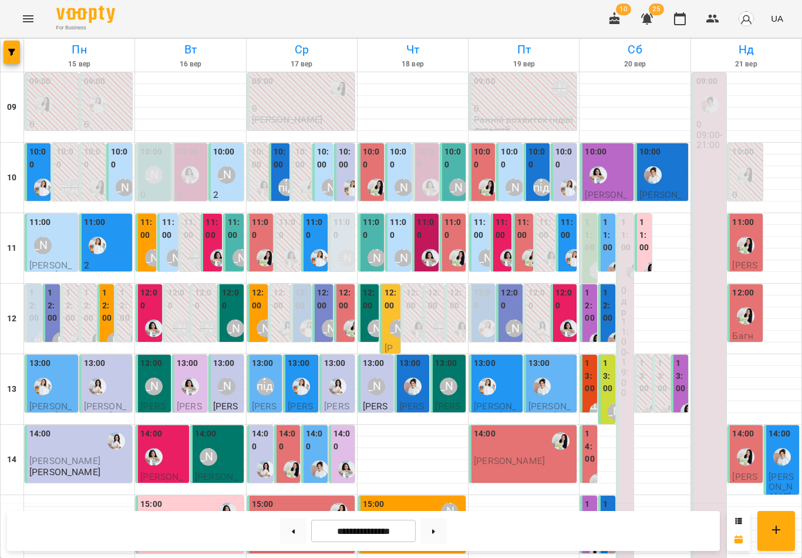
click at [403, 227] on label "11:00" at bounding box center [399, 228] width 19 height 25
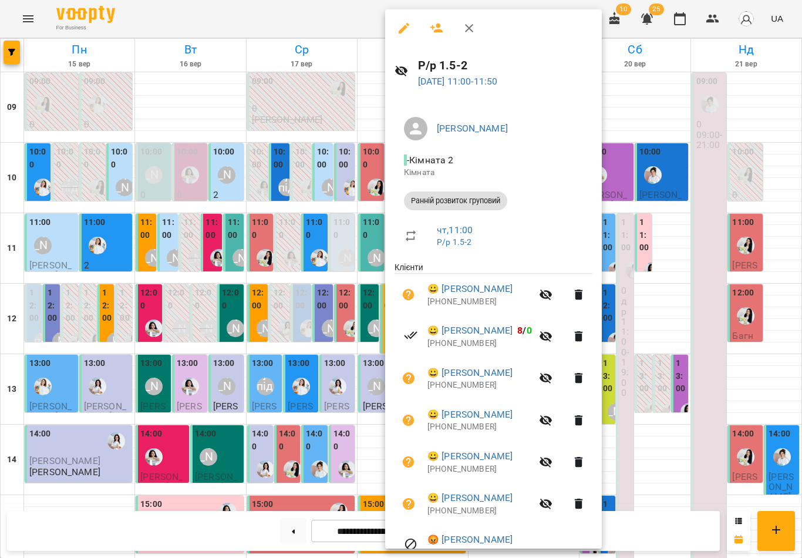
click at [469, 31] on icon "button" at bounding box center [469, 28] width 14 height 14
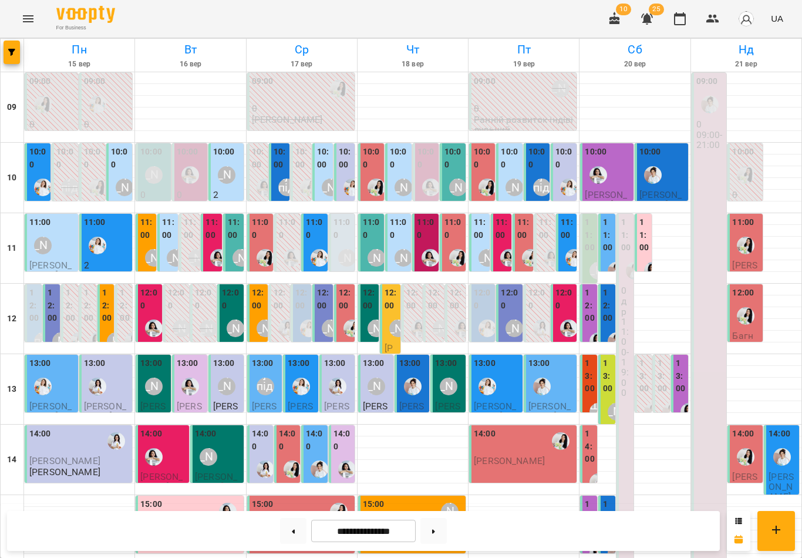
click at [167, 233] on label "11:00" at bounding box center [169, 228] width 14 height 25
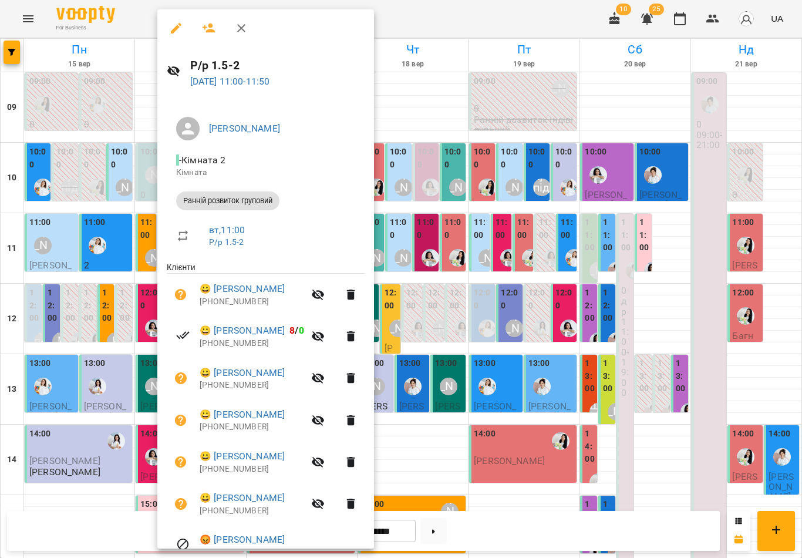
click at [239, 33] on icon "button" at bounding box center [241, 28] width 14 height 14
